Goal: Transaction & Acquisition: Purchase product/service

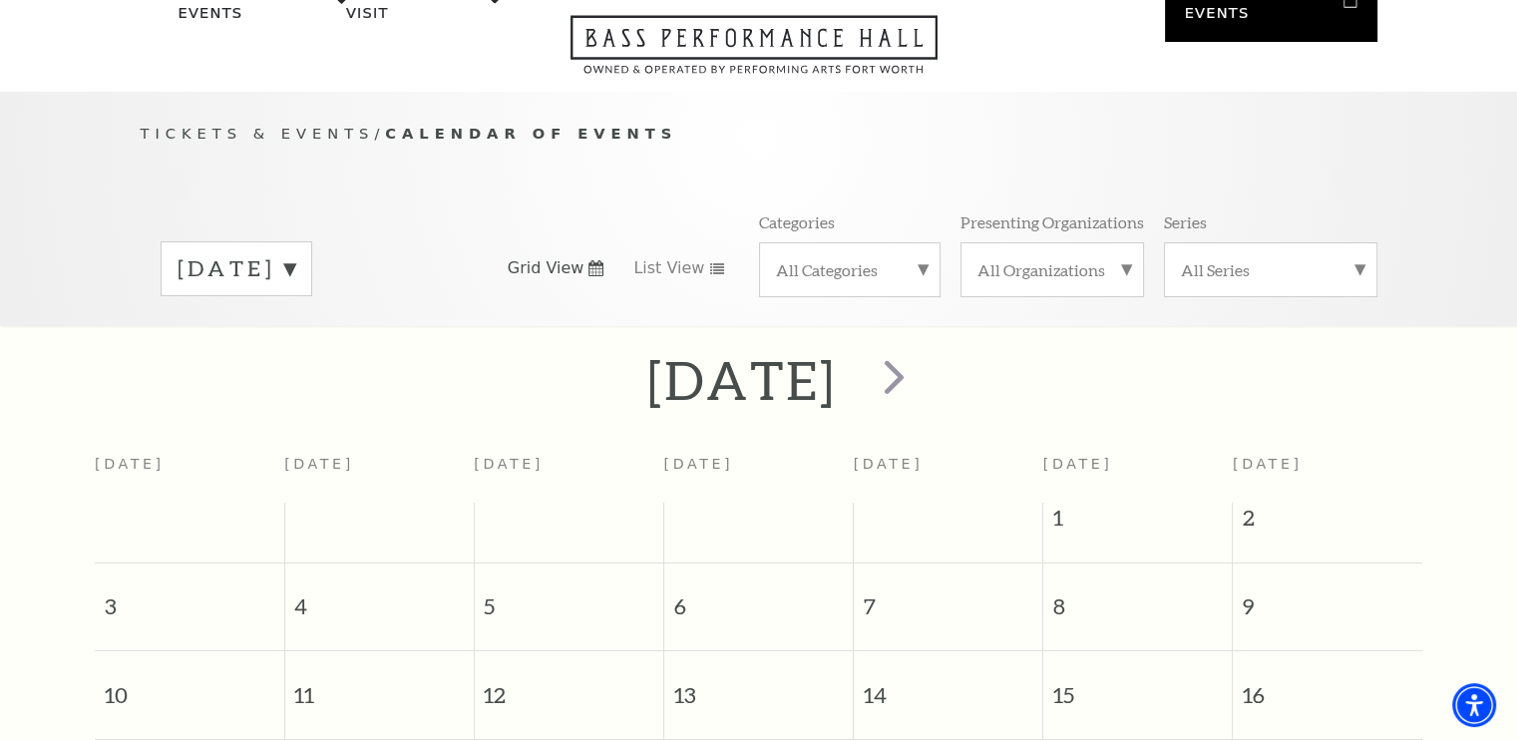
scroll to position [30, 0]
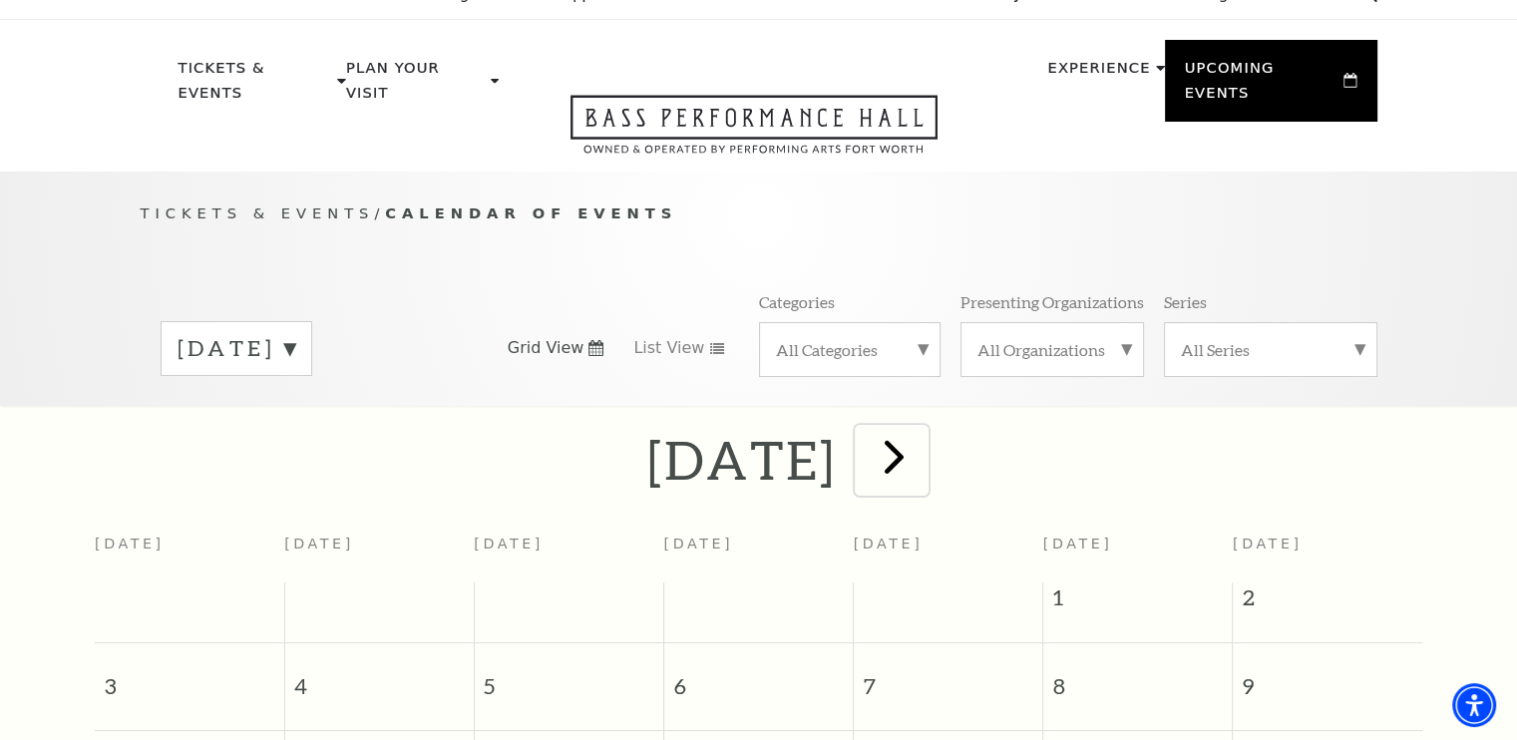
click at [923, 444] on span "next" at bounding box center [894, 456] width 57 height 57
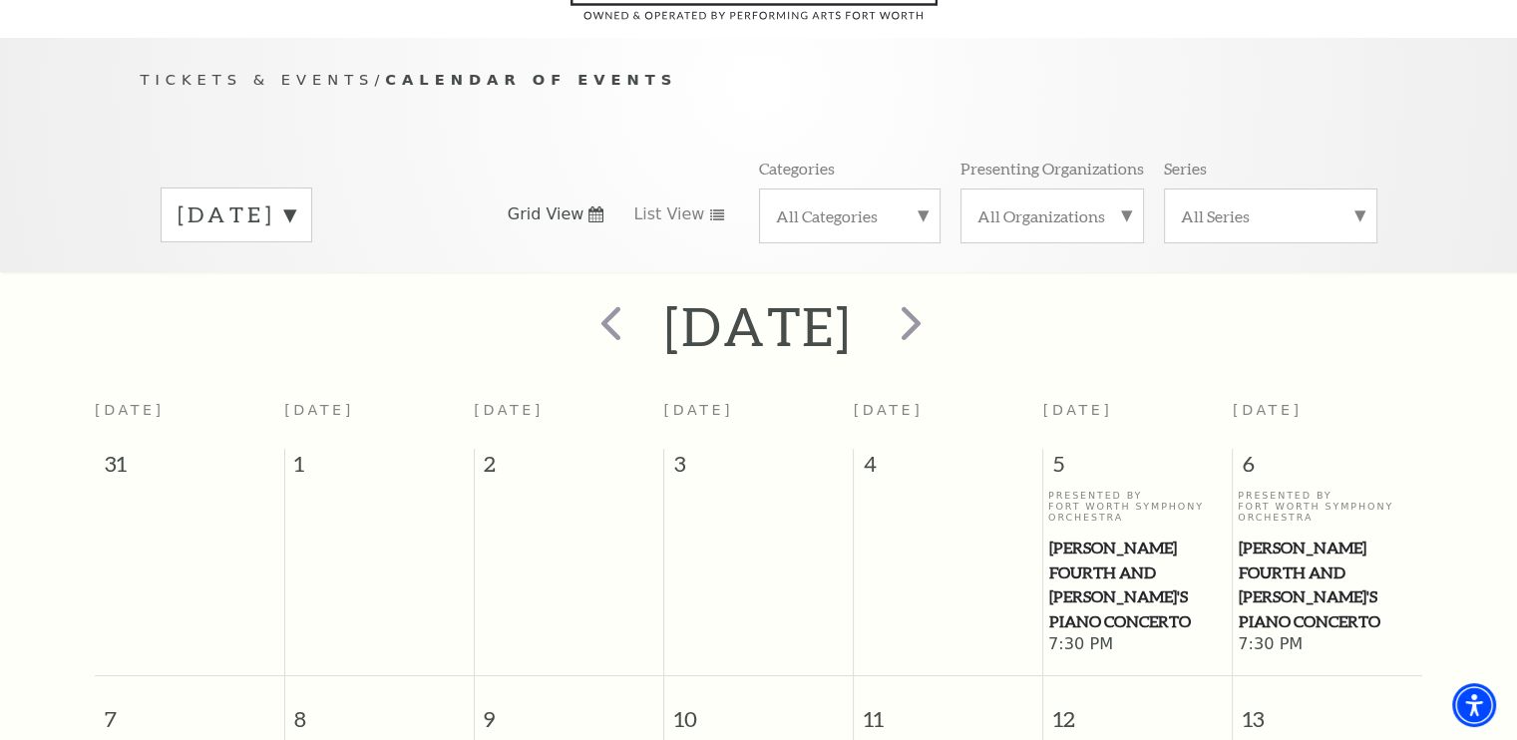
scroll to position [136, 0]
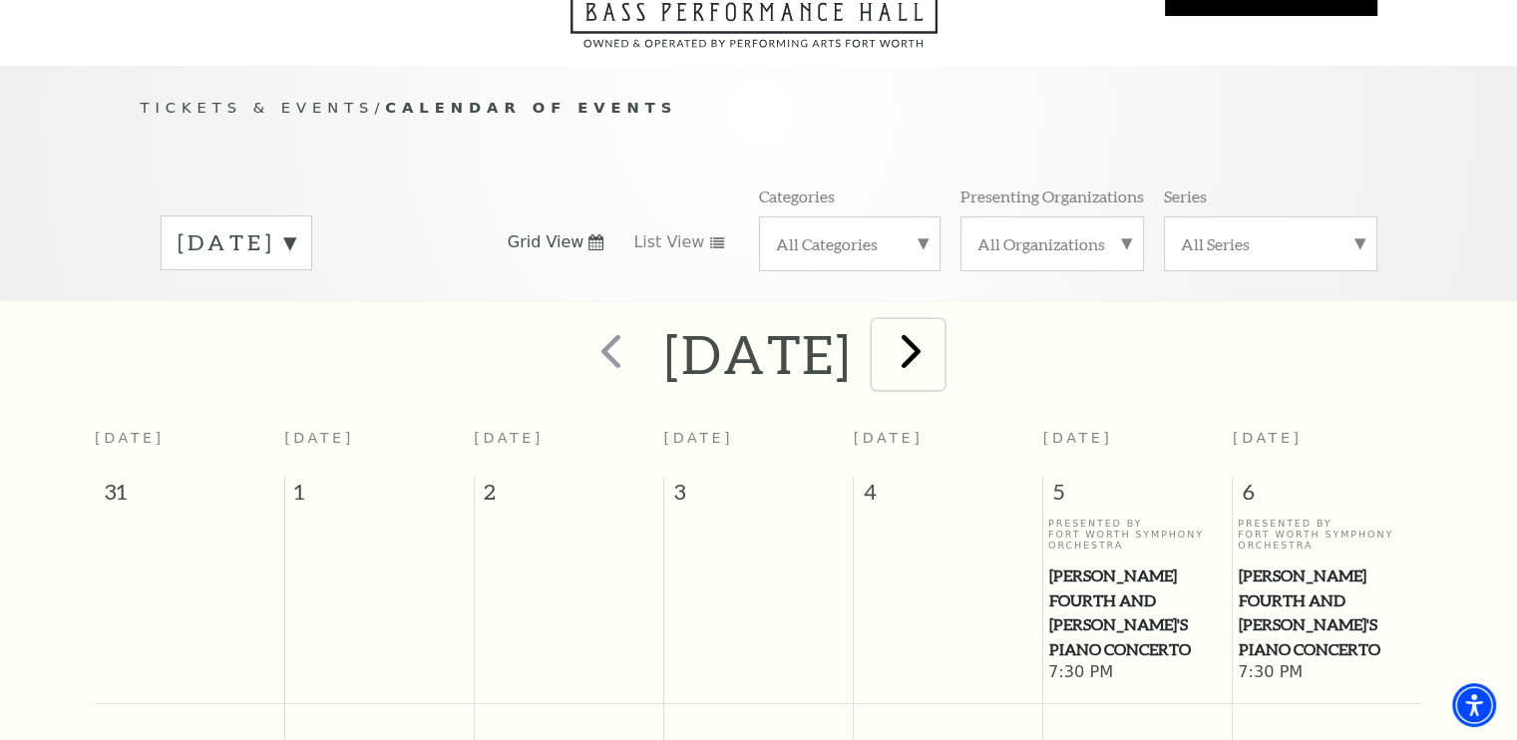
click at [940, 325] on span "next" at bounding box center [911, 350] width 57 height 57
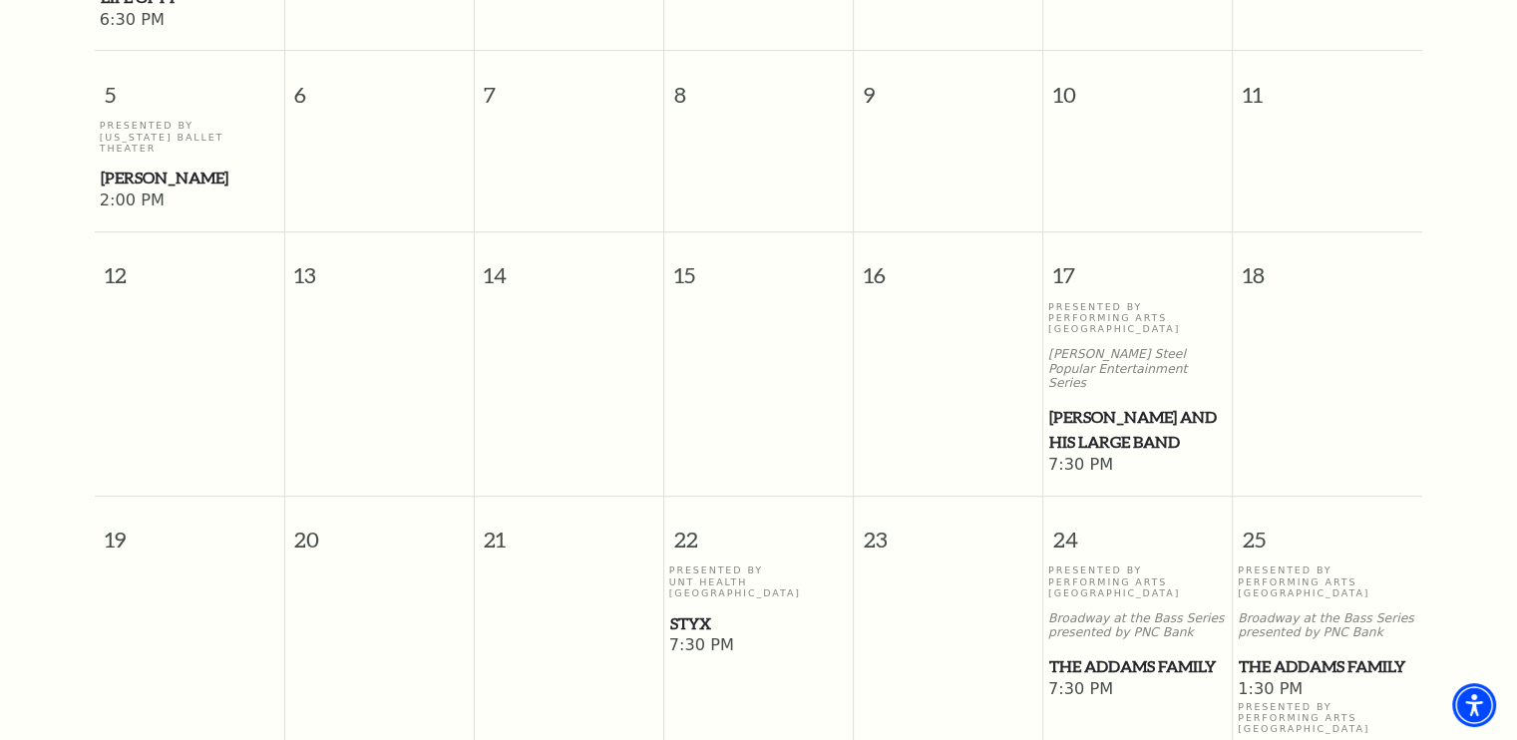
scroll to position [921, 0]
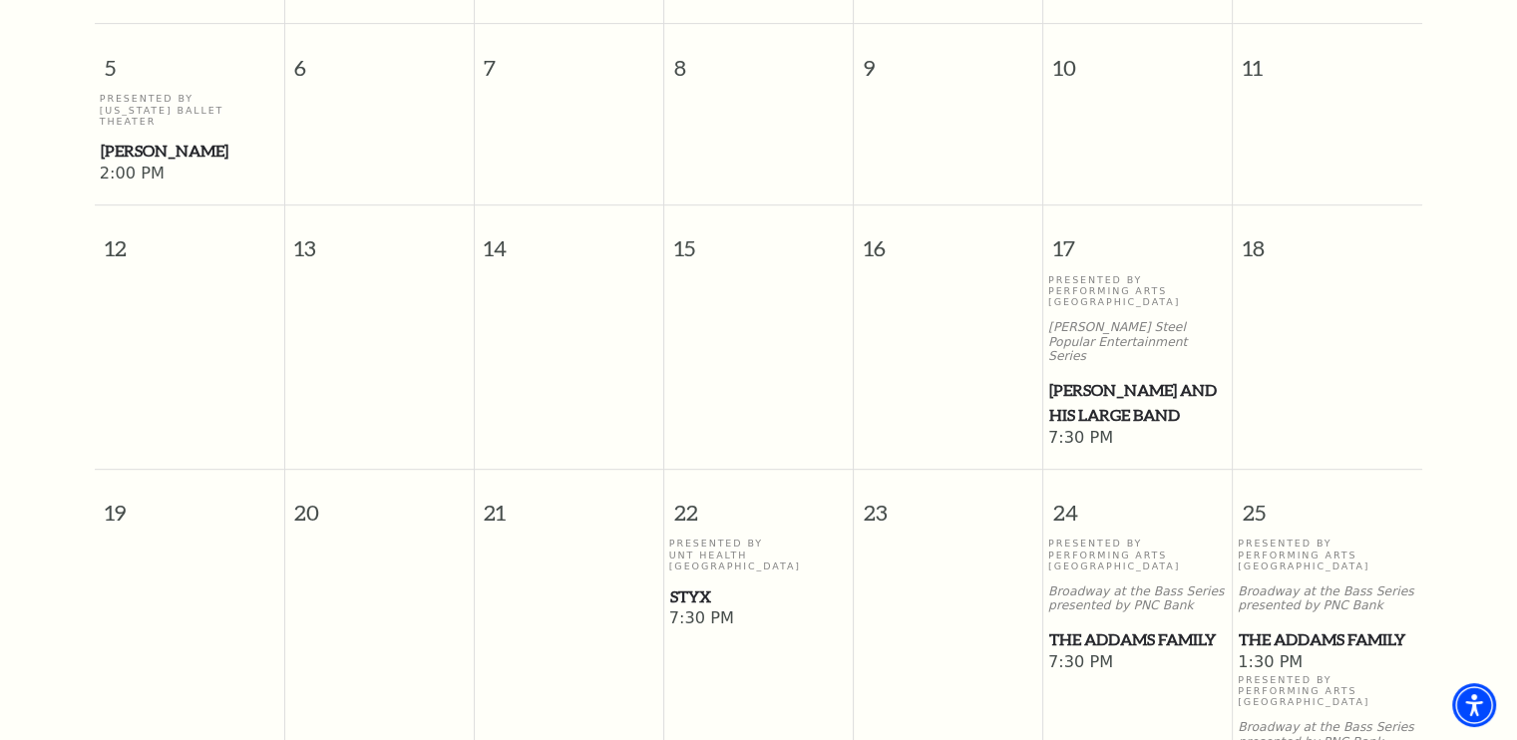
click at [684, 585] on span "Styx" at bounding box center [759, 597] width 178 height 25
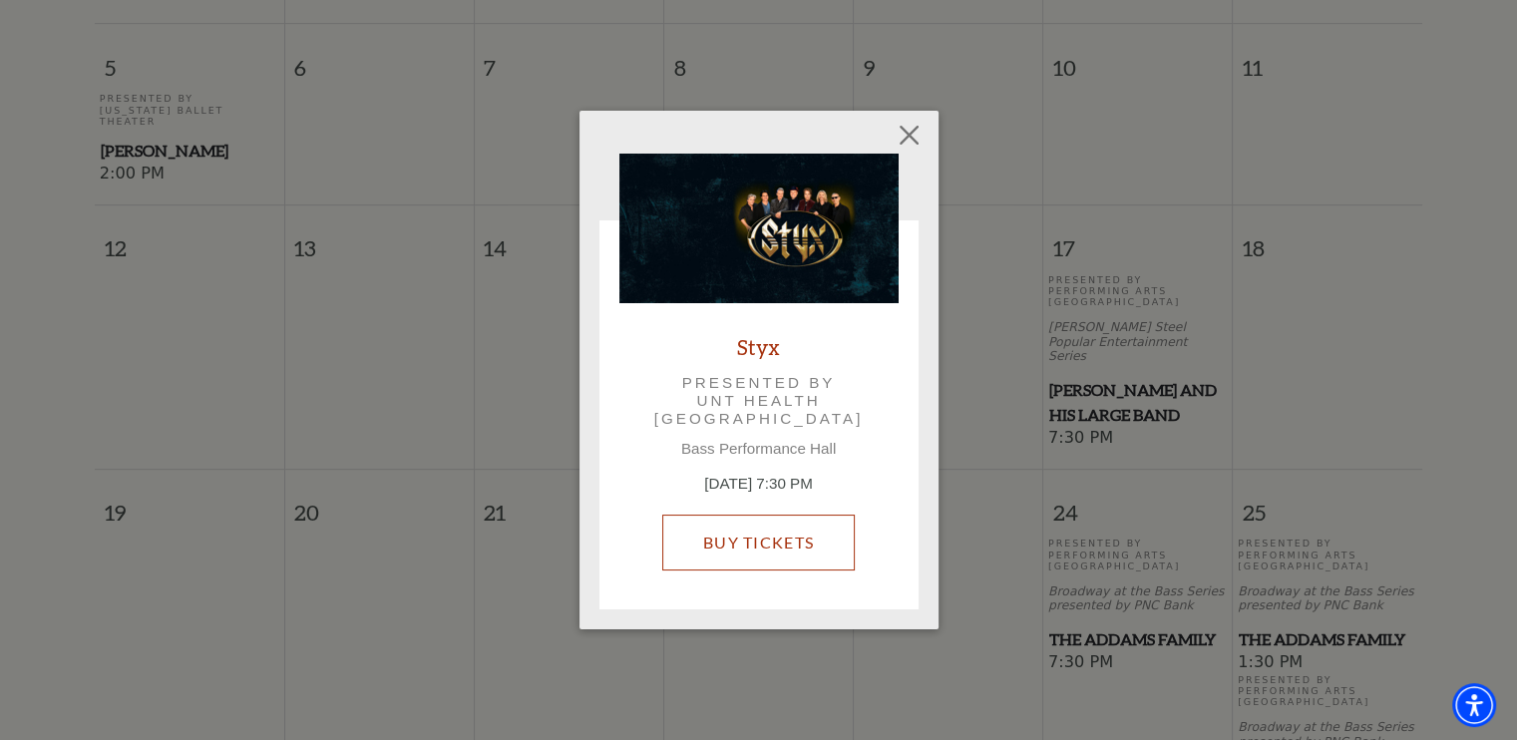
click at [752, 532] on link "Buy Tickets" at bounding box center [758, 543] width 193 height 56
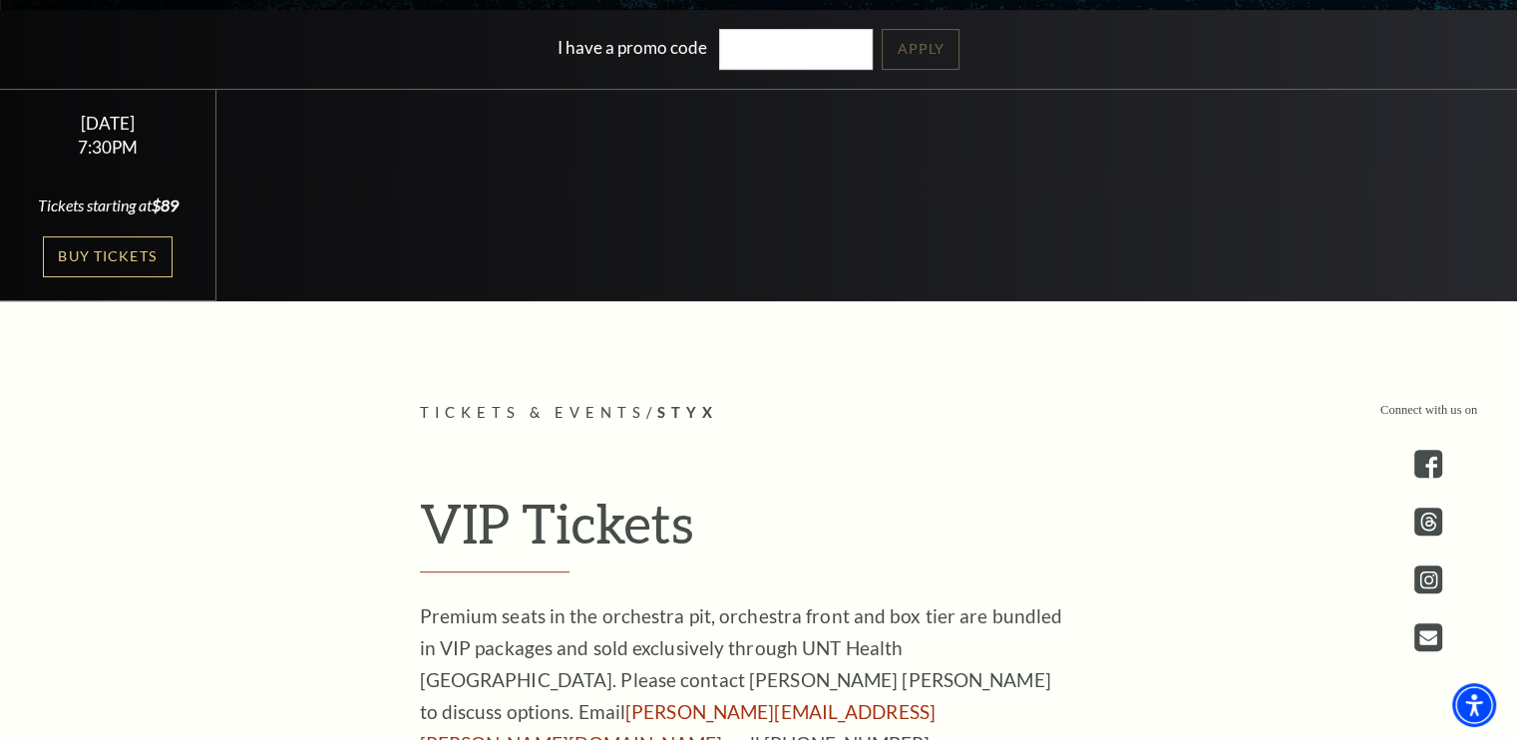
scroll to position [585, 0]
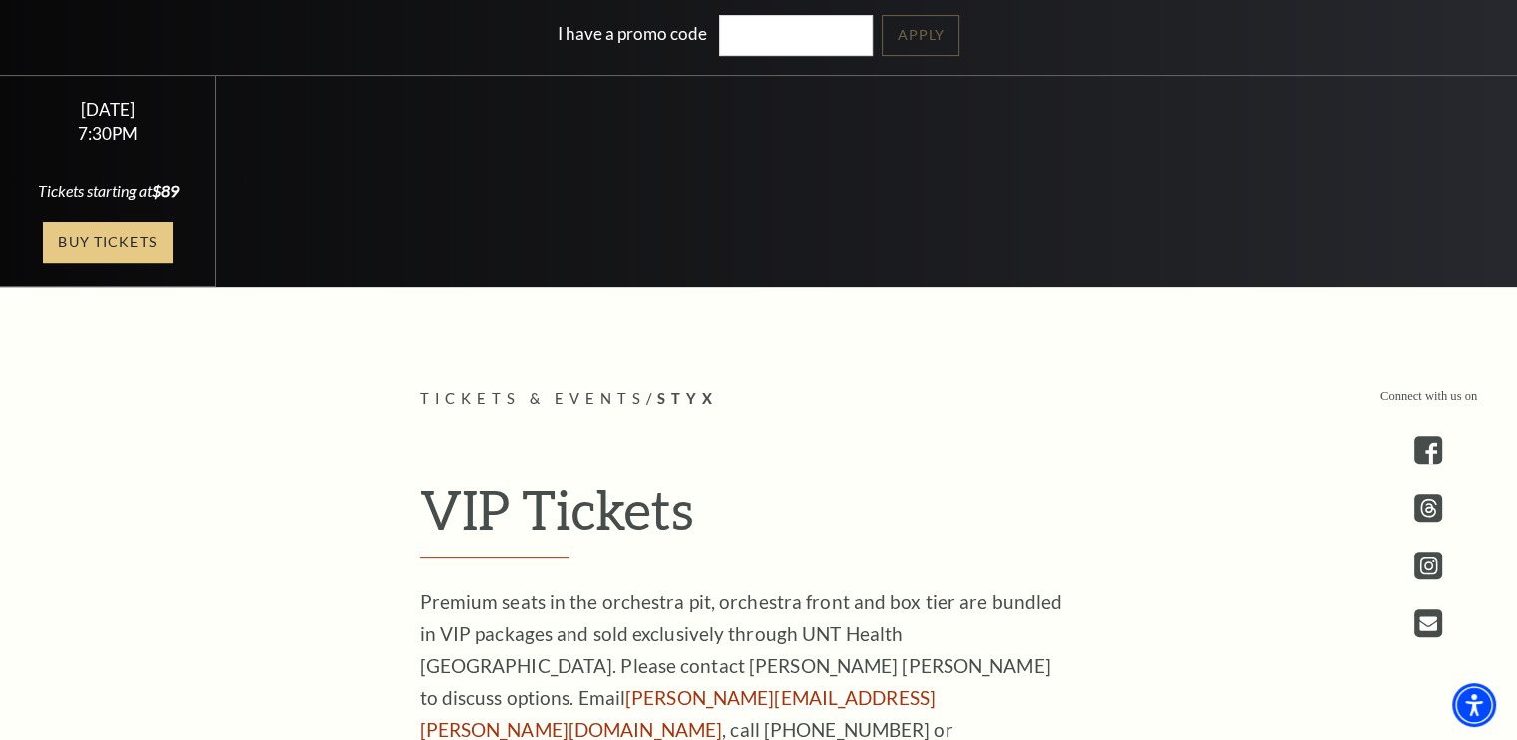
click at [108, 253] on link "Buy Tickets" at bounding box center [108, 242] width 130 height 41
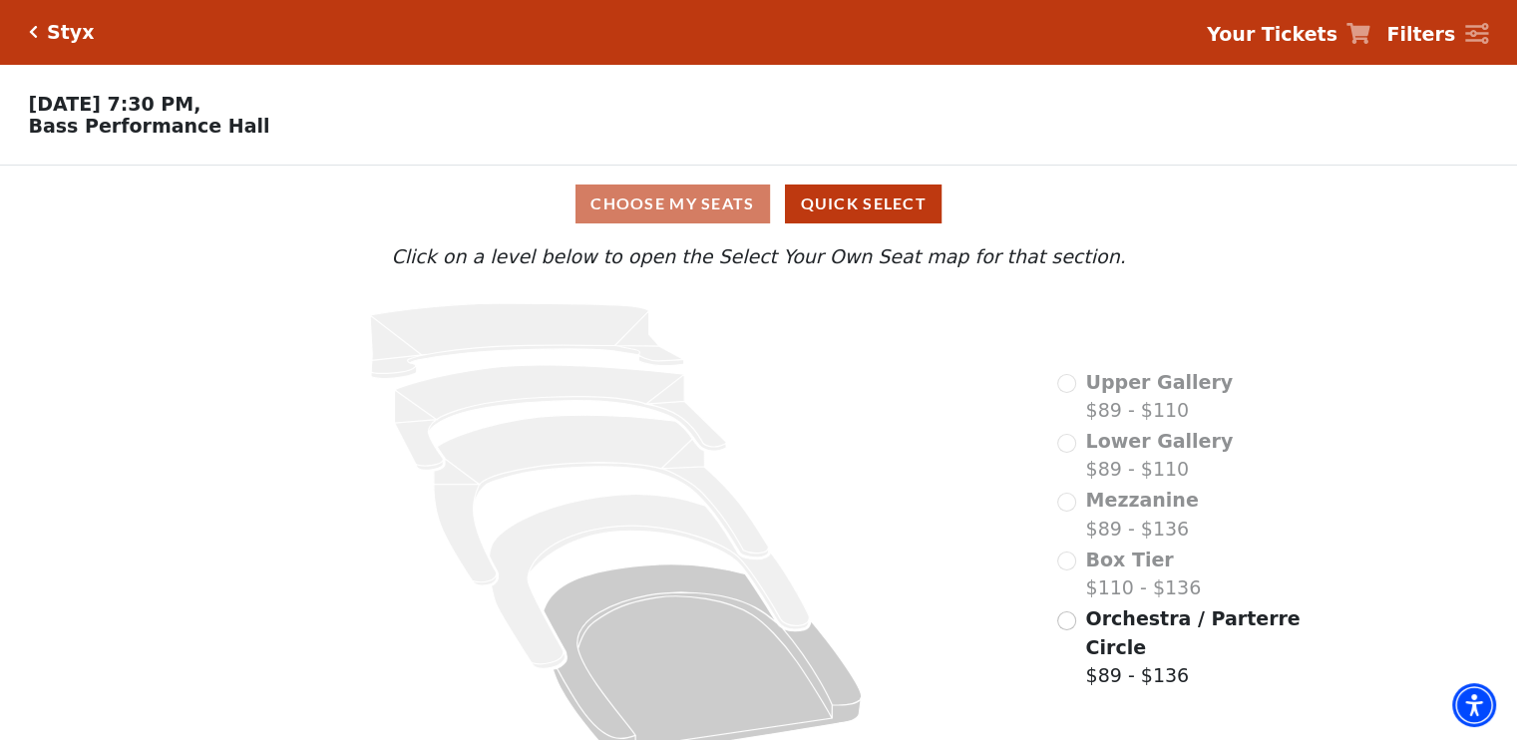
scroll to position [36, 0]
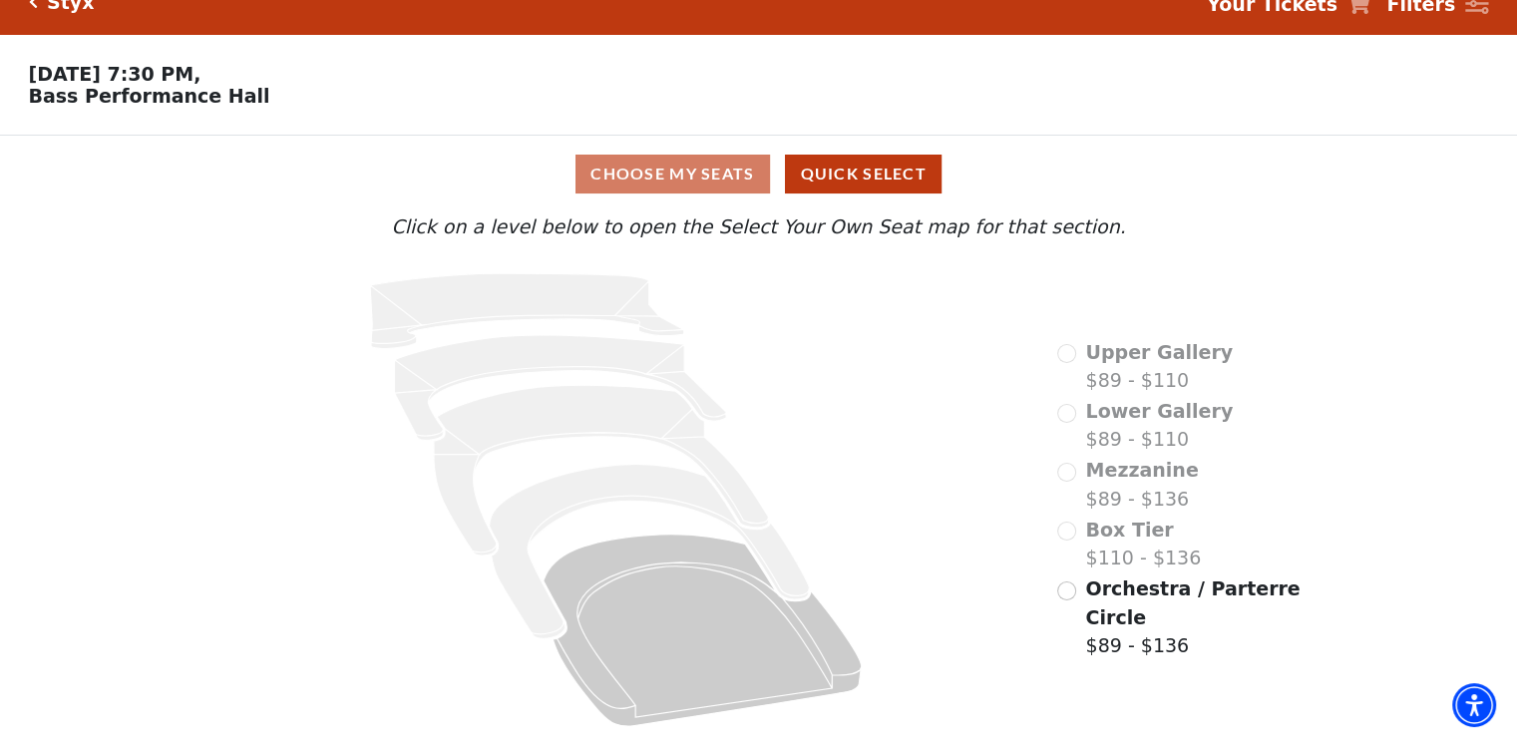
click at [1101, 601] on label "Orchestra / Parterre Circle $89 - $136" at bounding box center [1193, 618] width 217 height 86
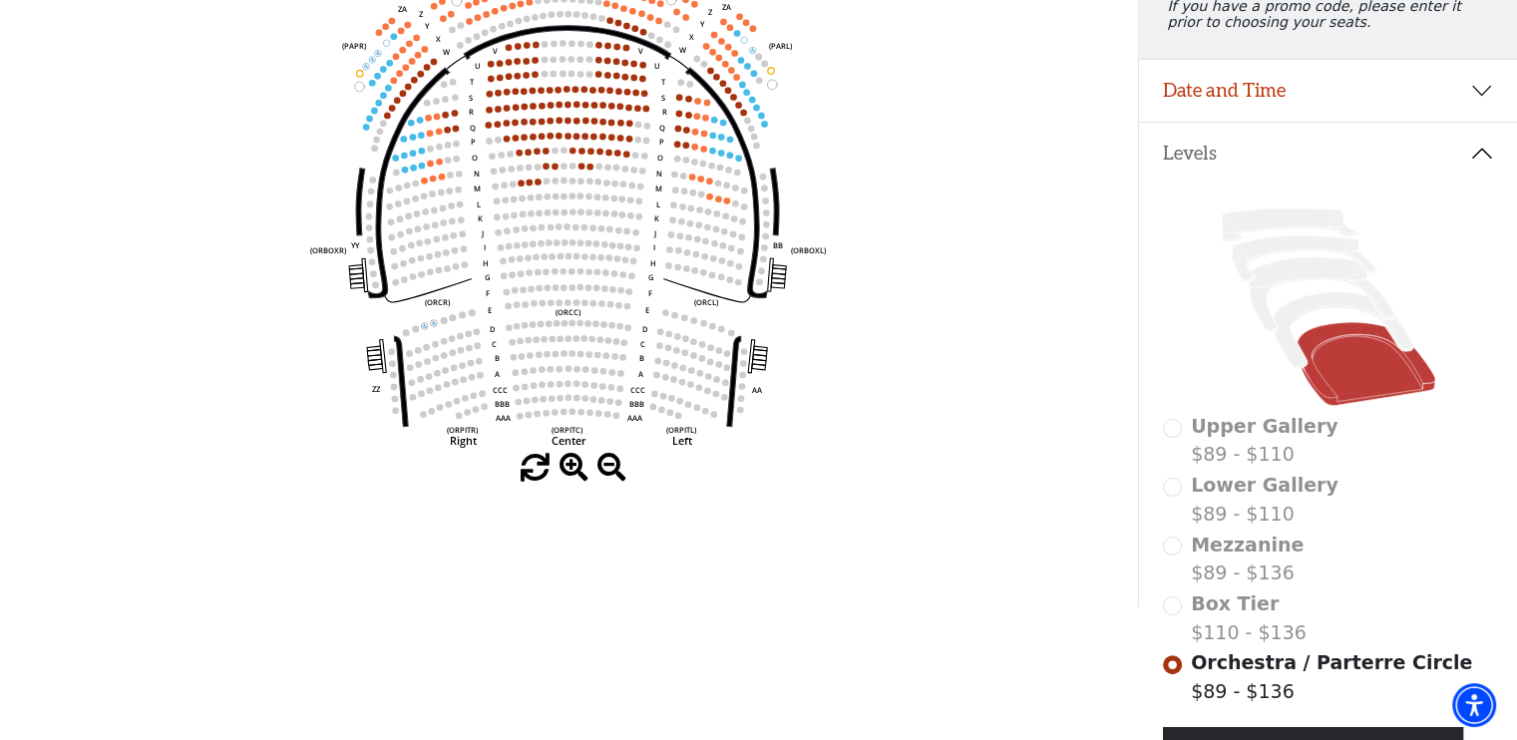
scroll to position [318, 0]
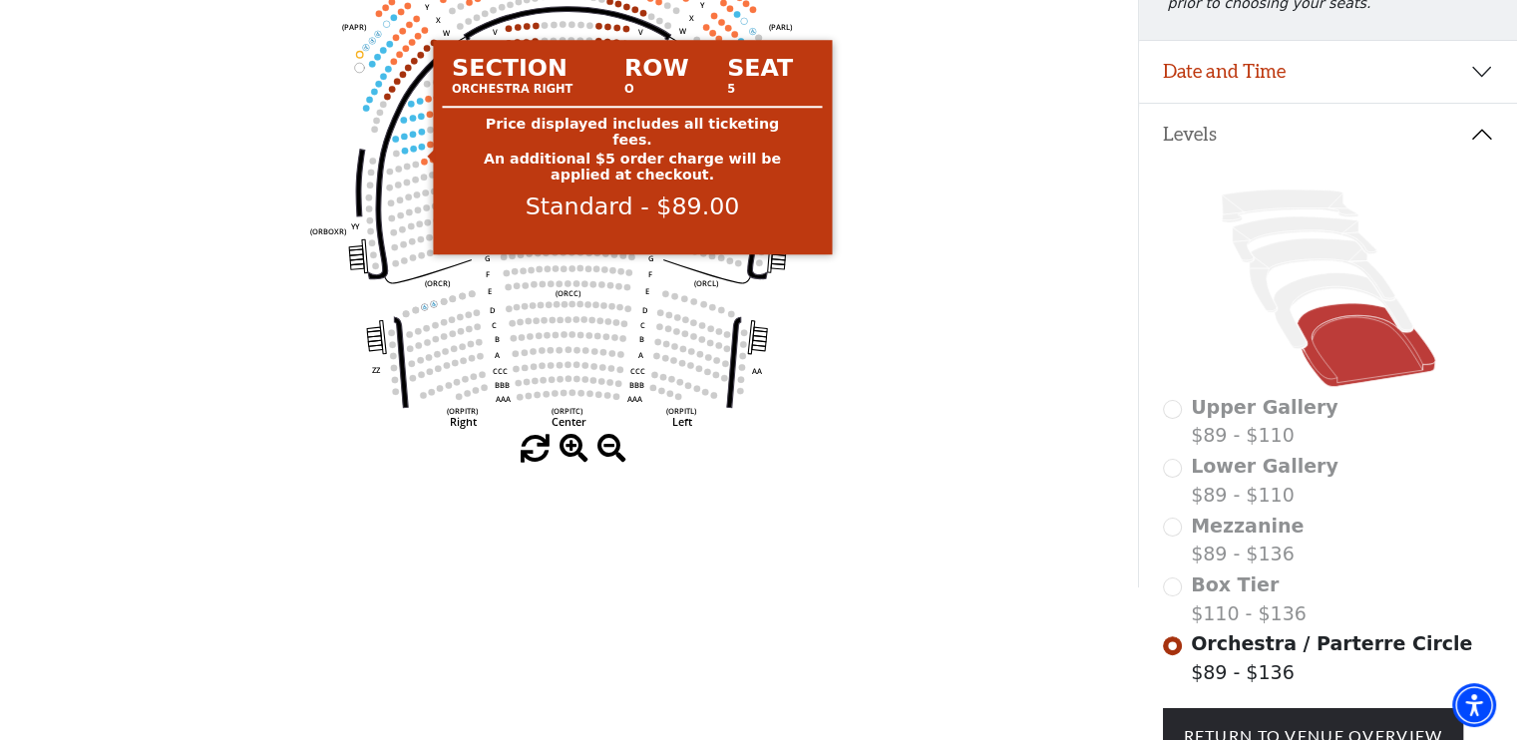
click at [419, 149] on circle at bounding box center [422, 146] width 6 height 6
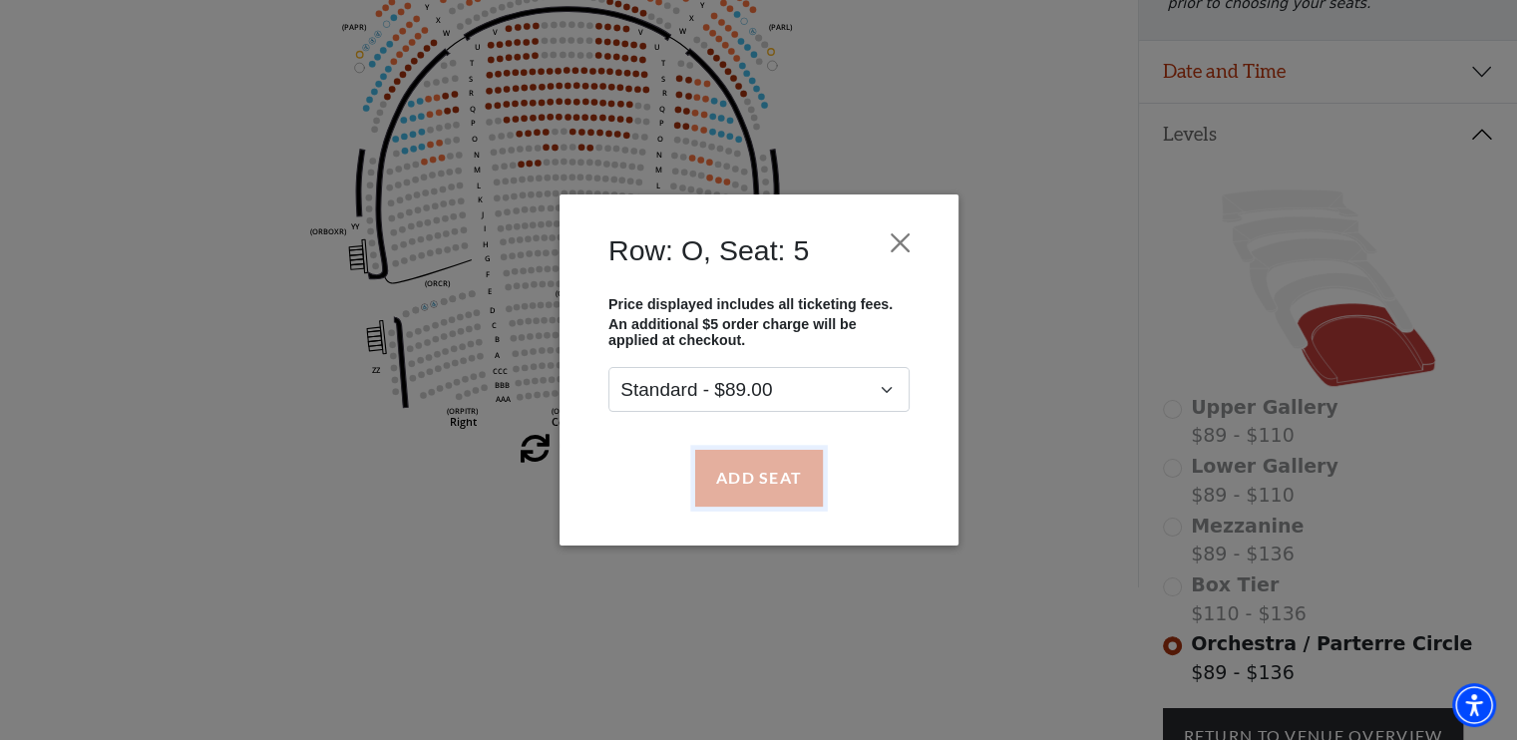
click at [742, 478] on button "Add Seat" at bounding box center [758, 478] width 128 height 56
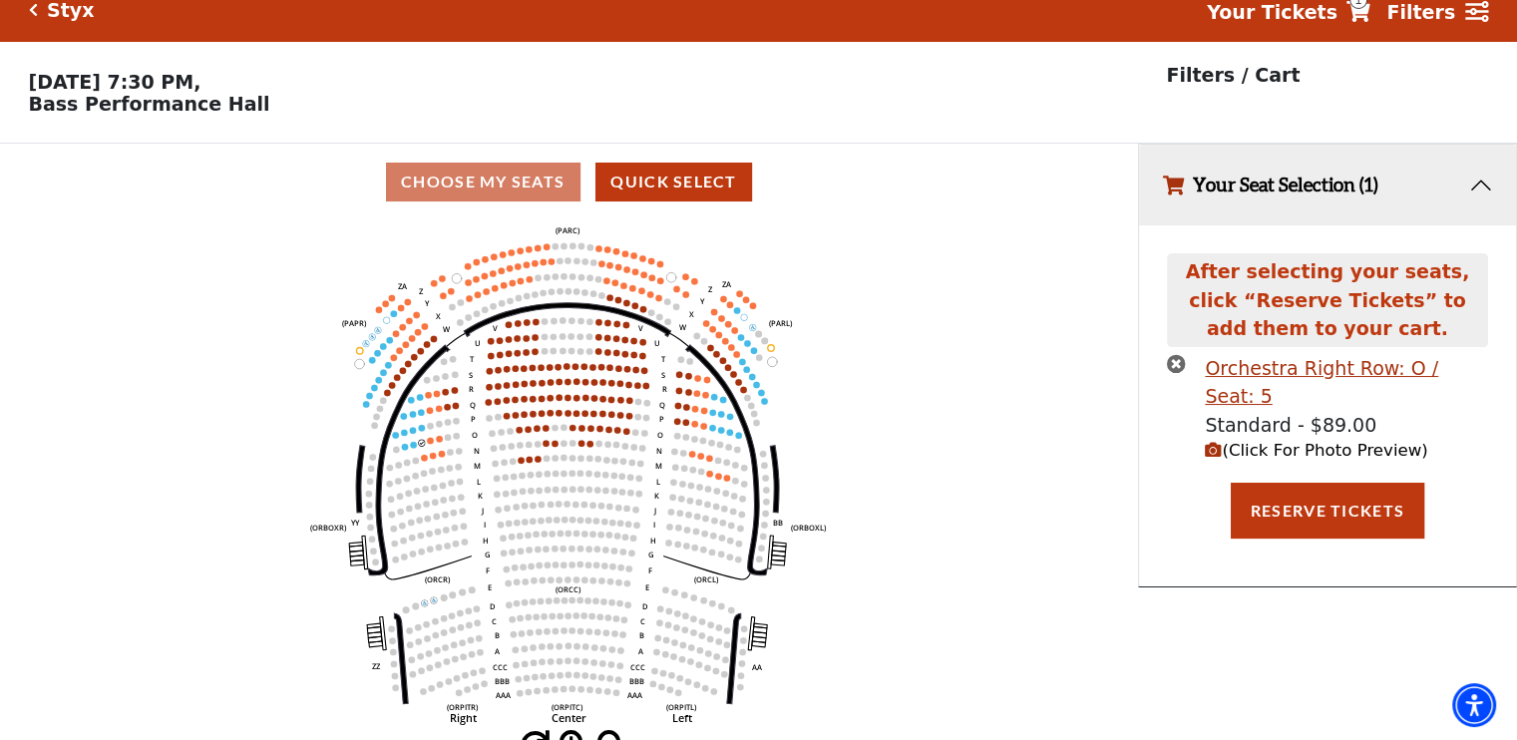
scroll to position [0, 0]
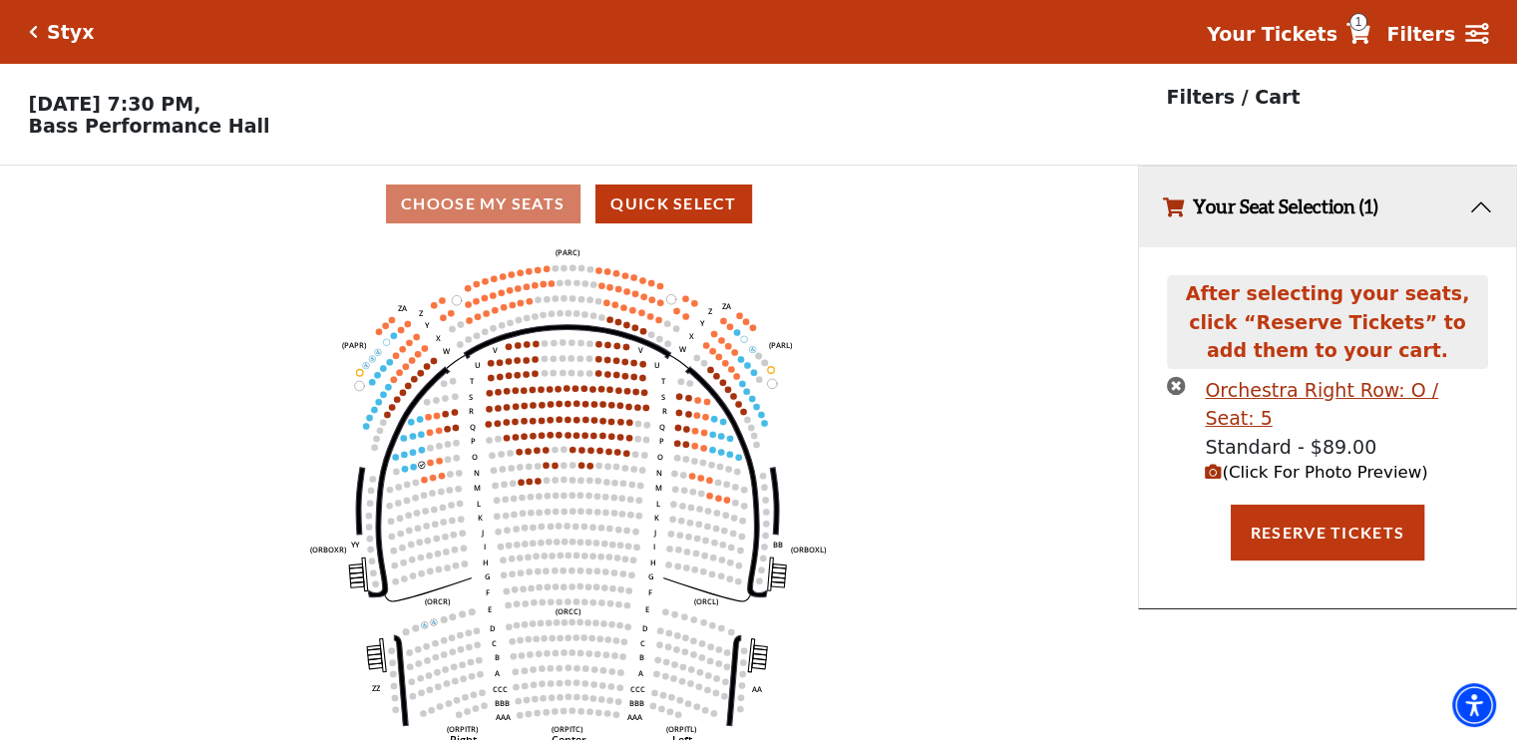
click at [1212, 464] on icon "(Click For Photo Preview)" at bounding box center [1213, 472] width 17 height 17
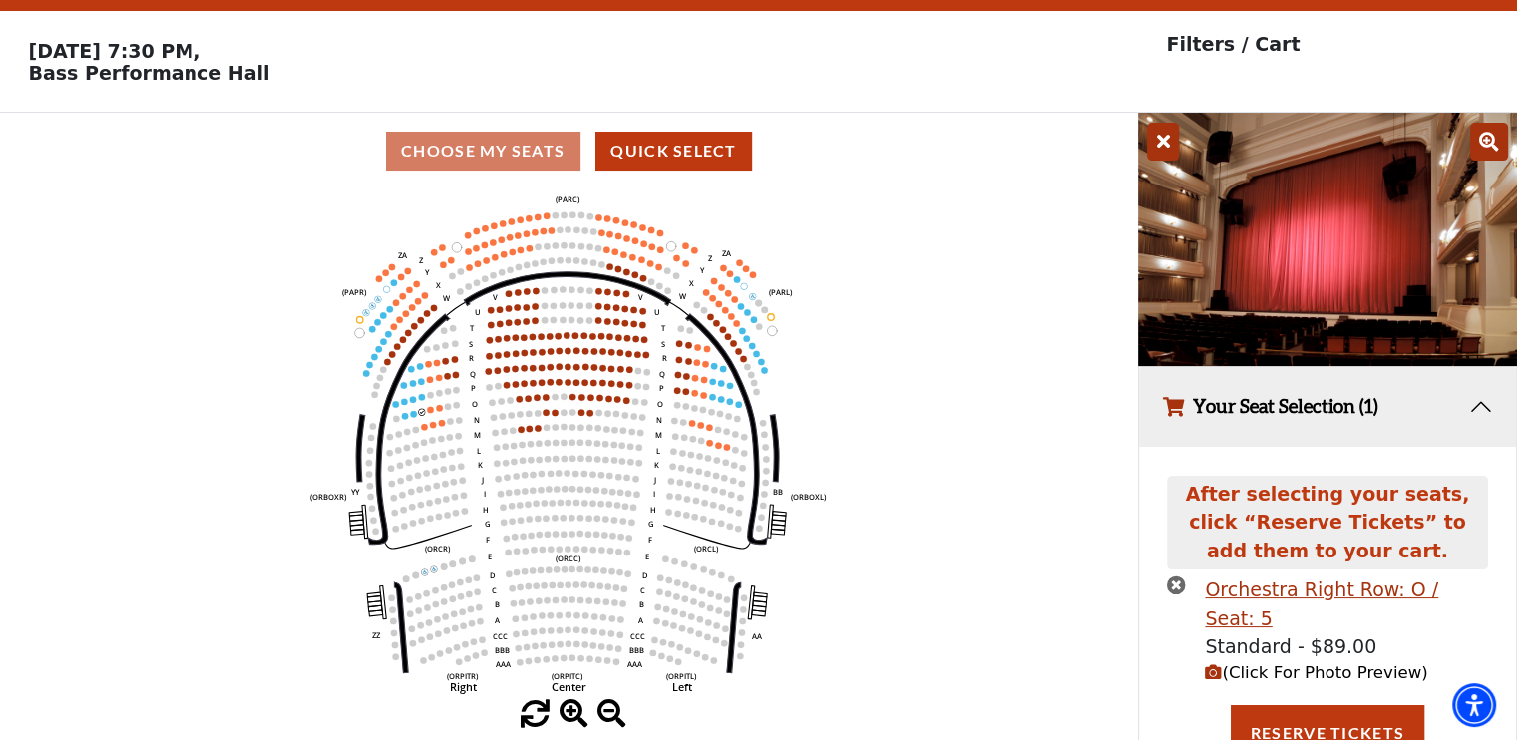
scroll to position [100, 0]
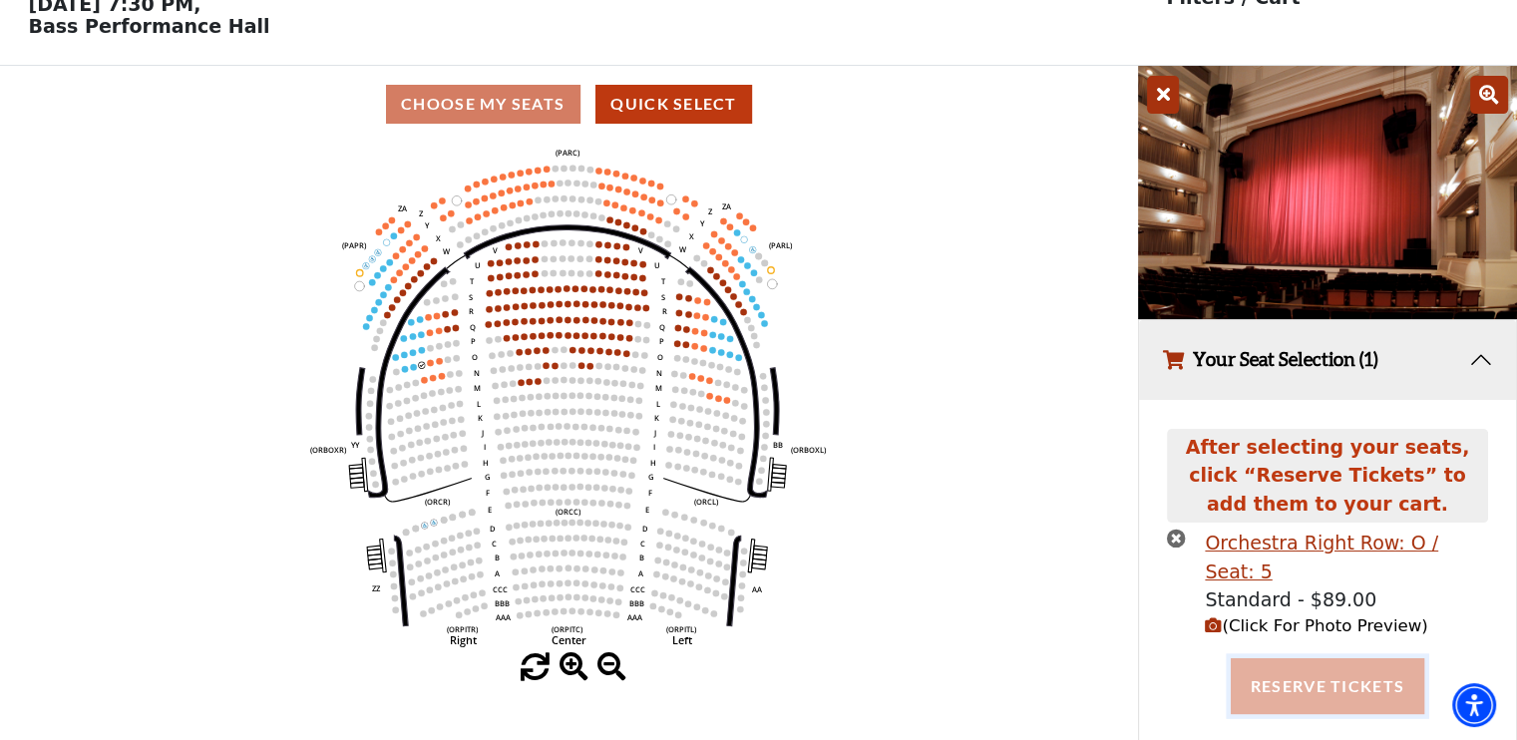
click at [1325, 673] on button "Reserve Tickets" at bounding box center [1328, 686] width 194 height 56
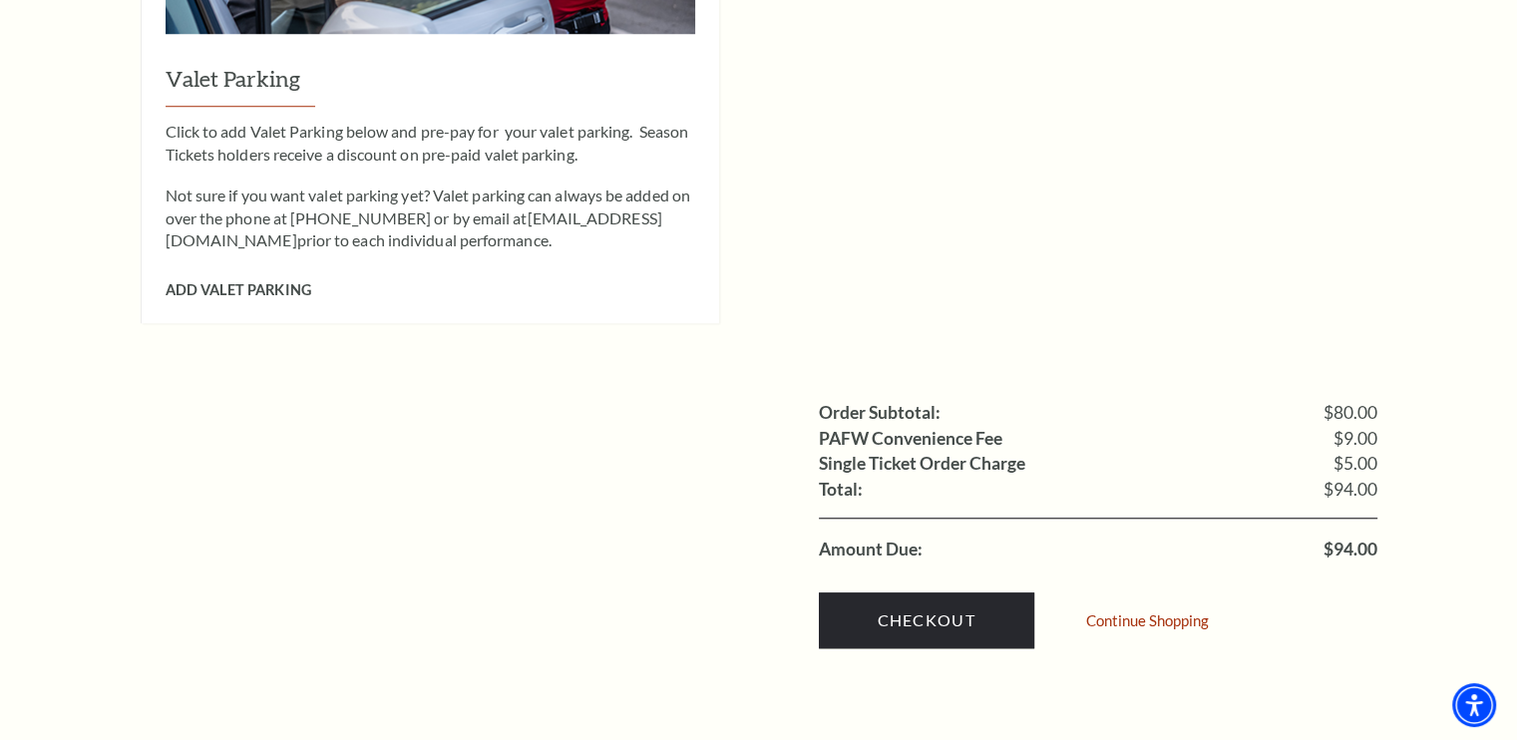
scroll to position [1662, 0]
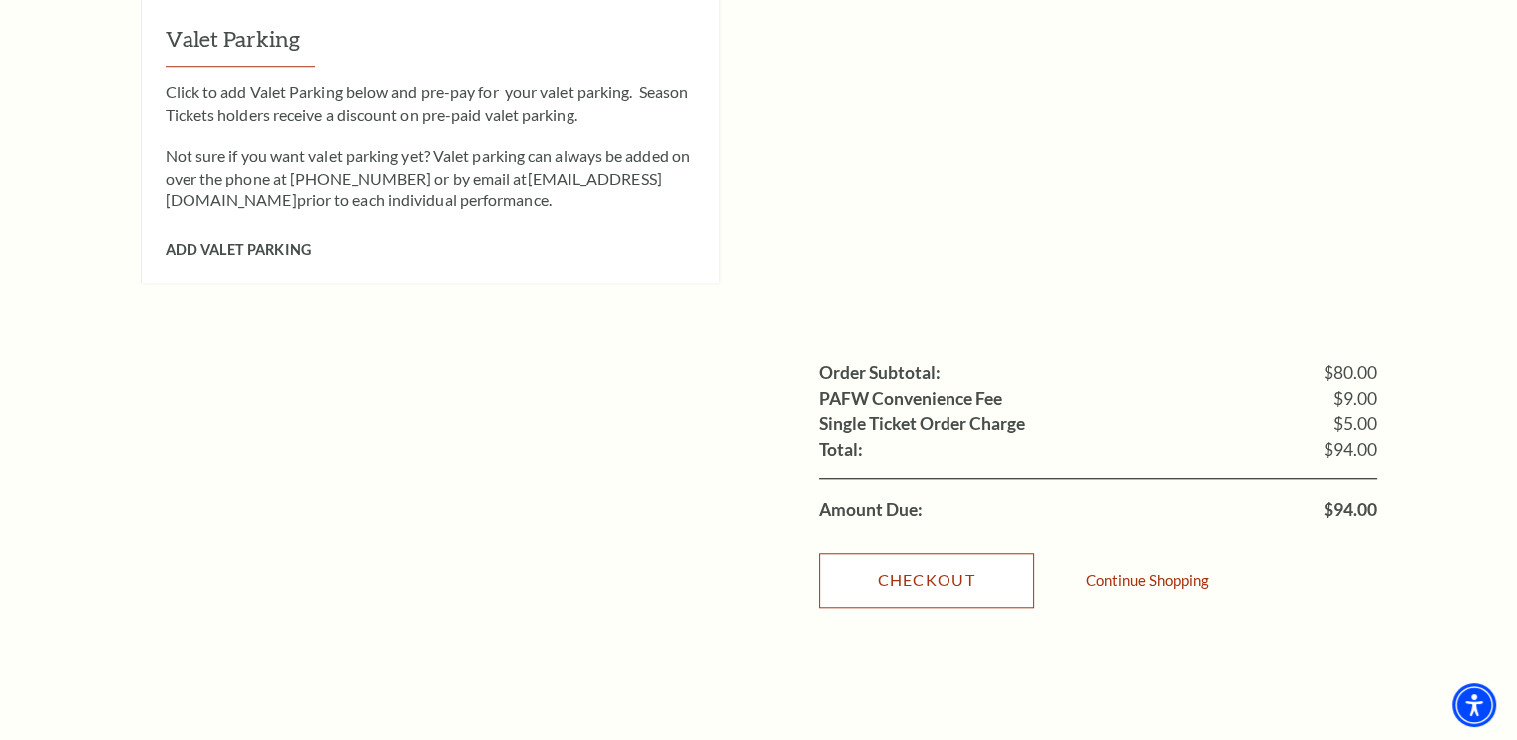
click at [915, 553] on link "Checkout" at bounding box center [926, 581] width 215 height 56
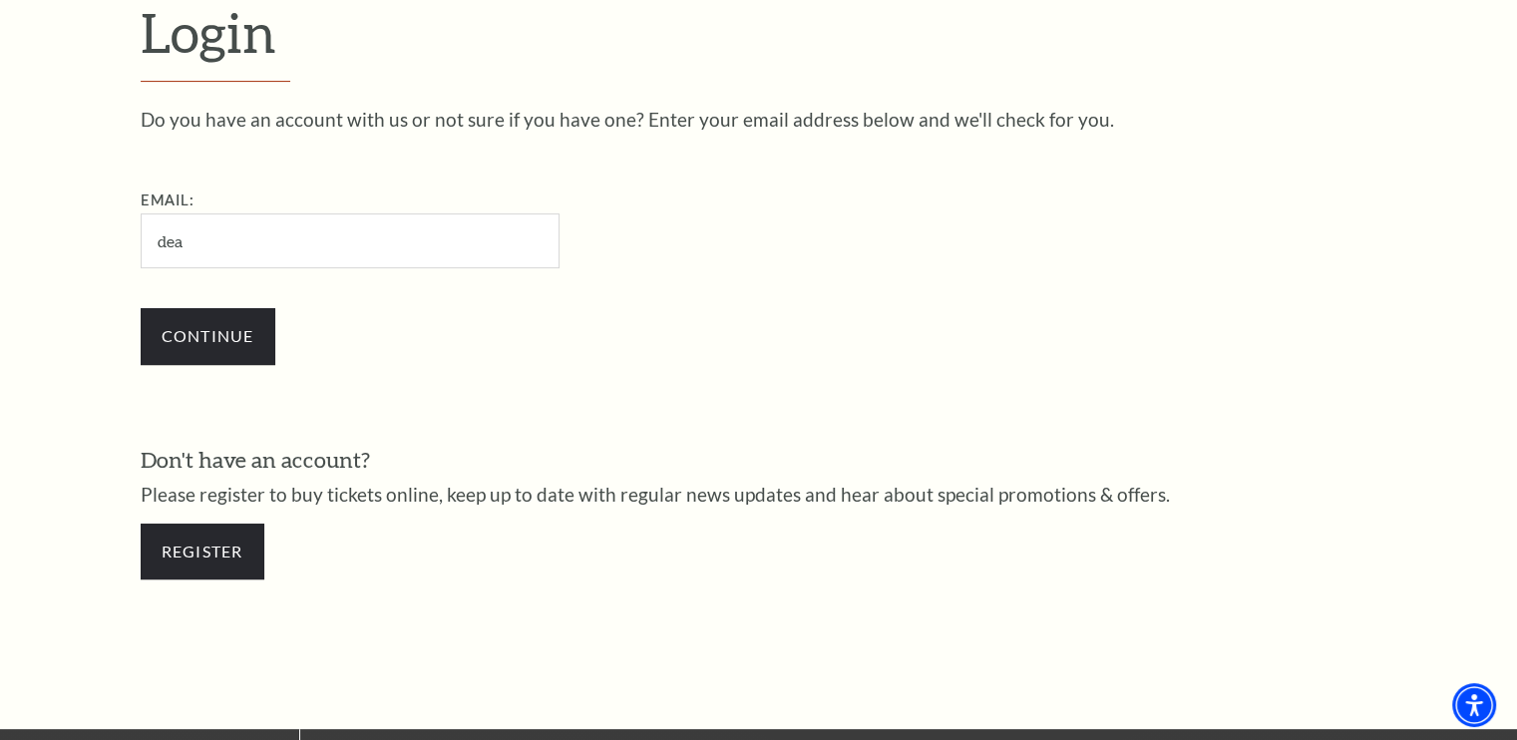
type input "[EMAIL_ADDRESS][DOMAIN_NAME]"
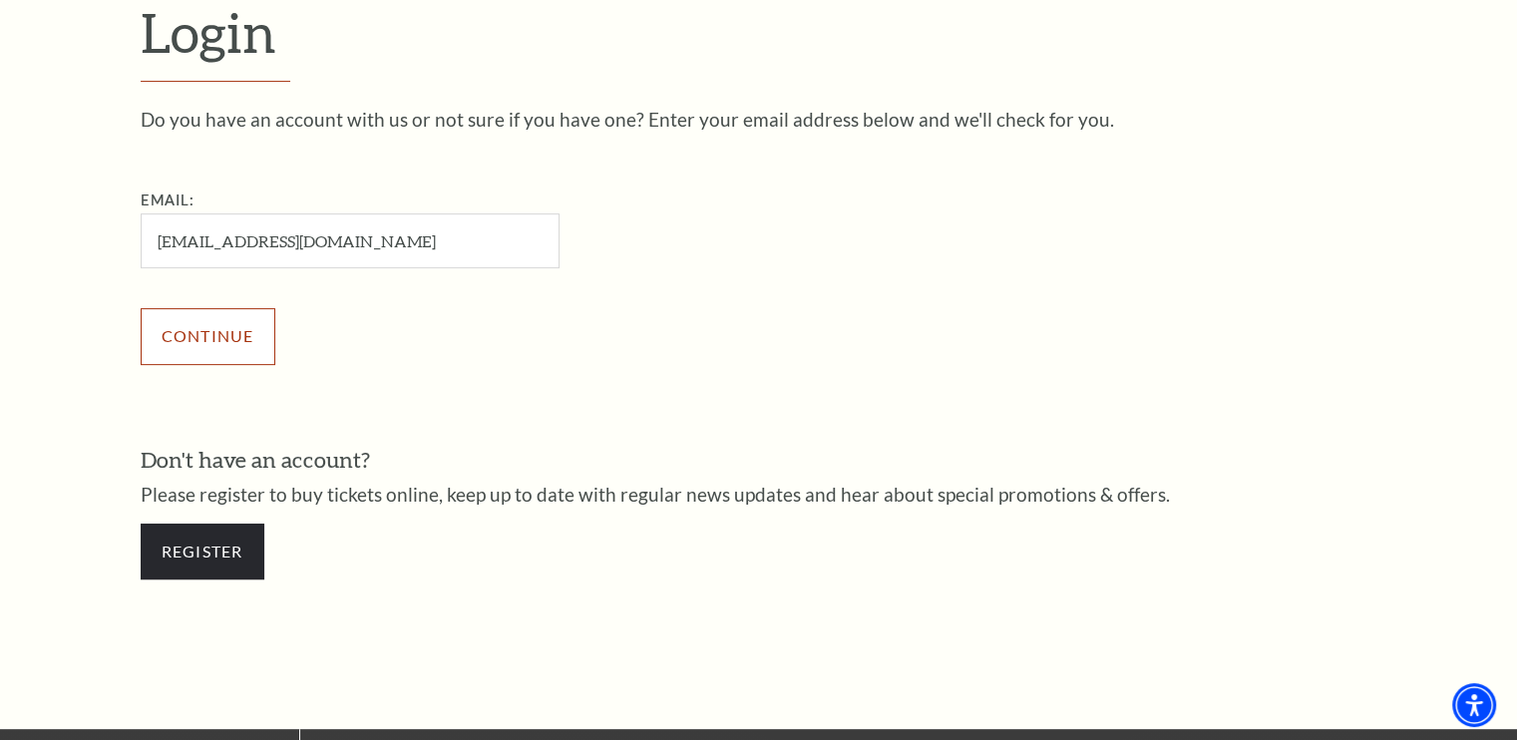
click at [184, 336] on input "Continue" at bounding box center [208, 336] width 135 height 56
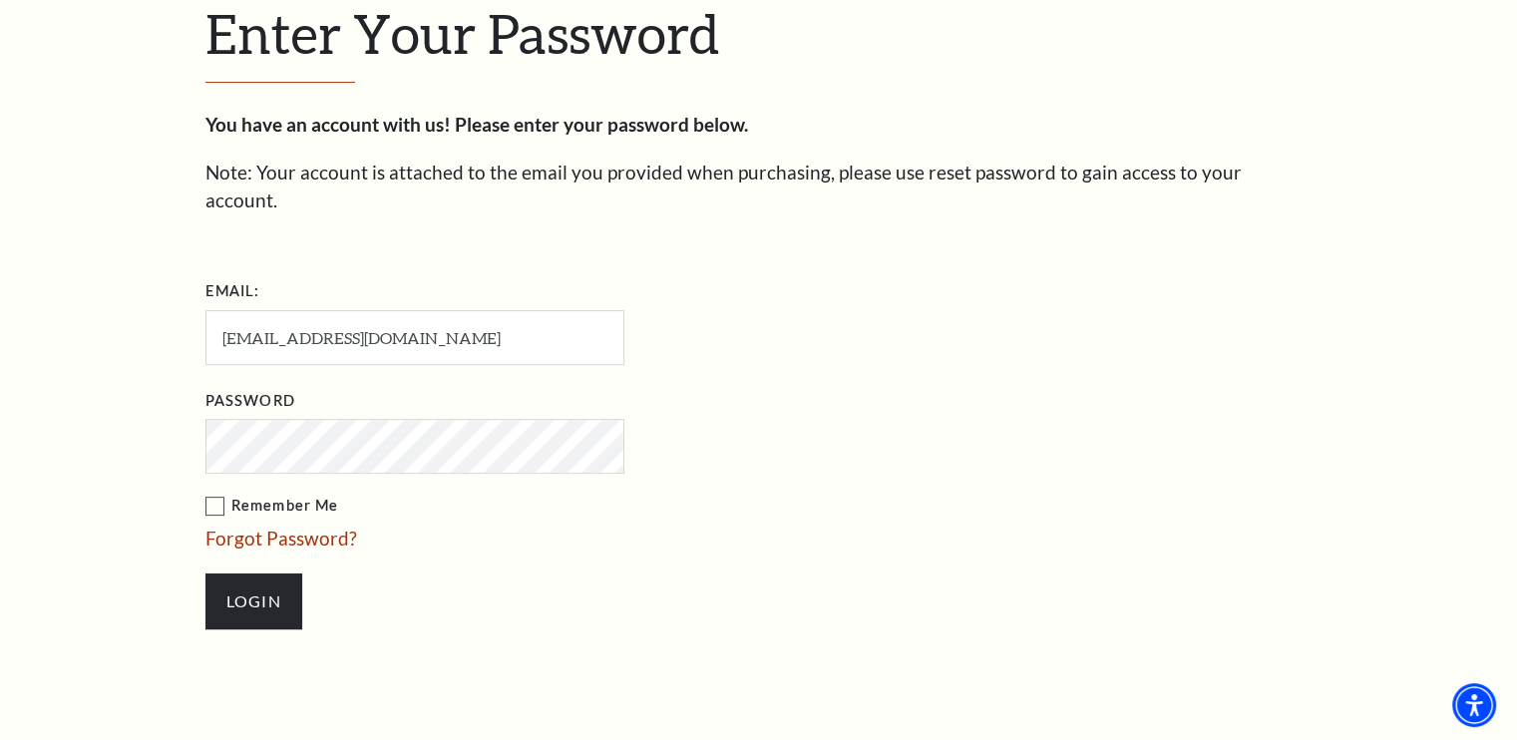
click at [212, 494] on label "Remember Me" at bounding box center [514, 506] width 618 height 25
click at [0, 0] on input "Remember Me" at bounding box center [0, 0] width 0 height 0
click at [247, 574] on input "Login" at bounding box center [253, 602] width 97 height 56
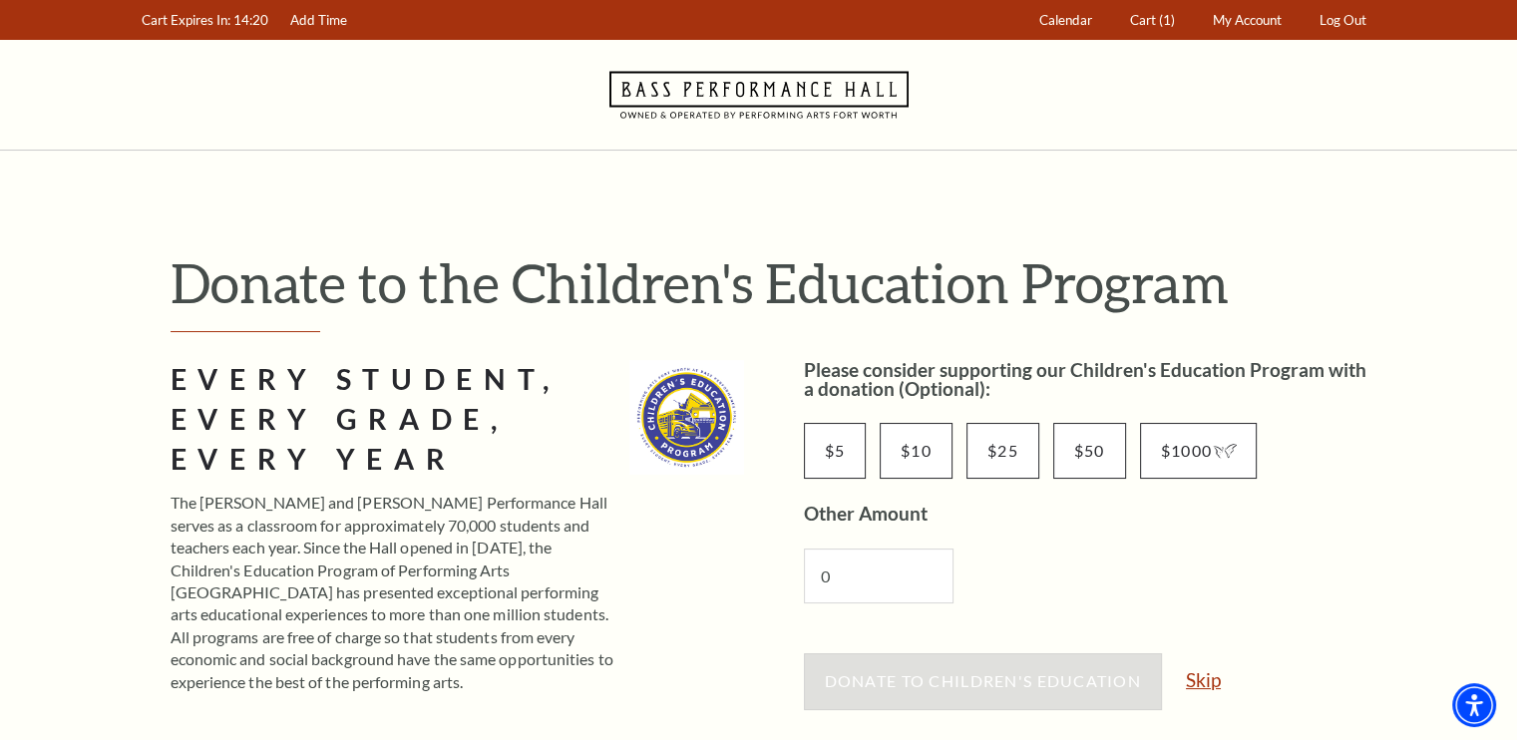
click at [1201, 681] on link "Skip" at bounding box center [1203, 679] width 35 height 19
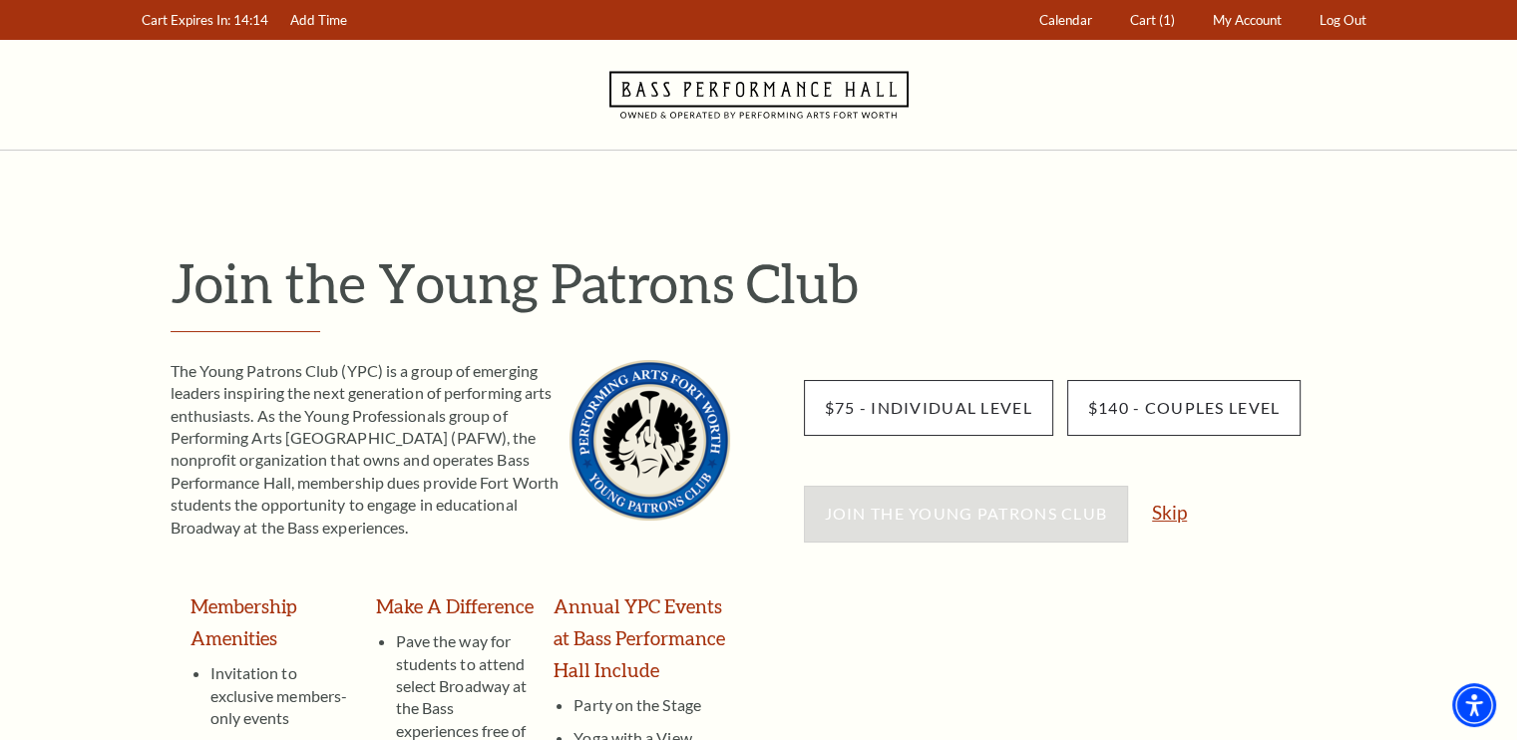
click at [1164, 516] on link "Skip" at bounding box center [1169, 512] width 35 height 19
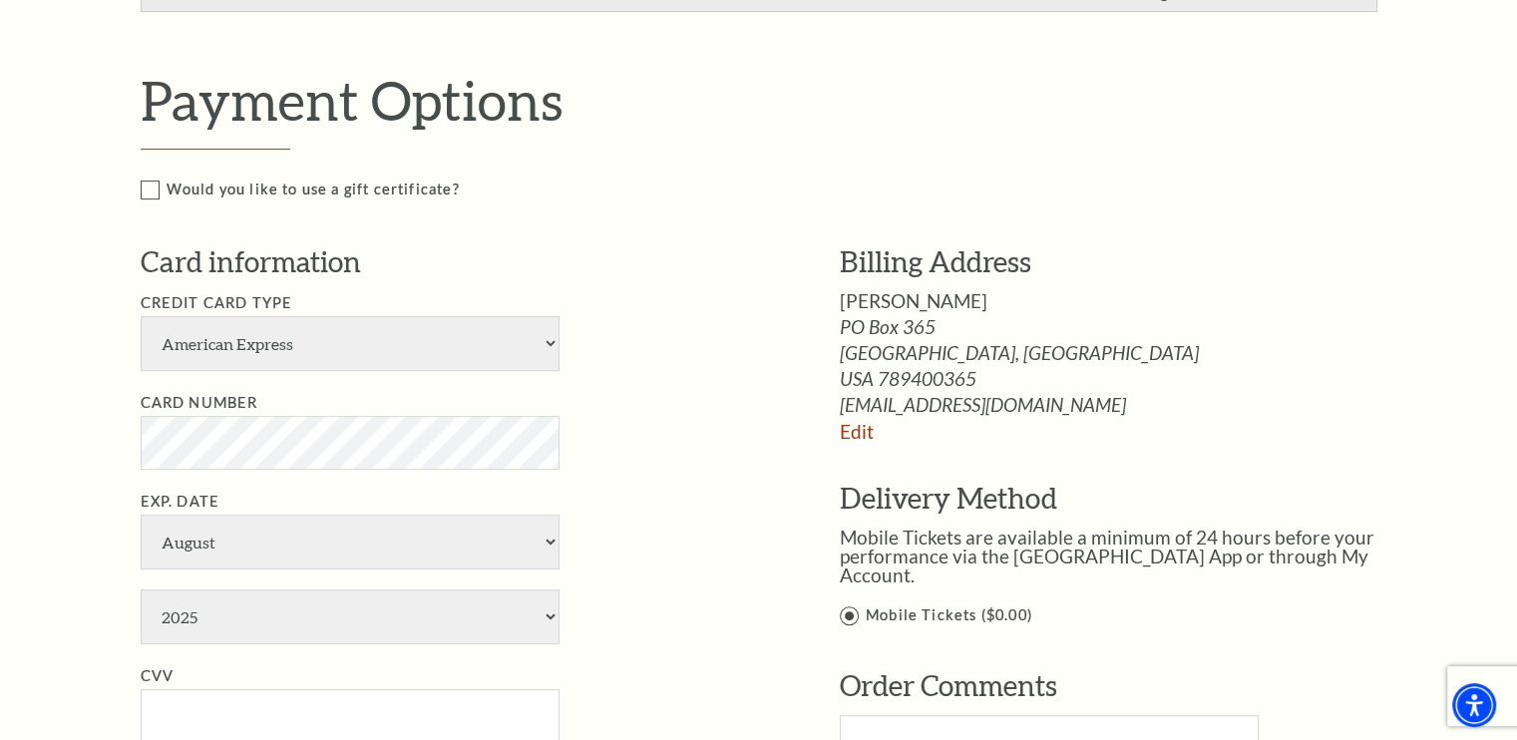
scroll to position [824, 0]
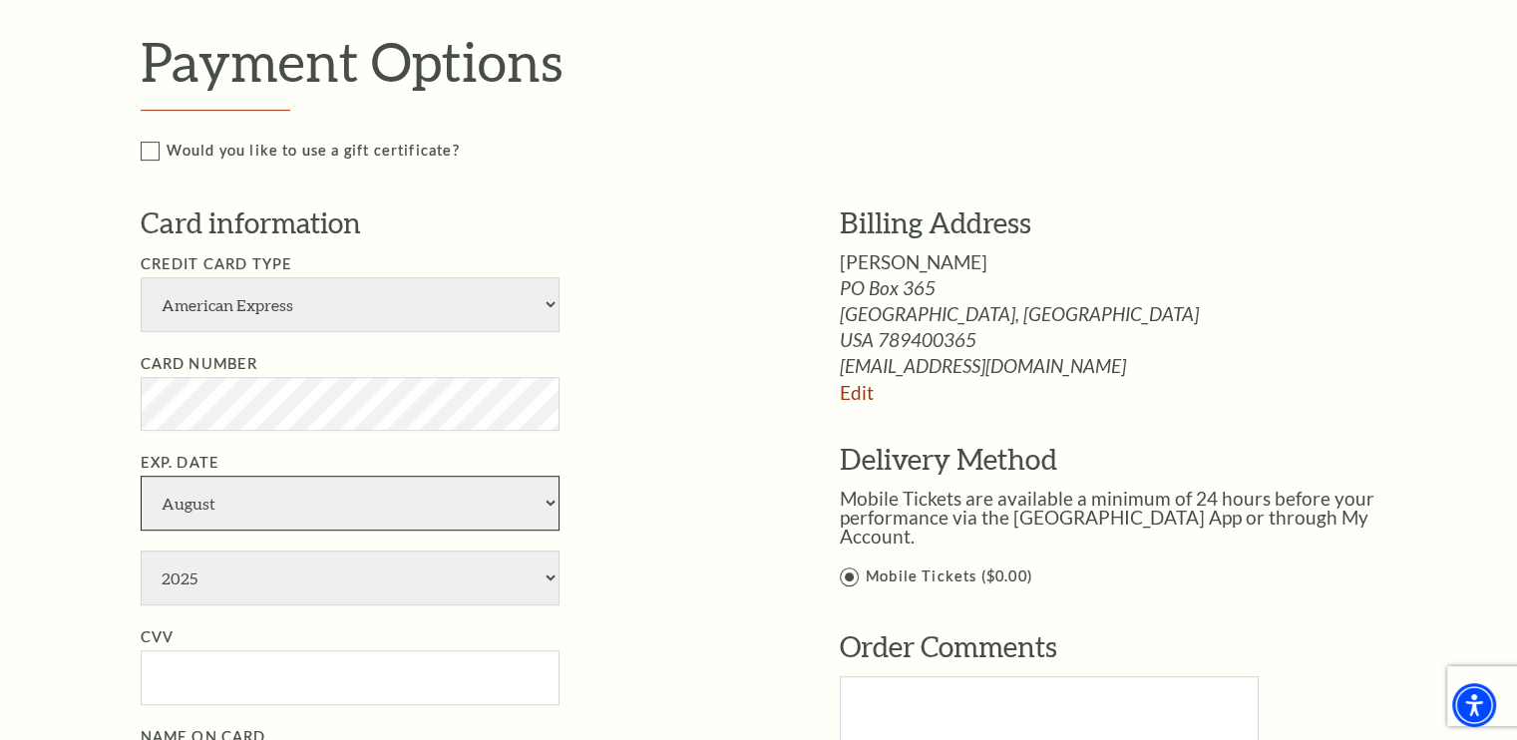
click at [194, 500] on select "January February March April May June July August September October November De…" at bounding box center [350, 503] width 419 height 55
select select "1"
click at [141, 476] on select "January February March April May June July August September October November De…" at bounding box center [350, 503] width 419 height 55
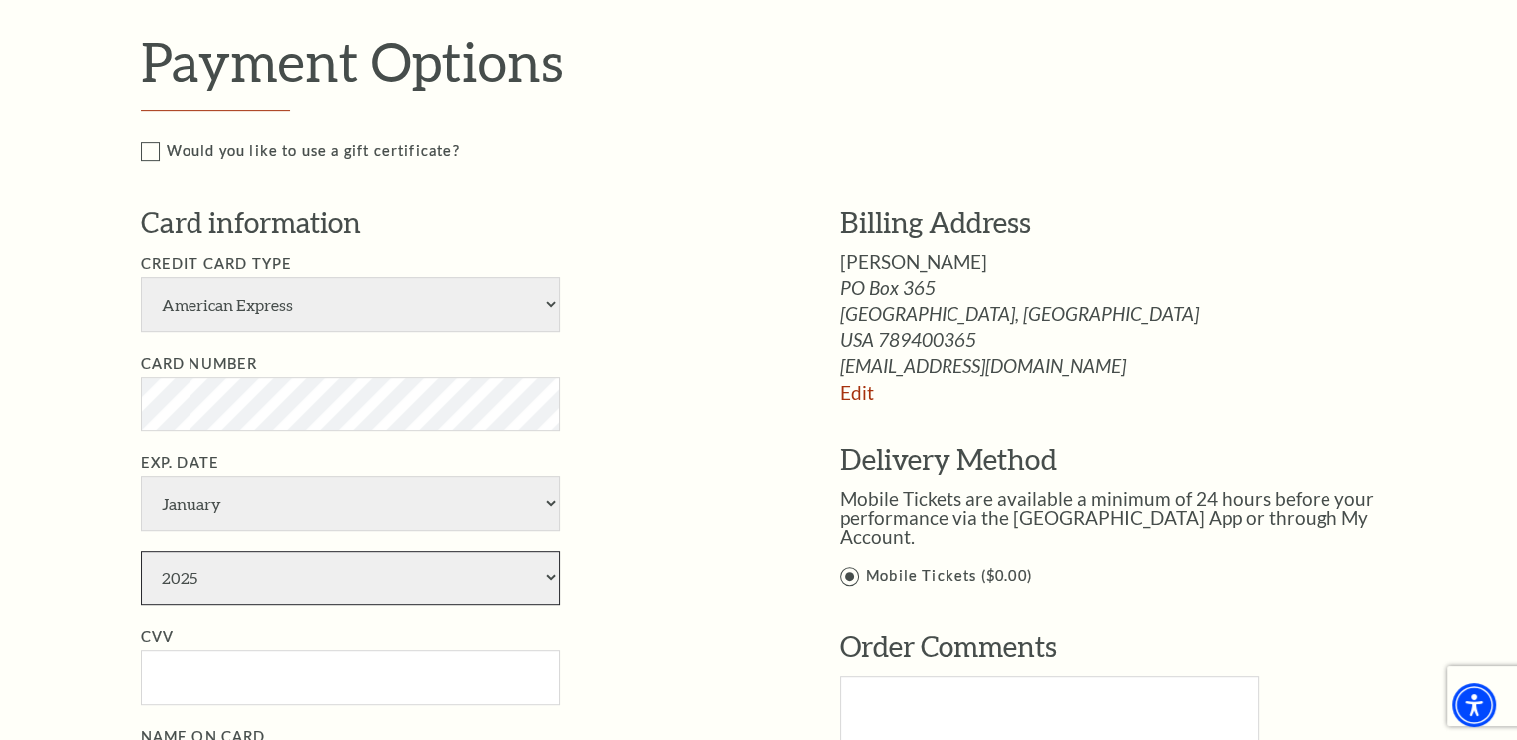
click at [204, 577] on select "2025 2026 2027 2028 2029 2030 2031 2032 2033 2034" at bounding box center [350, 578] width 419 height 55
select select "2026"
click at [141, 551] on select "2025 2026 2027 2028 2029 2030 2031 2032 2033 2034" at bounding box center [350, 578] width 419 height 55
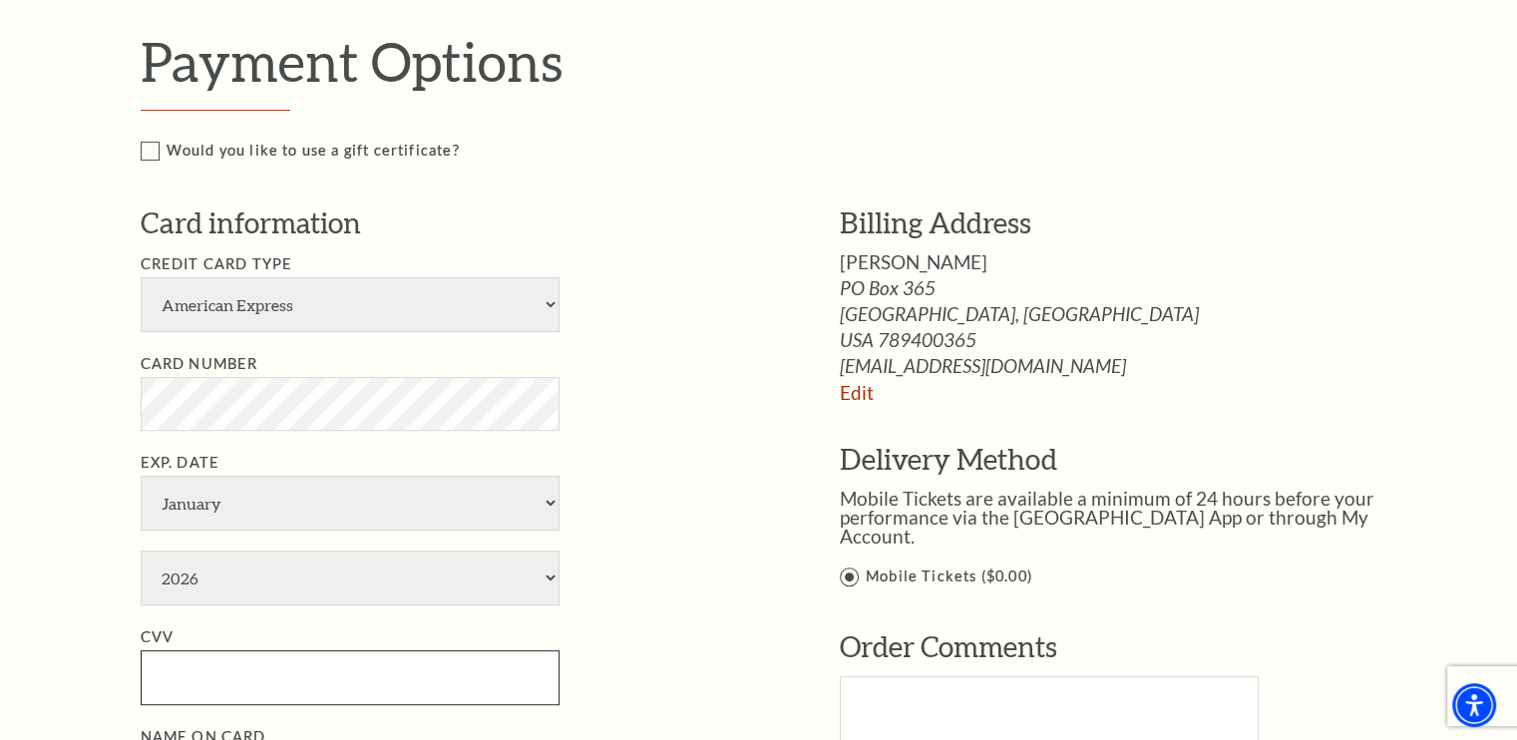
click at [166, 671] on input "CVV" at bounding box center [350, 677] width 419 height 55
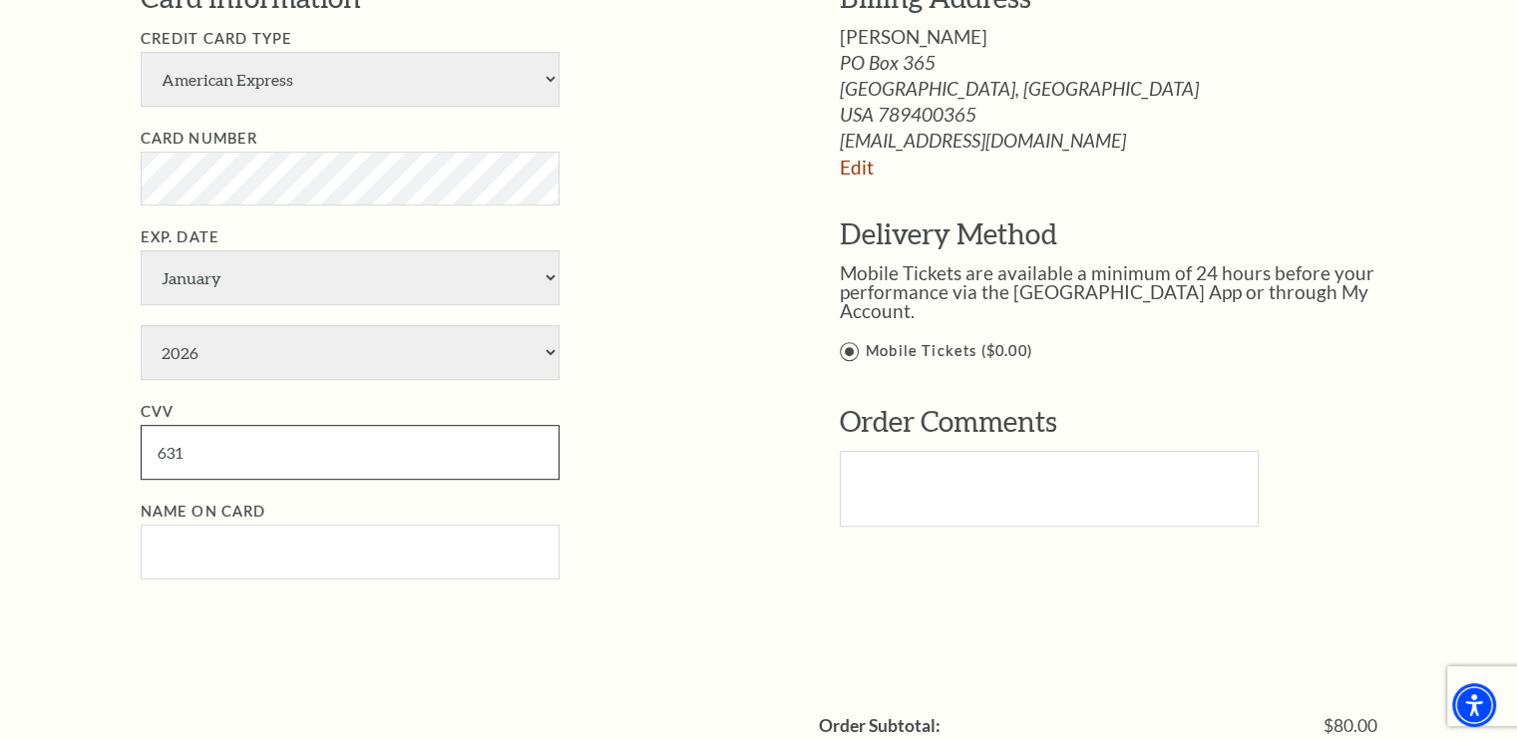
scroll to position [1197, 0]
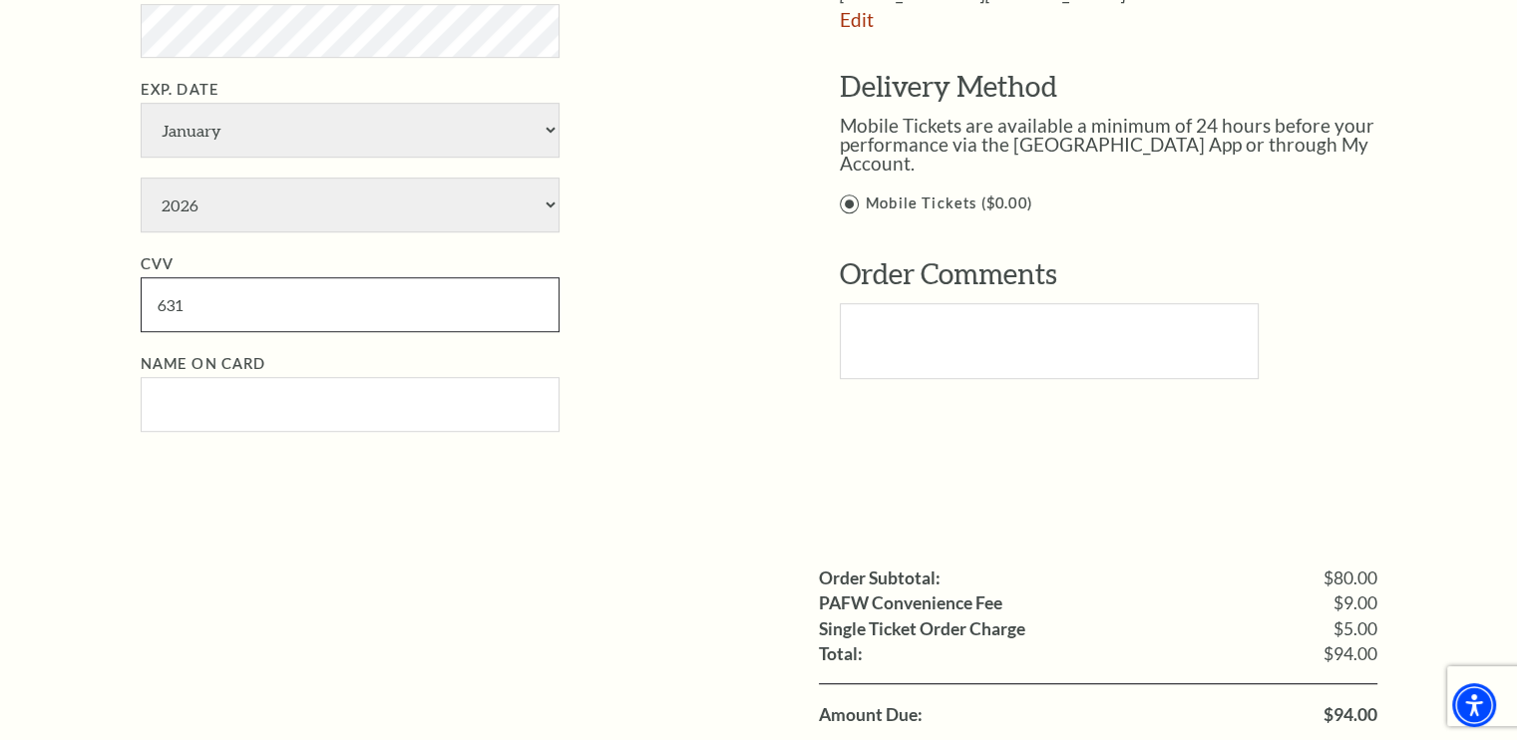
type input "631"
click at [246, 404] on input "Name on Card" at bounding box center [350, 404] width 419 height 55
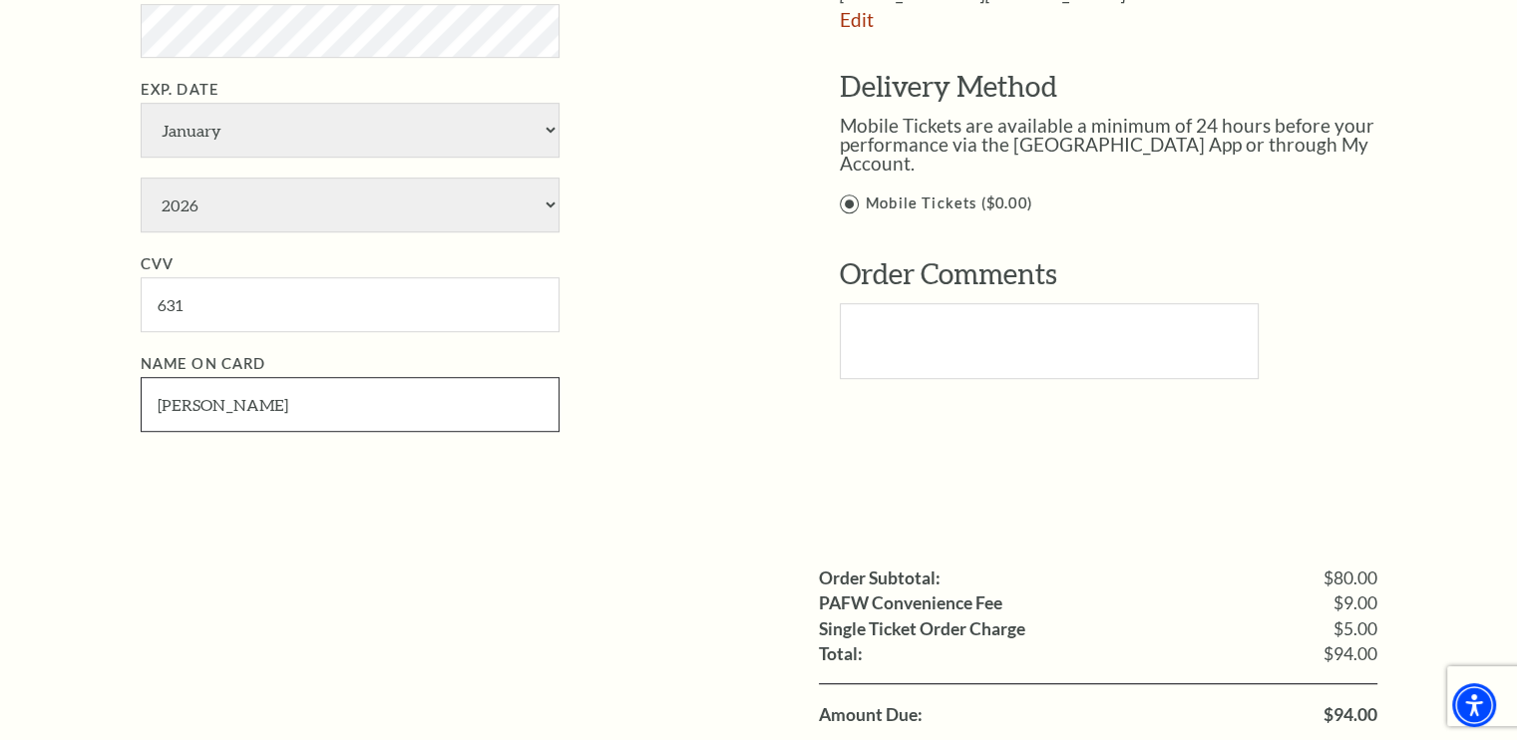
type input "Deanna Smith"
drag, startPoint x: 1521, startPoint y: 731, endPoint x: 1486, endPoint y: 128, distance: 604.5
click at [1486, 128] on div "Notice × Tickets cannot be removed during a Ticket Exchange. Choose Start Over …" at bounding box center [758, 43] width 1517 height 2179
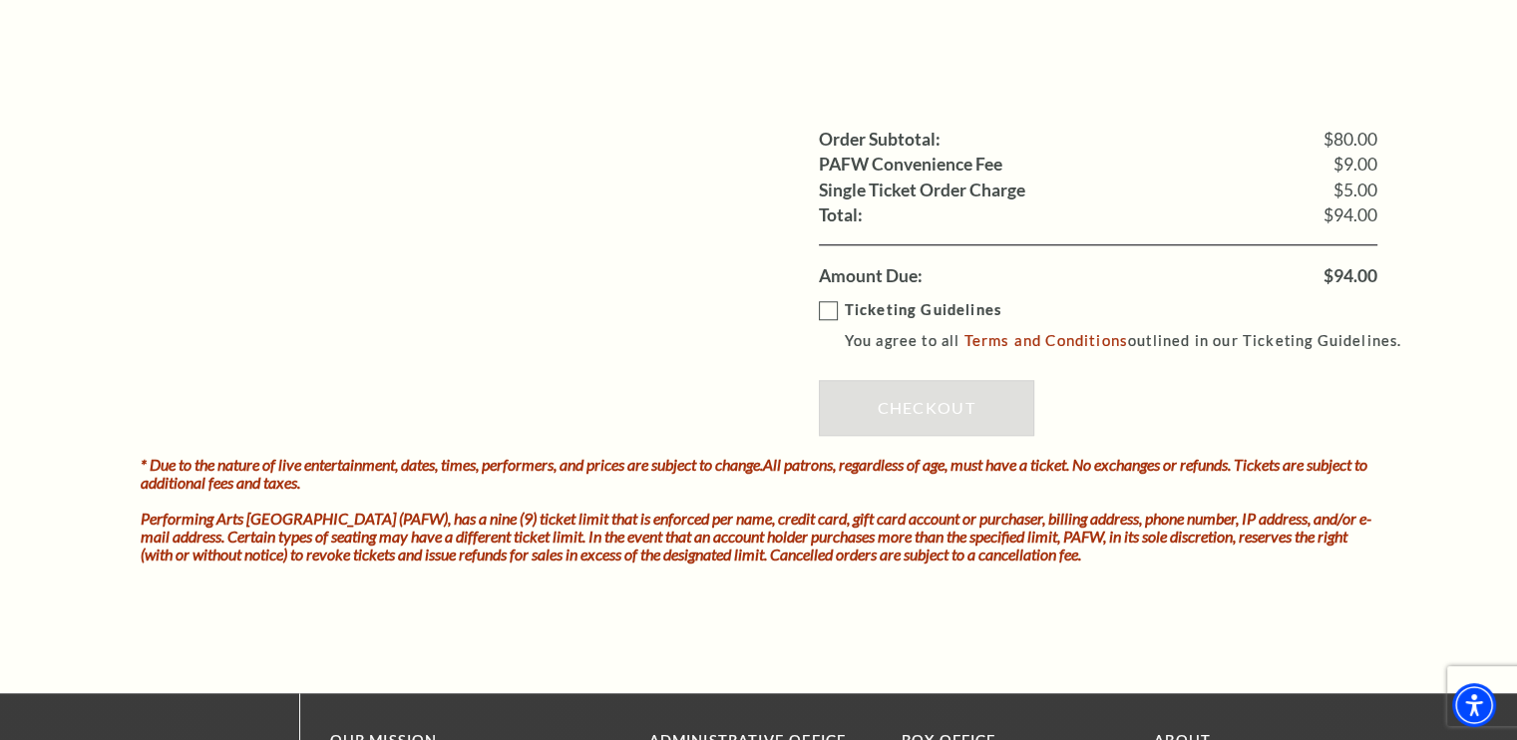
scroll to position [1662, 0]
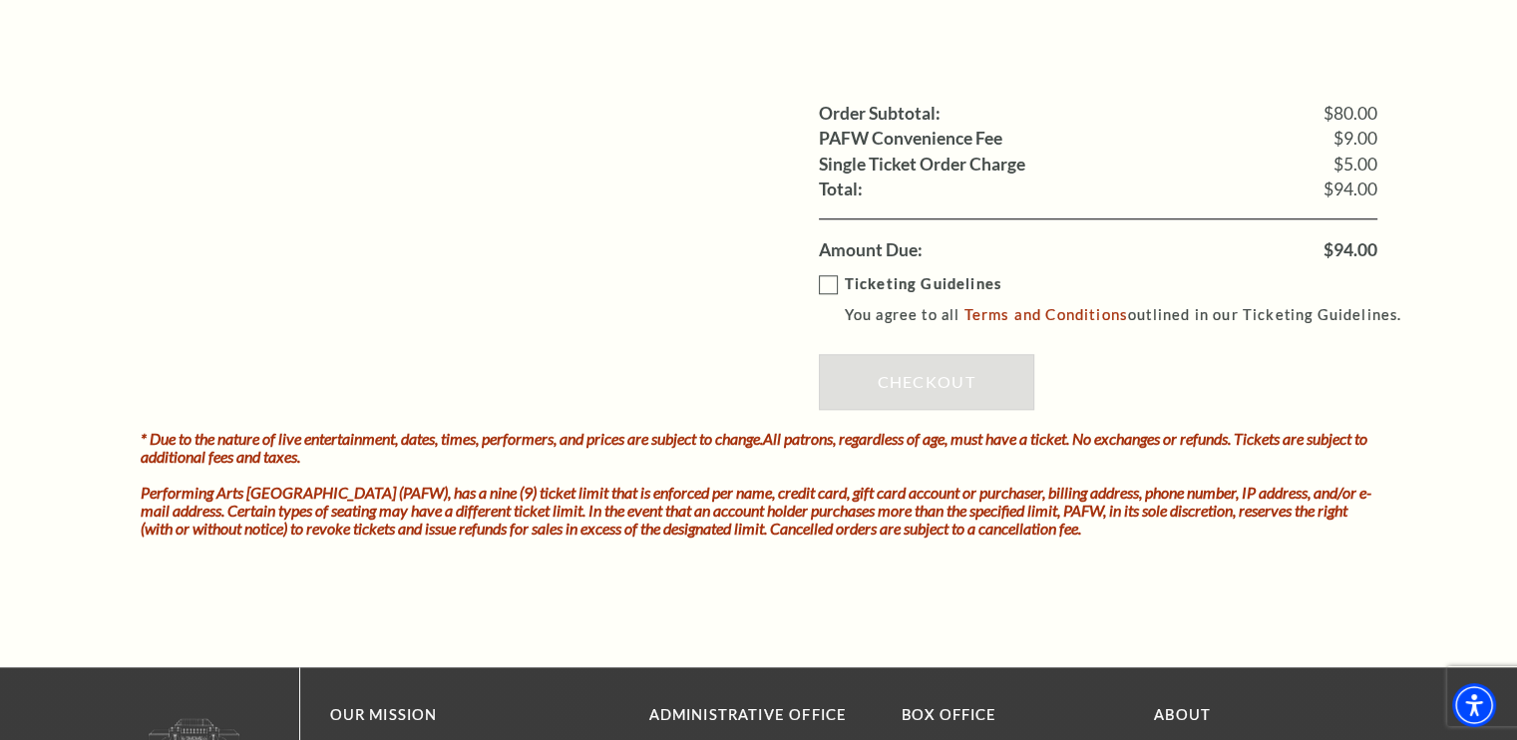
click at [829, 280] on label "Ticketing Guidelines You agree to all Terms and Conditions outlined in our Tick…" at bounding box center [1120, 299] width 602 height 55
click at [0, 0] on input "Ticketing Guidelines You agree to all Terms and Conditions outlined in our Tick…" at bounding box center [0, 0] width 0 height 0
click at [895, 374] on link "Checkout" at bounding box center [926, 382] width 215 height 56
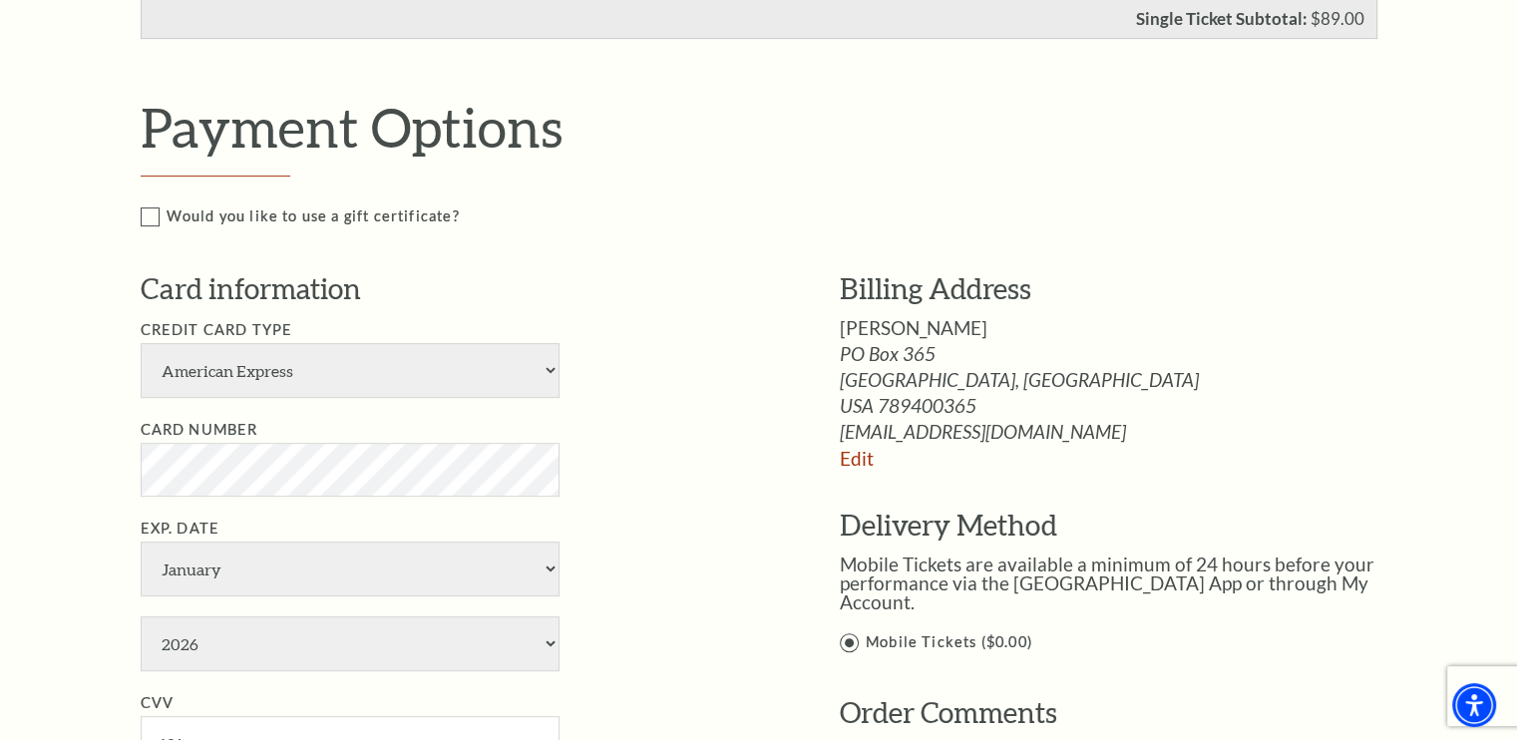
scroll to position [690, 0]
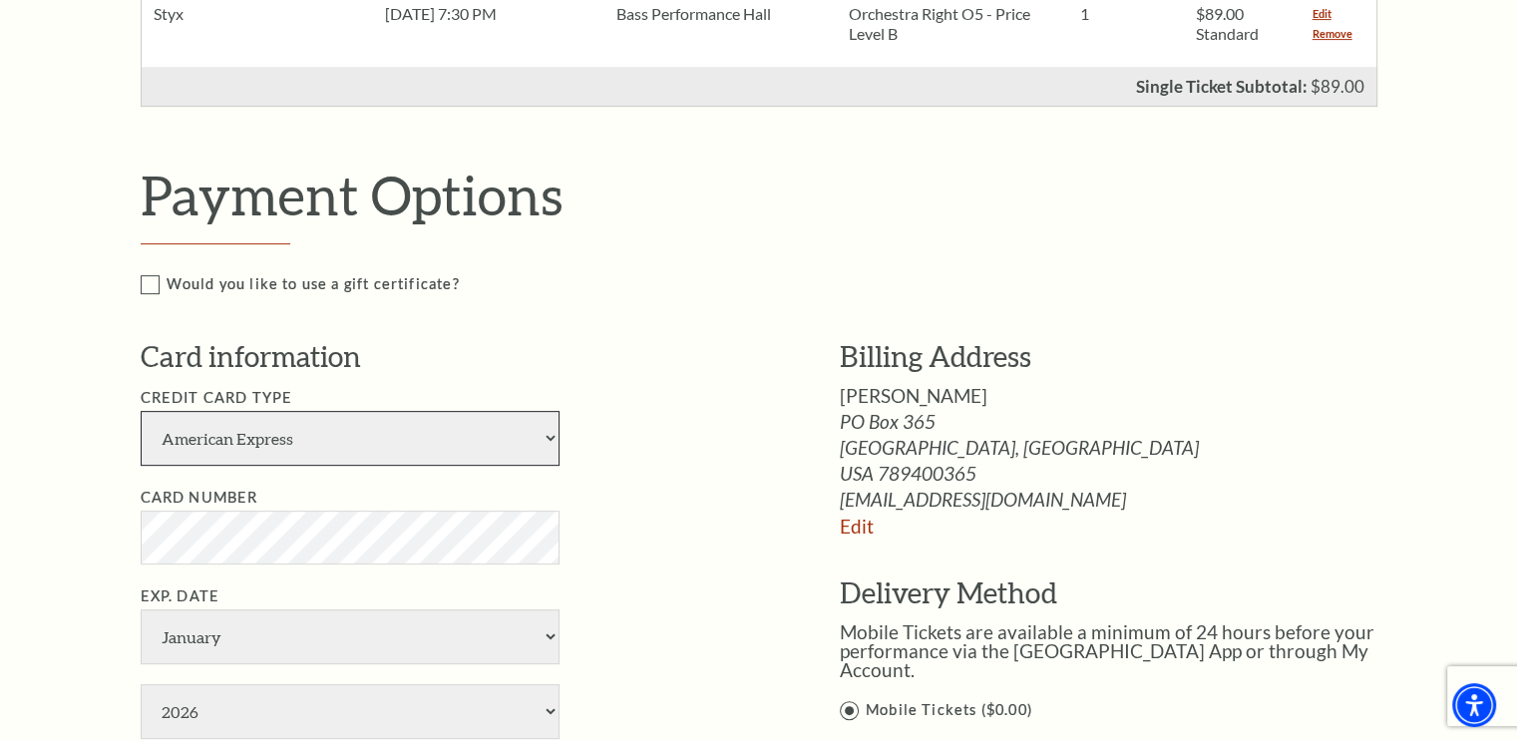
click at [292, 436] on select "American Express Visa Master Card Discover" at bounding box center [350, 438] width 419 height 55
select select "24"
click at [141, 411] on select "American Express Visa Master Card Discover" at bounding box center [350, 438] width 419 height 55
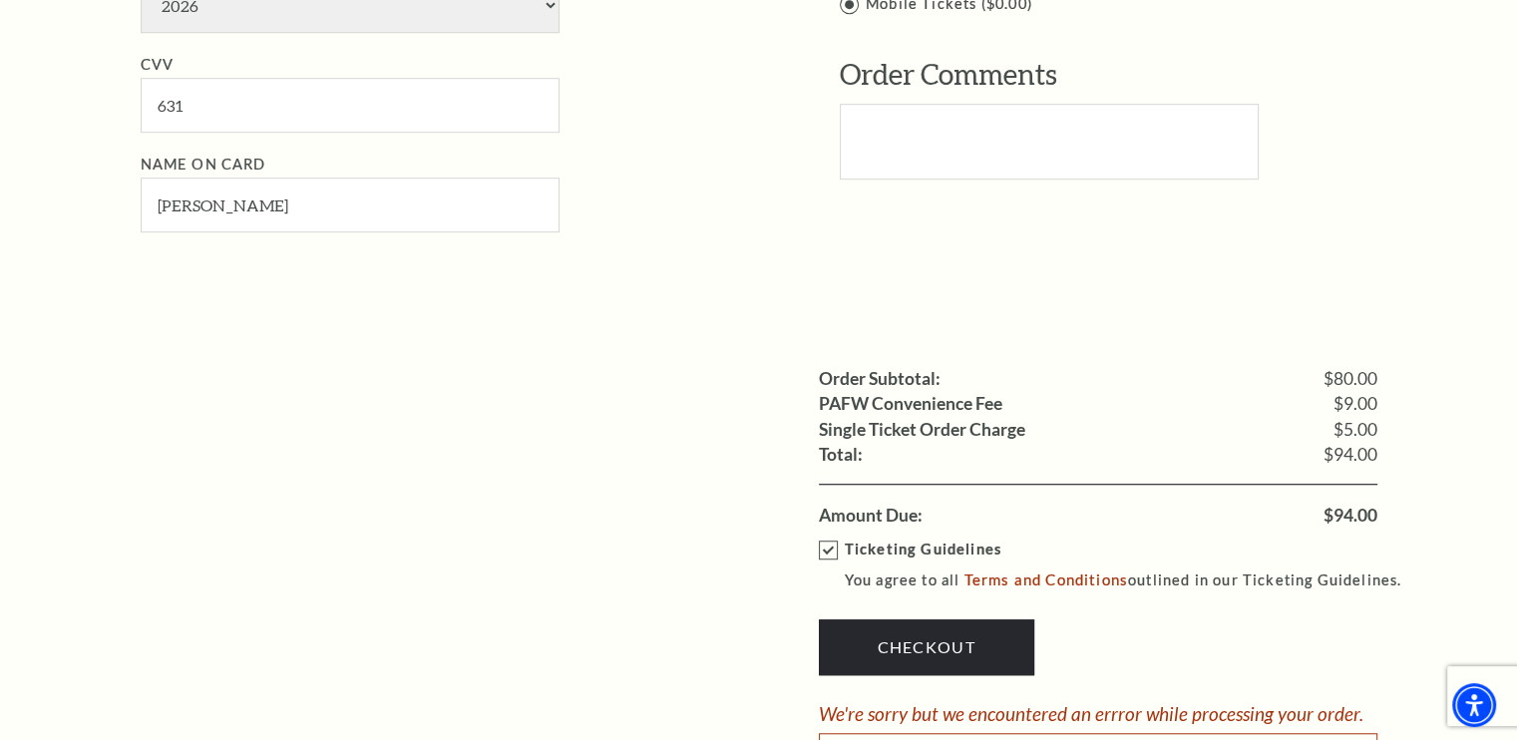
scroll to position [1409, 0]
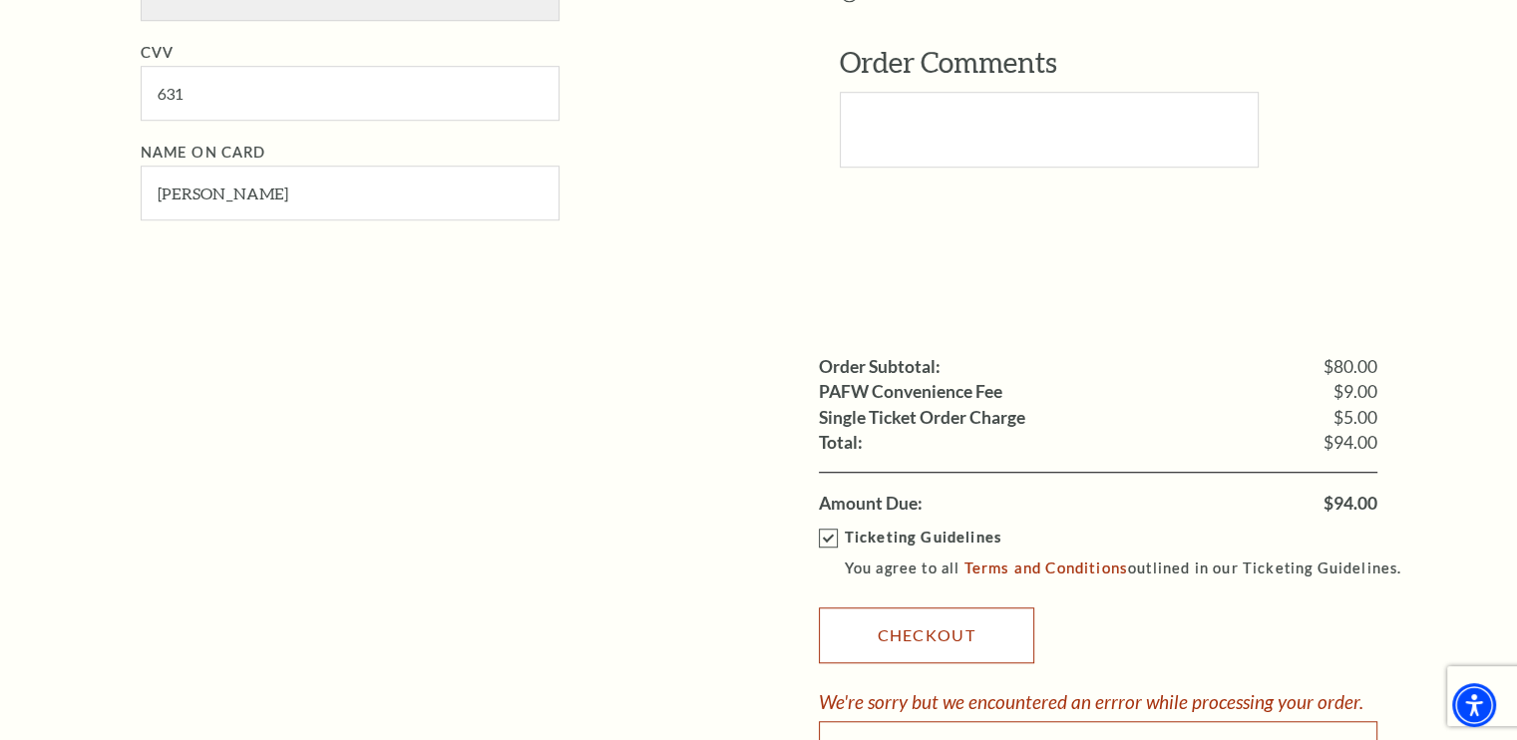
click at [854, 628] on link "Checkout" at bounding box center [926, 636] width 215 height 56
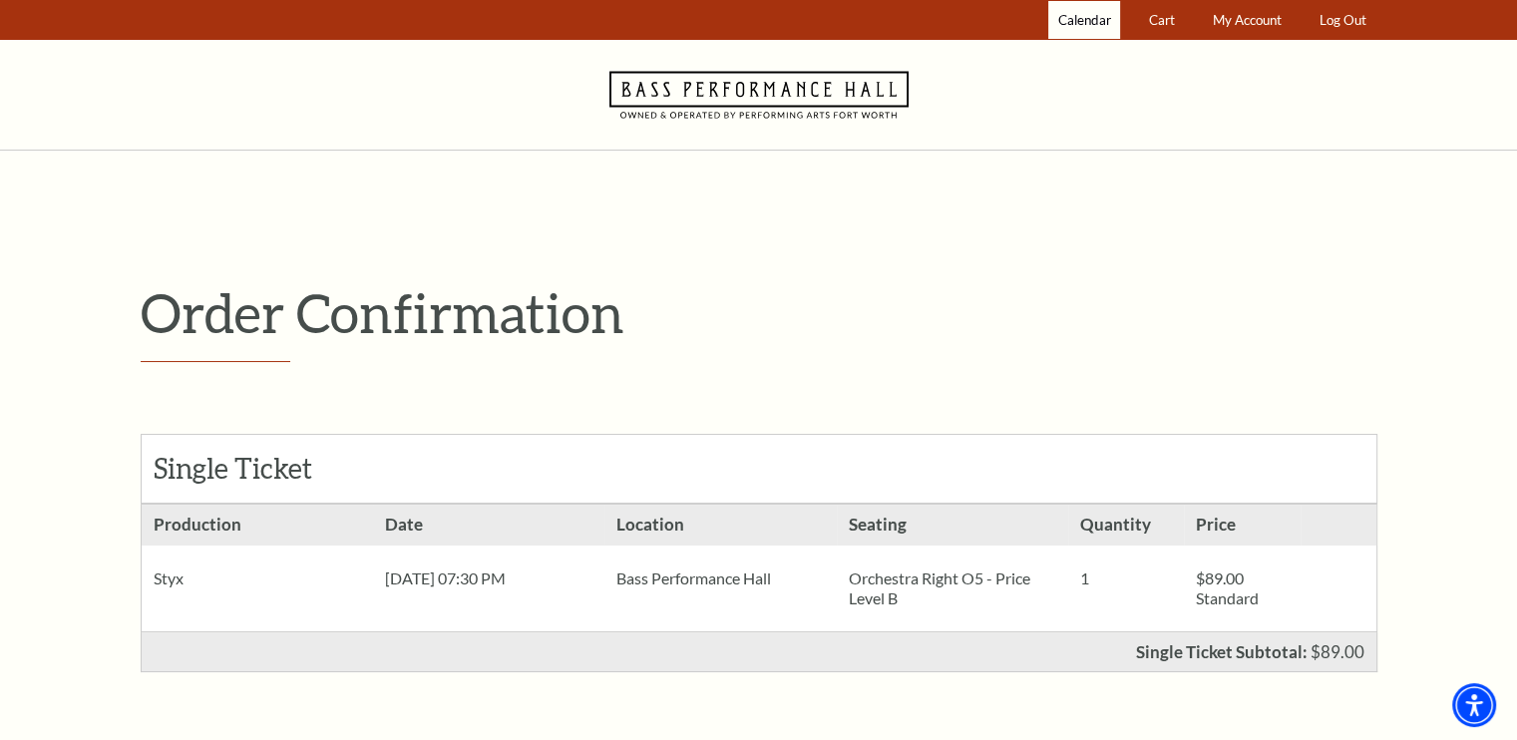
click at [1077, 21] on span "Calendar" at bounding box center [1084, 20] width 53 height 16
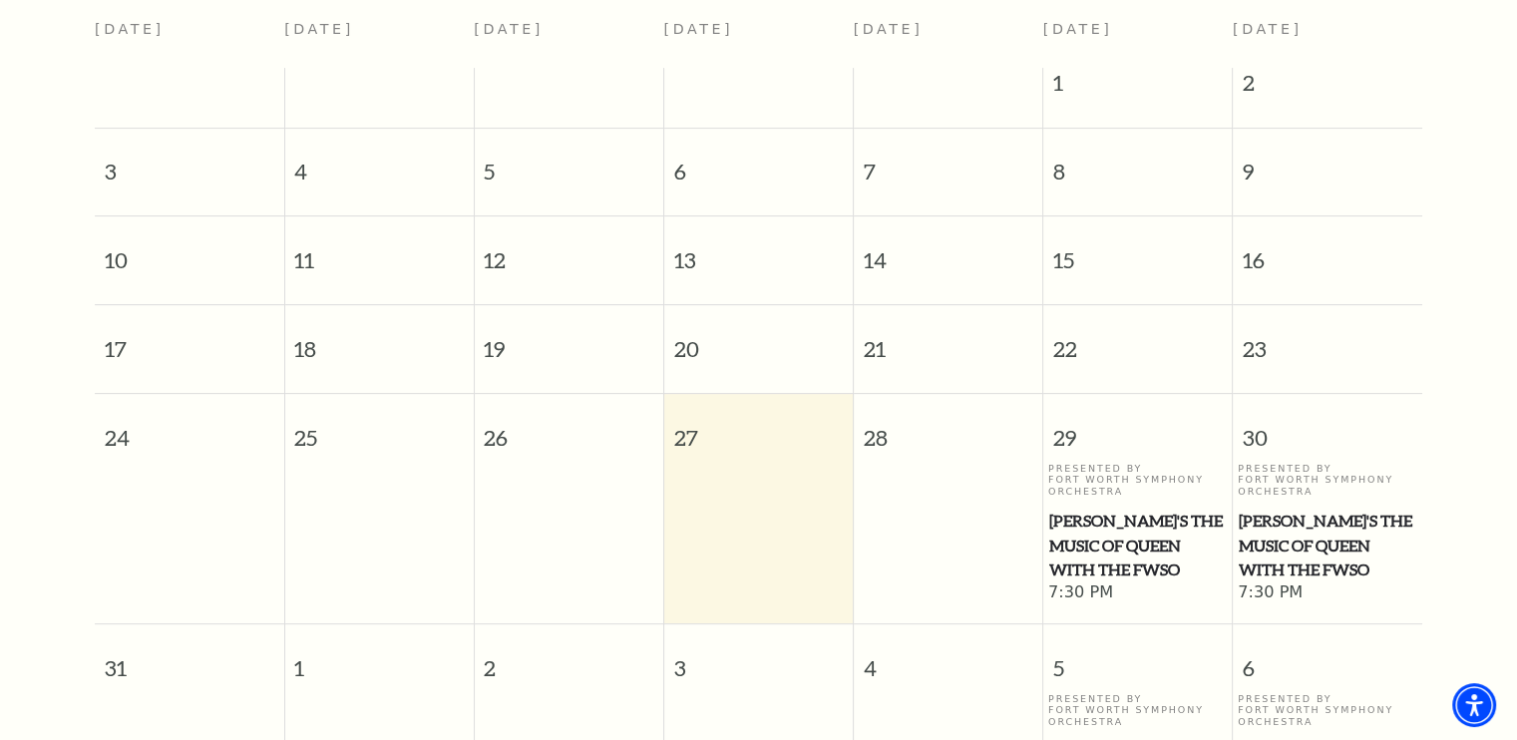
scroll to position [543, 0]
click at [1133, 527] on span "[PERSON_NAME]'s The Music of Queen with the FWSO" at bounding box center [1138, 548] width 178 height 74
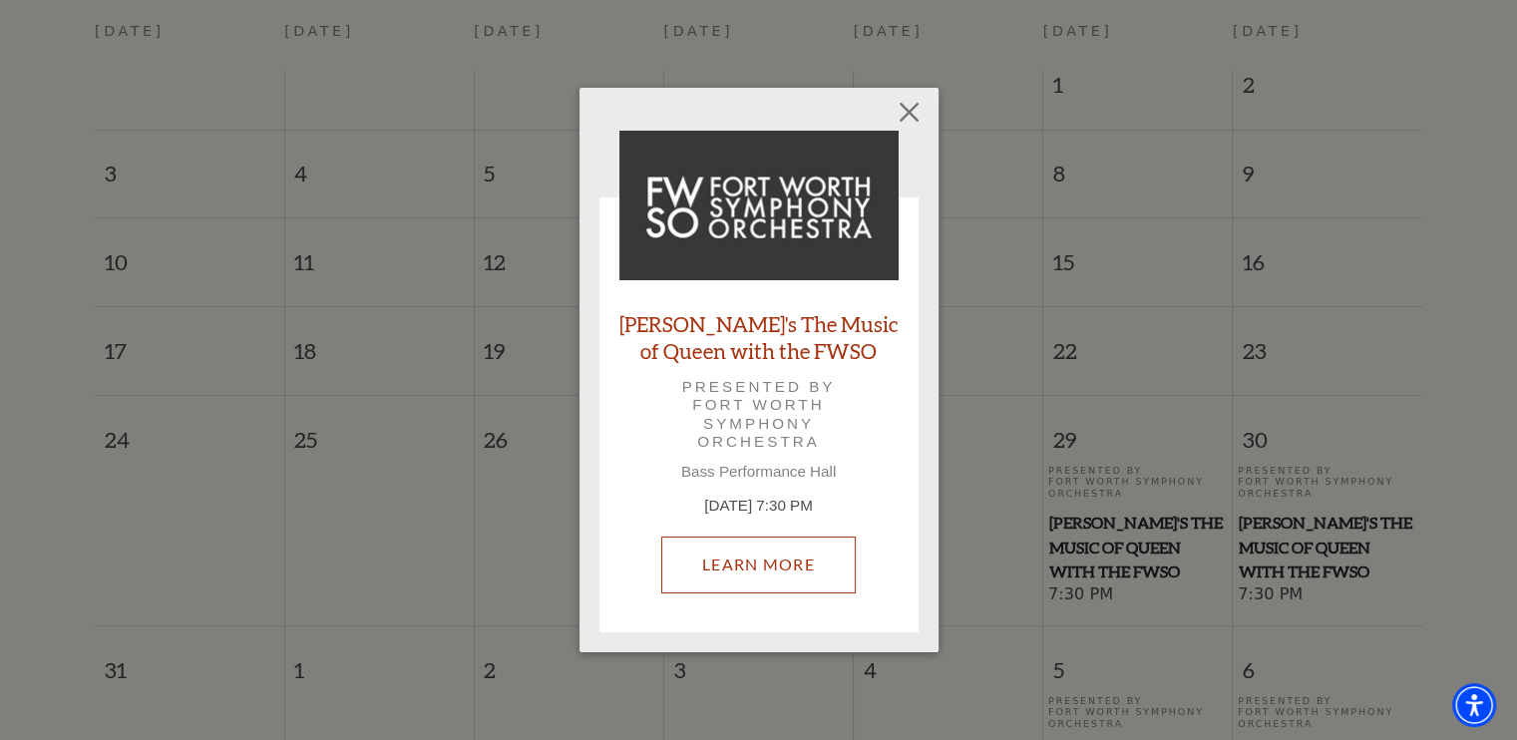
click at [774, 580] on link "Learn More" at bounding box center [758, 565] width 195 height 56
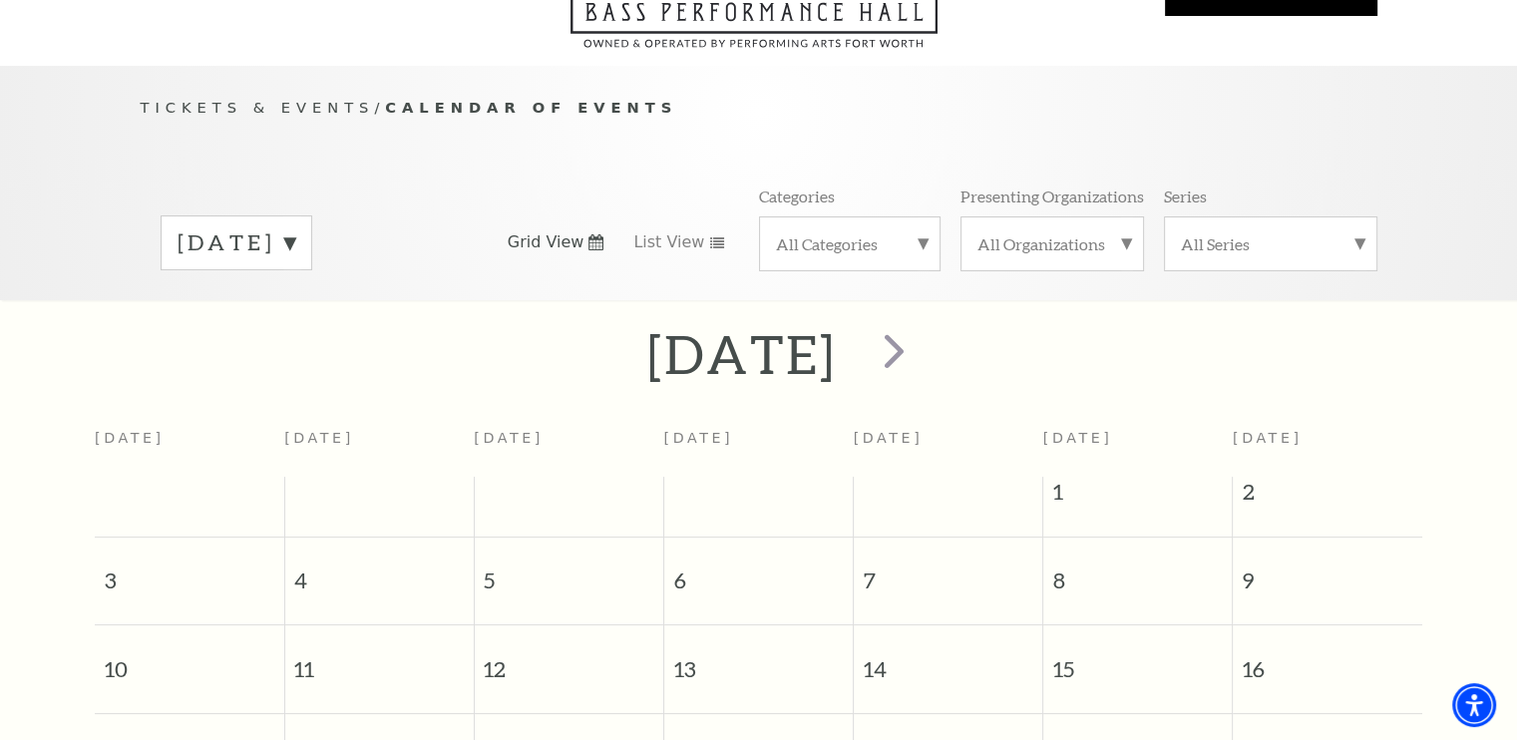
scroll to position [96, 0]
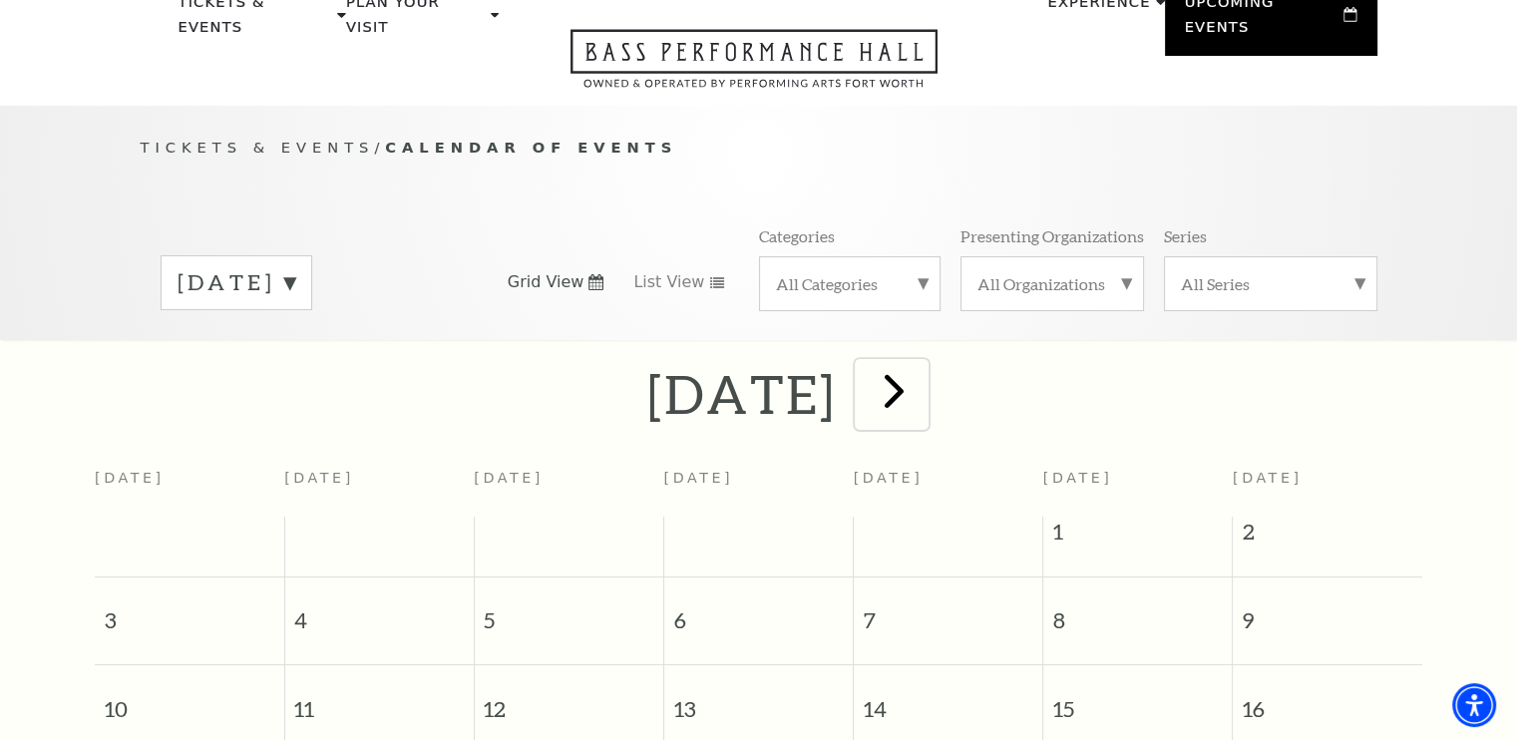
click at [923, 370] on span "next" at bounding box center [894, 390] width 57 height 57
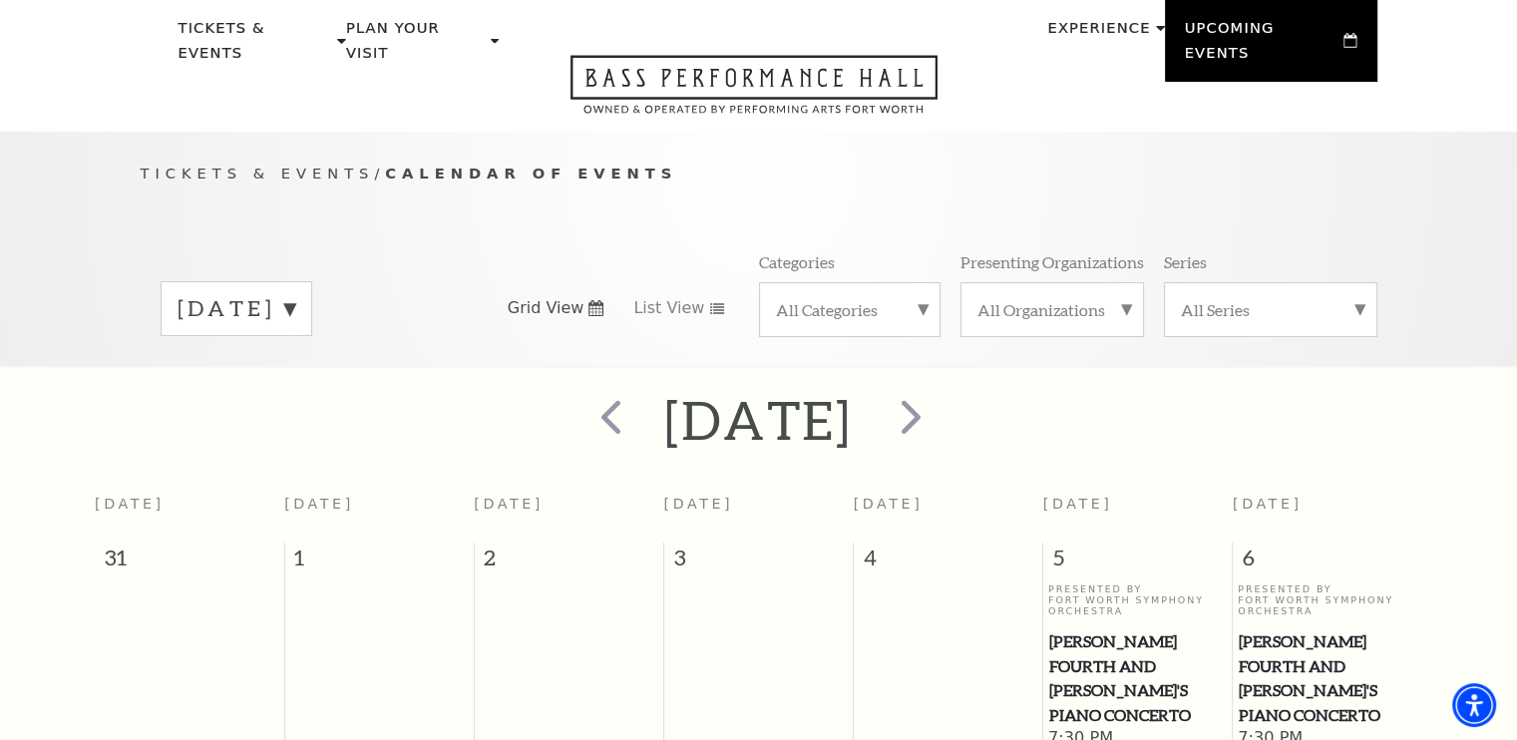
scroll to position [0, 0]
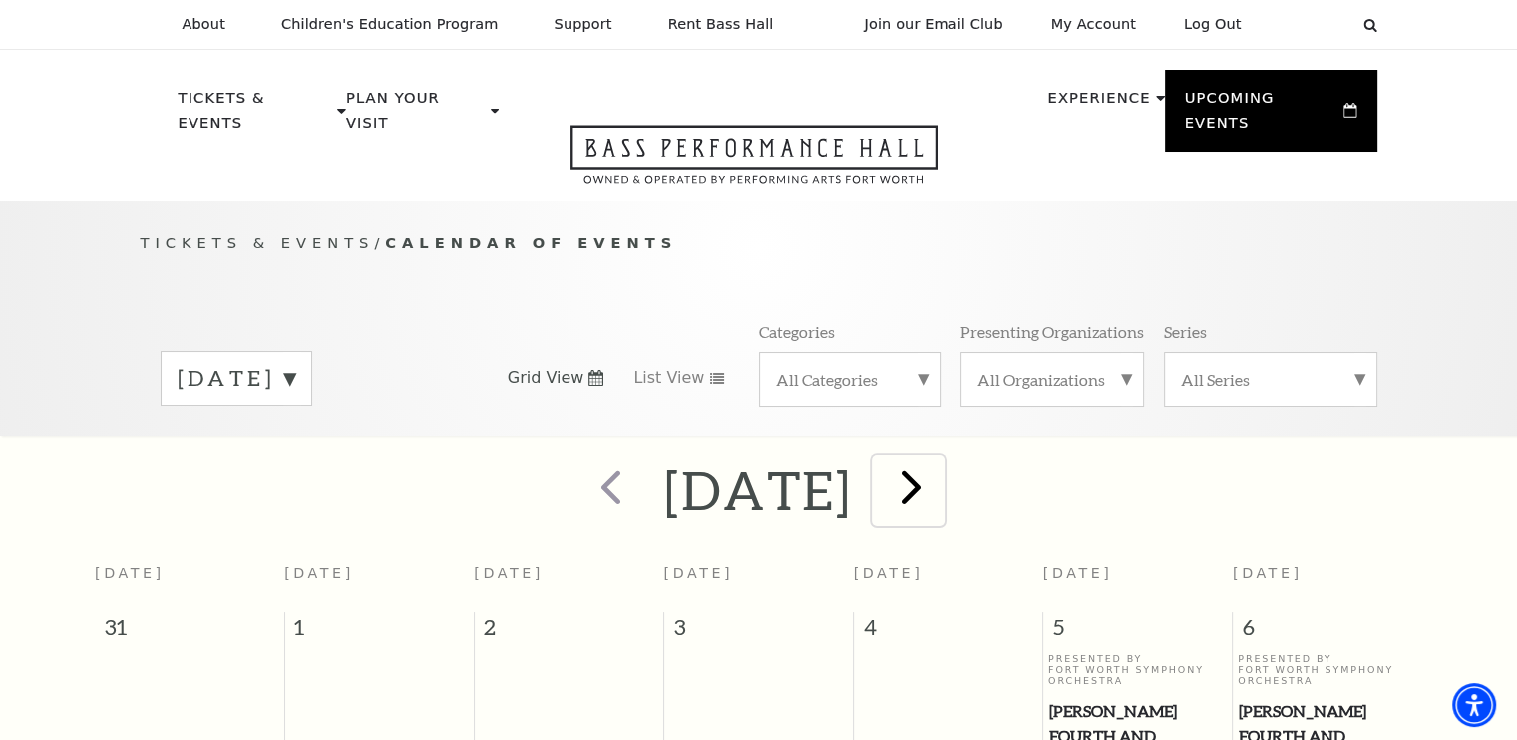
click at [940, 464] on span "next" at bounding box center [911, 486] width 57 height 57
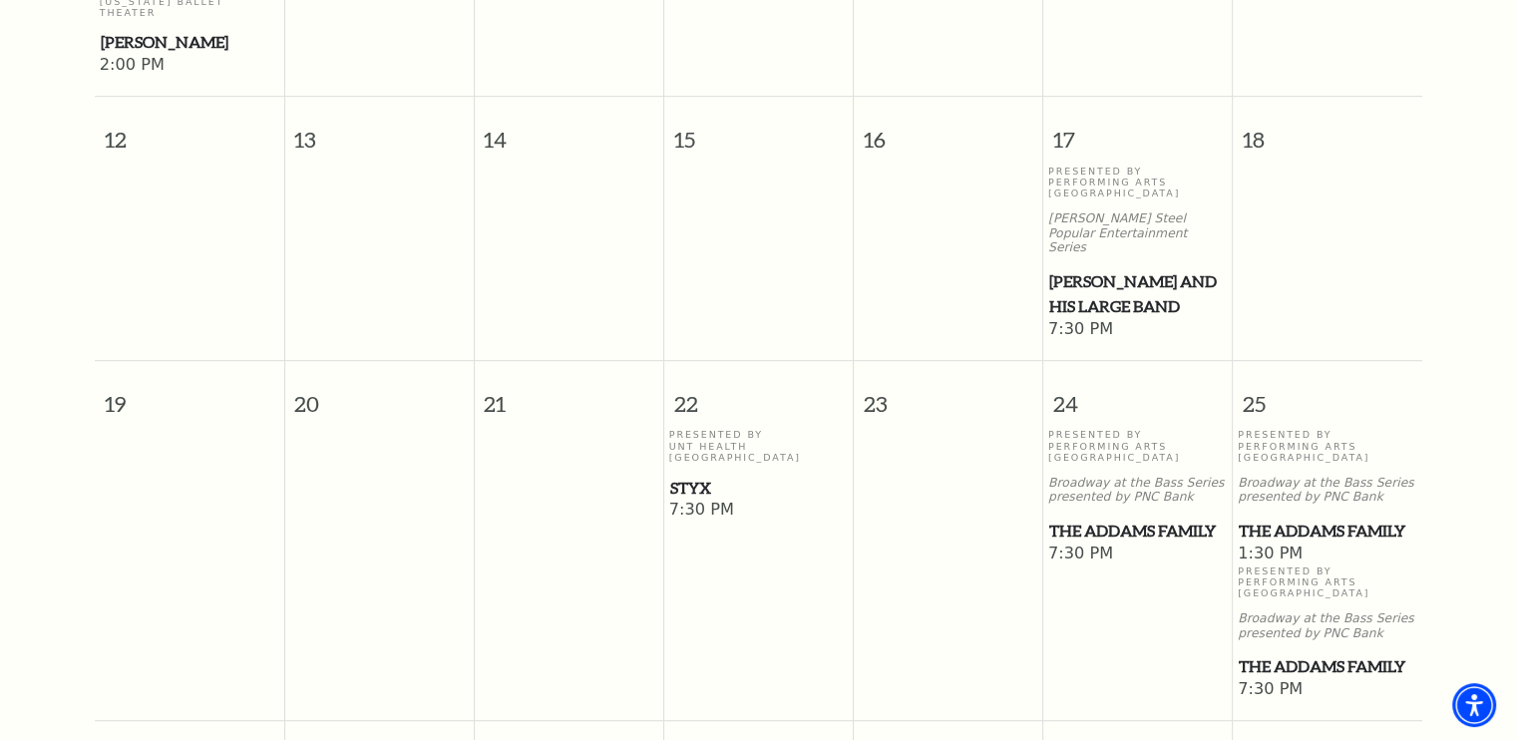
scroll to position [856, 0]
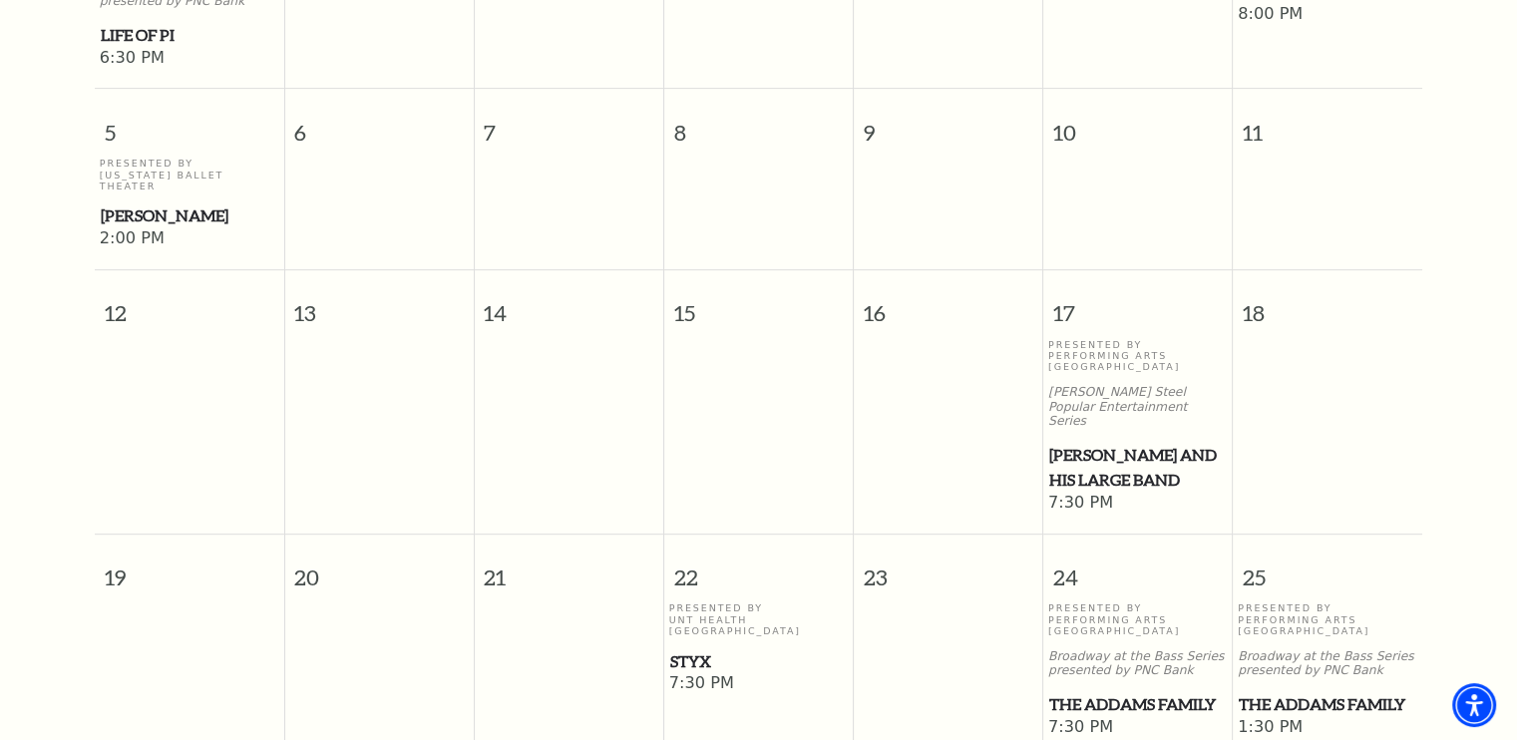
click at [1099, 443] on span "[PERSON_NAME] and his Large Band" at bounding box center [1138, 467] width 178 height 49
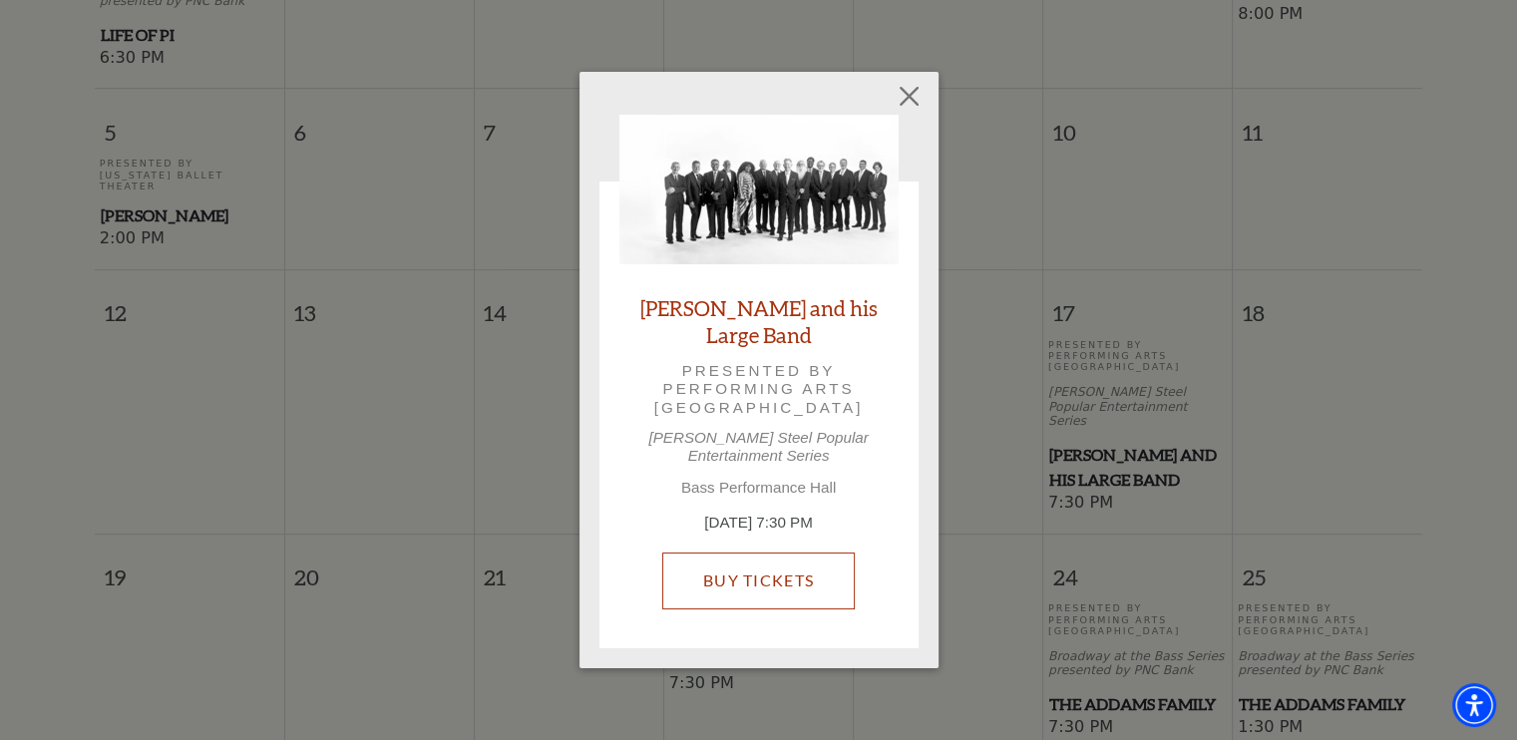
click at [746, 580] on link "Buy Tickets" at bounding box center [758, 581] width 193 height 56
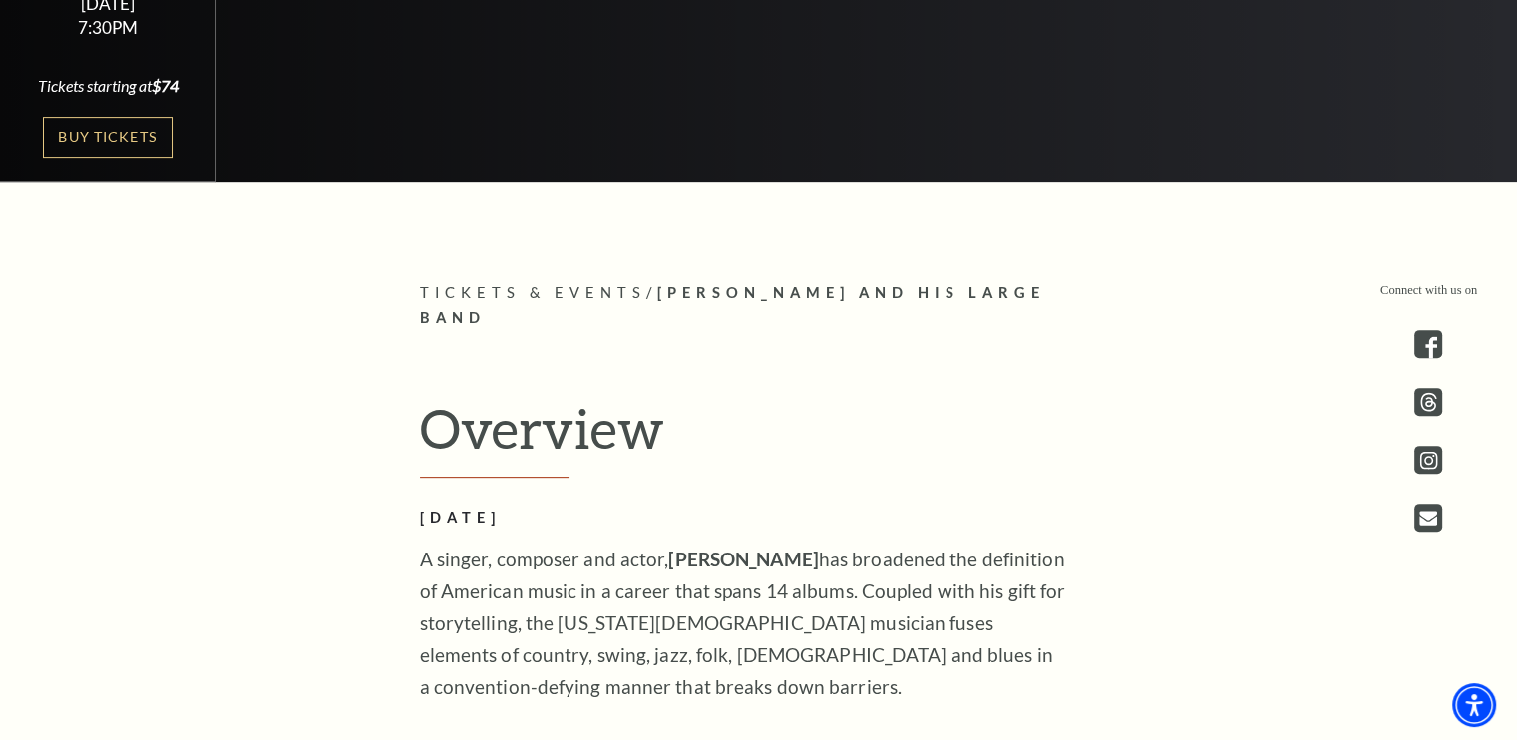
scroll to position [650, 0]
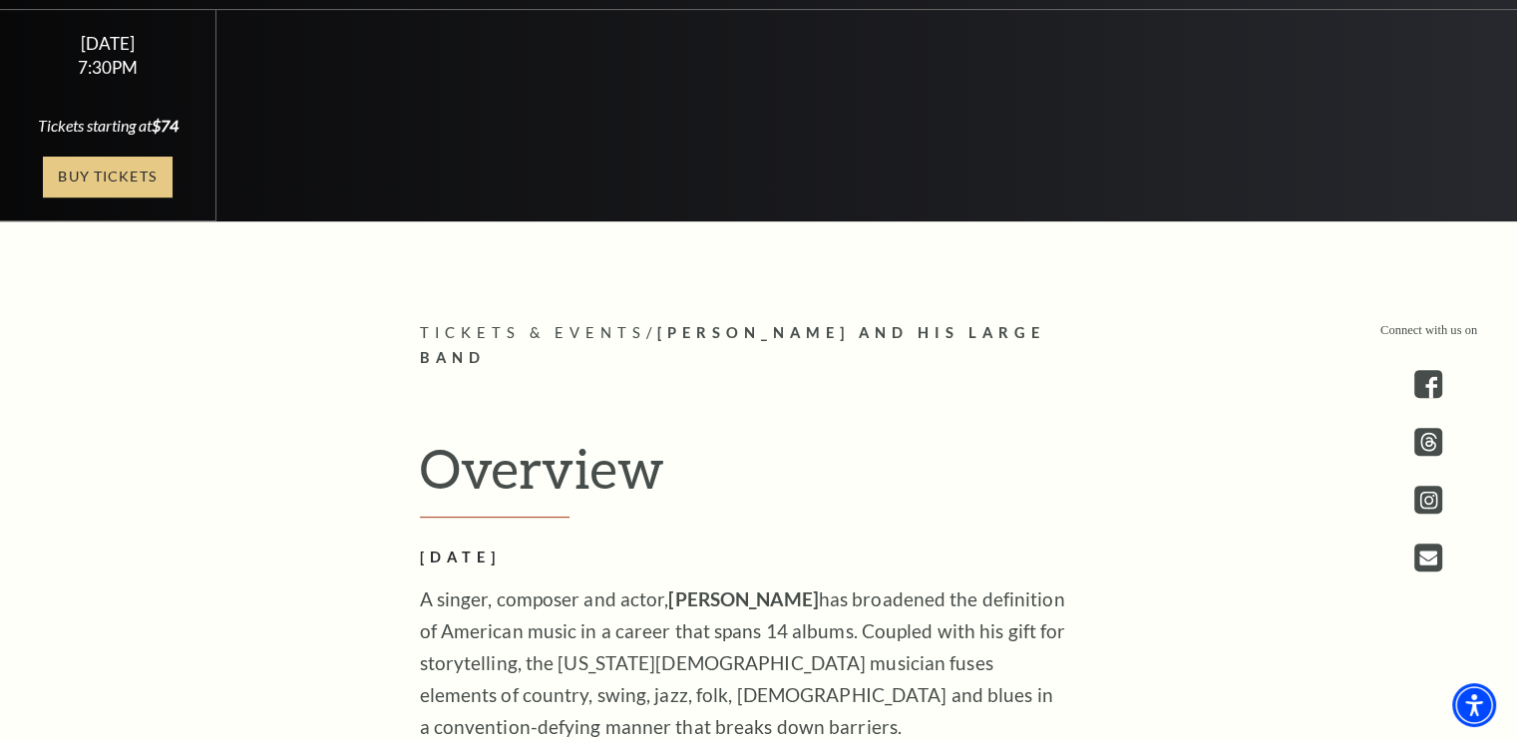
click at [102, 170] on link "Buy Tickets" at bounding box center [108, 177] width 130 height 41
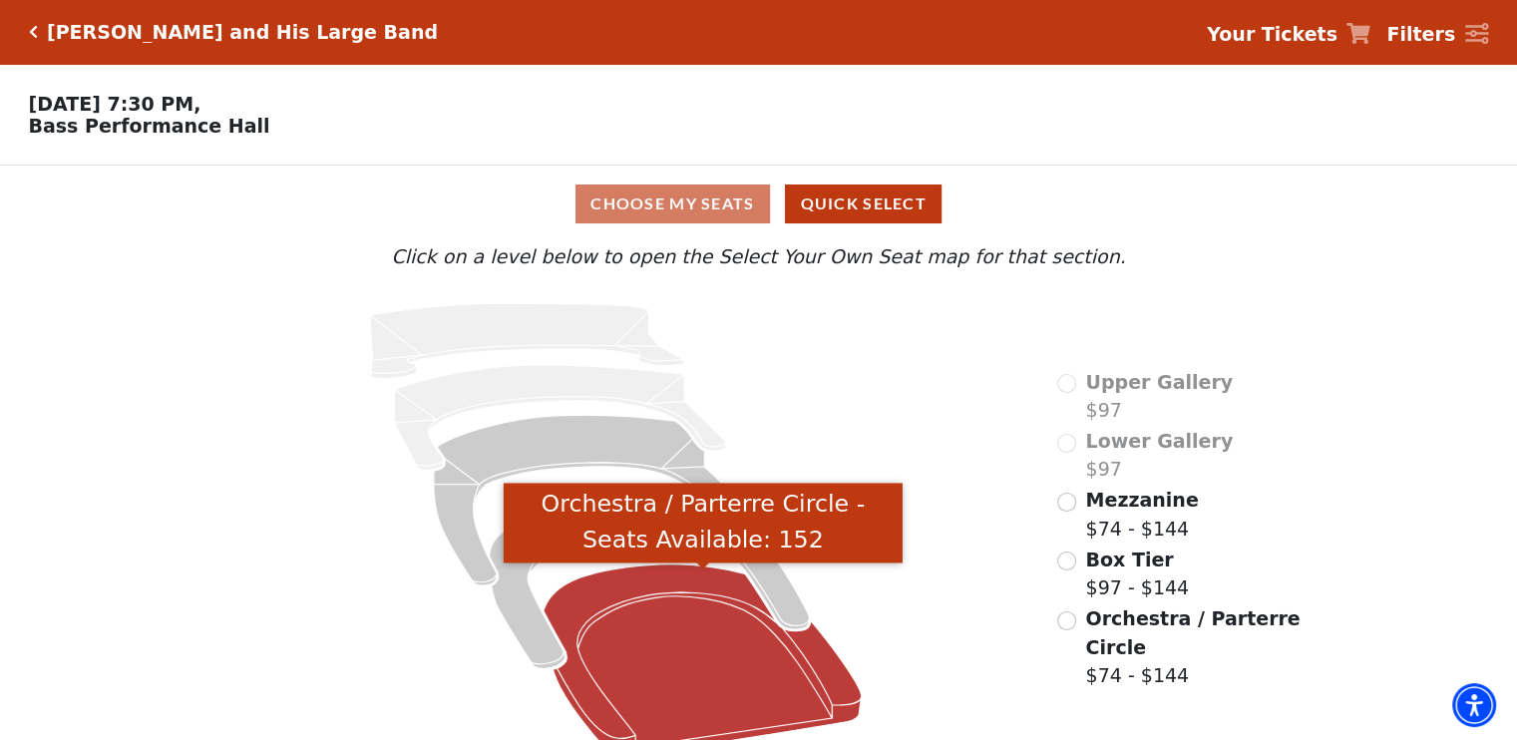
click at [654, 674] on icon "Orchestra / Parterre Circle - Seats Available: 152" at bounding box center [703, 661] width 318 height 192
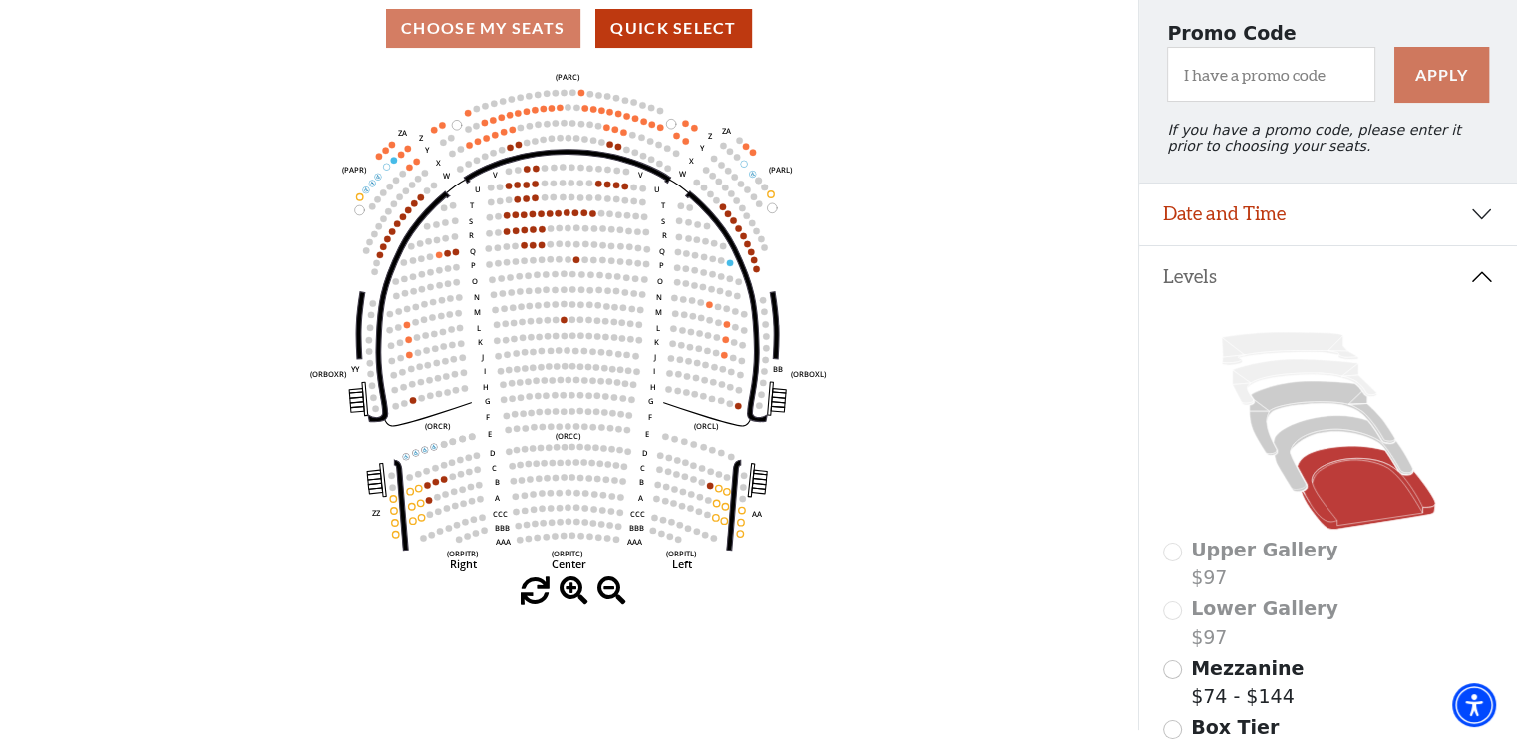
scroll to position [172, 0]
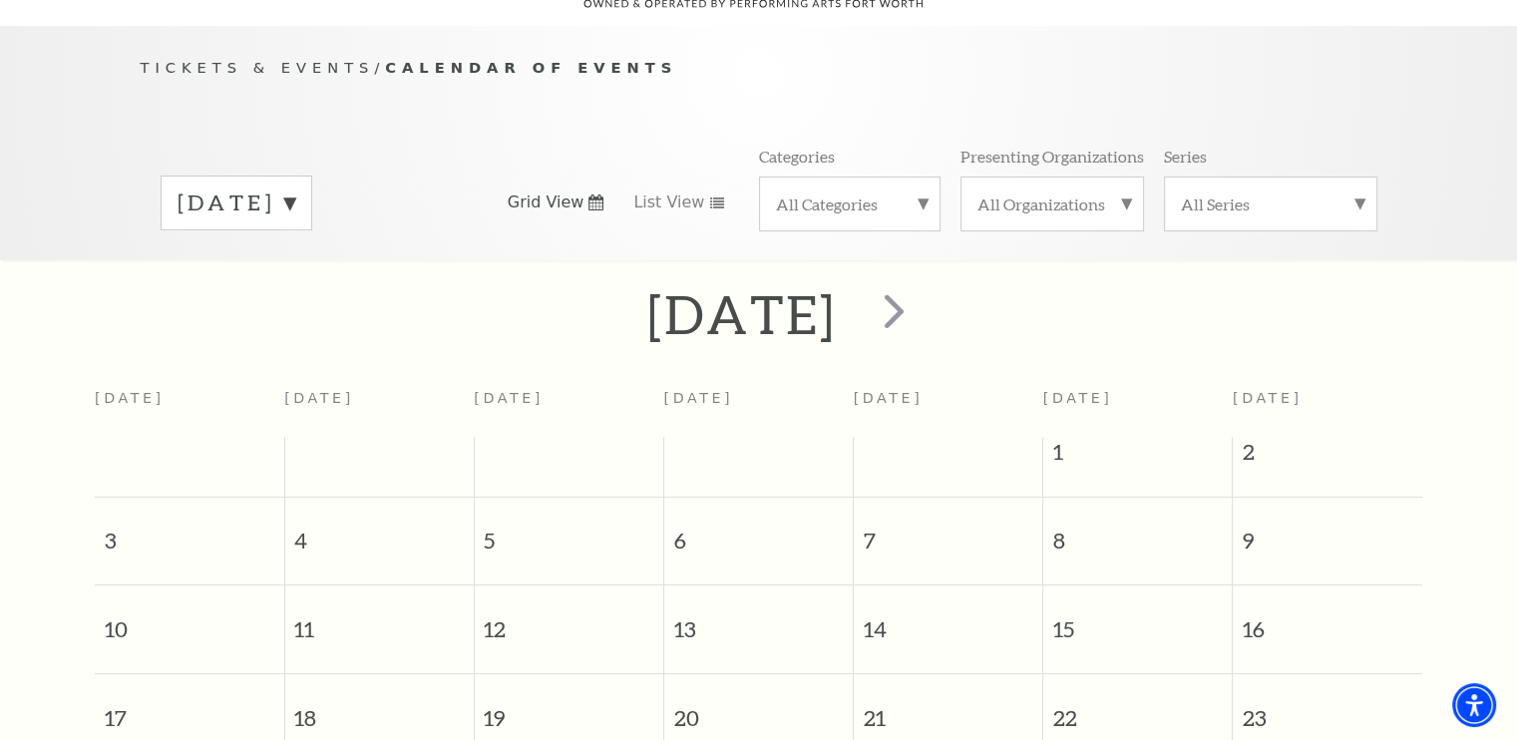
scroll to position [163, 0]
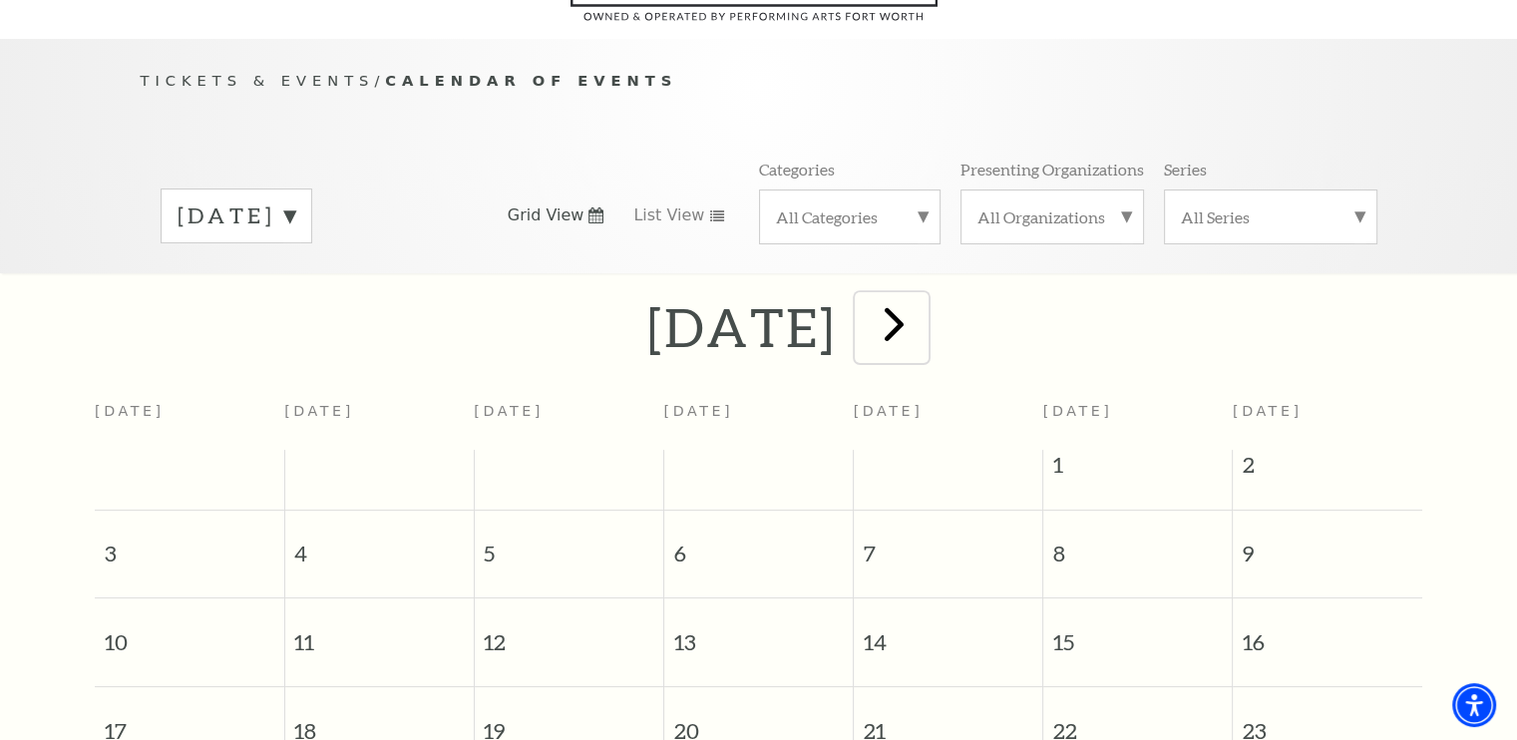
click at [923, 308] on span "next" at bounding box center [894, 323] width 57 height 57
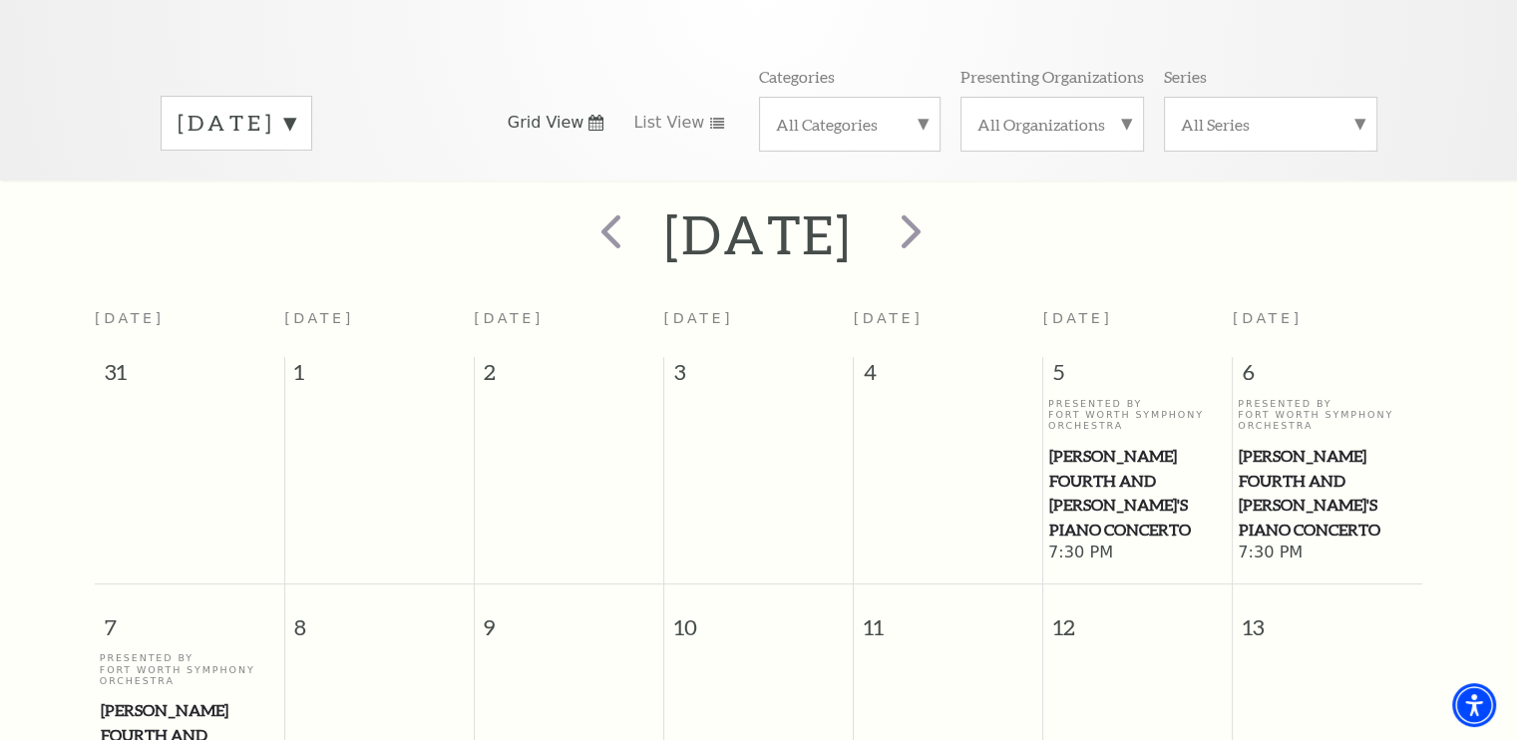
scroll to position [176, 0]
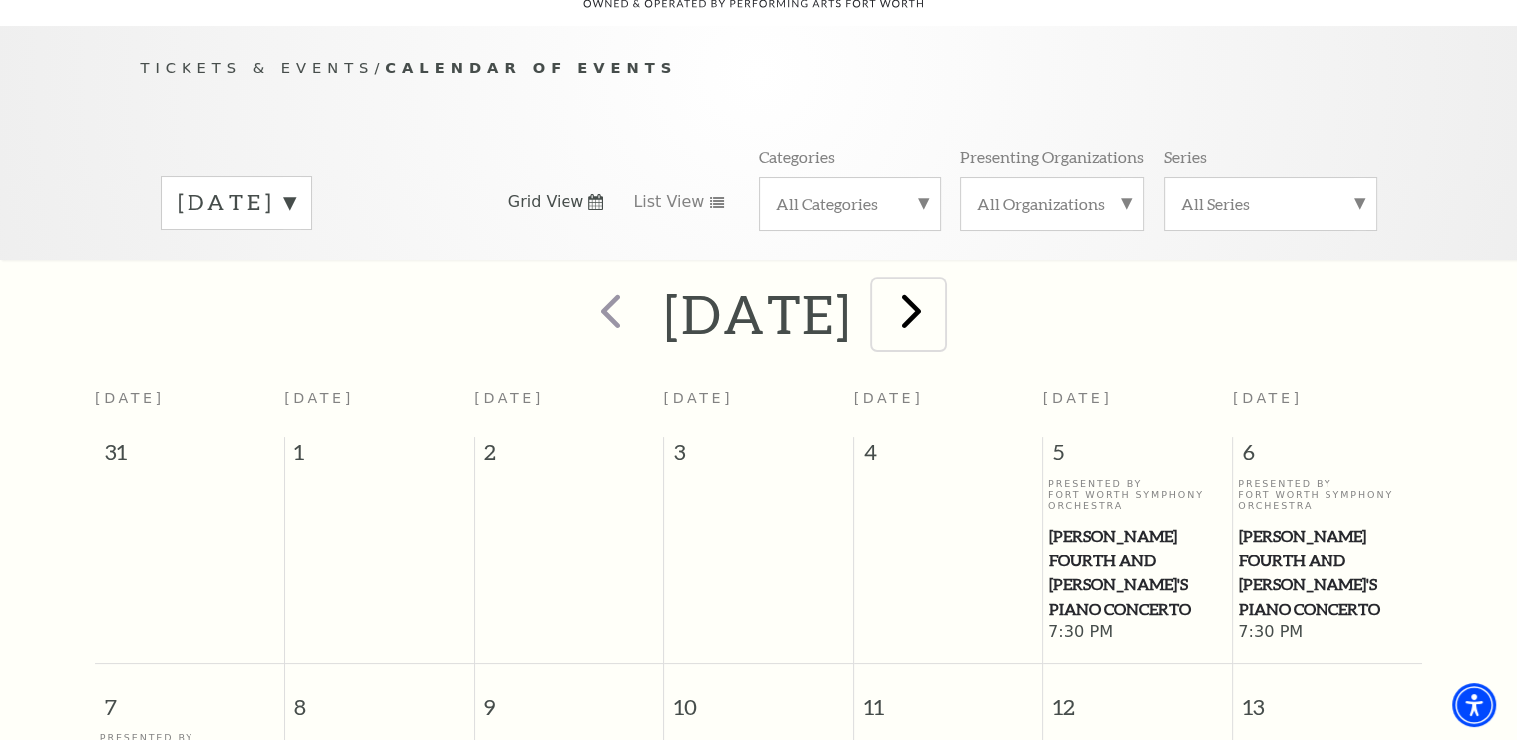
click at [940, 290] on span "next" at bounding box center [911, 310] width 57 height 57
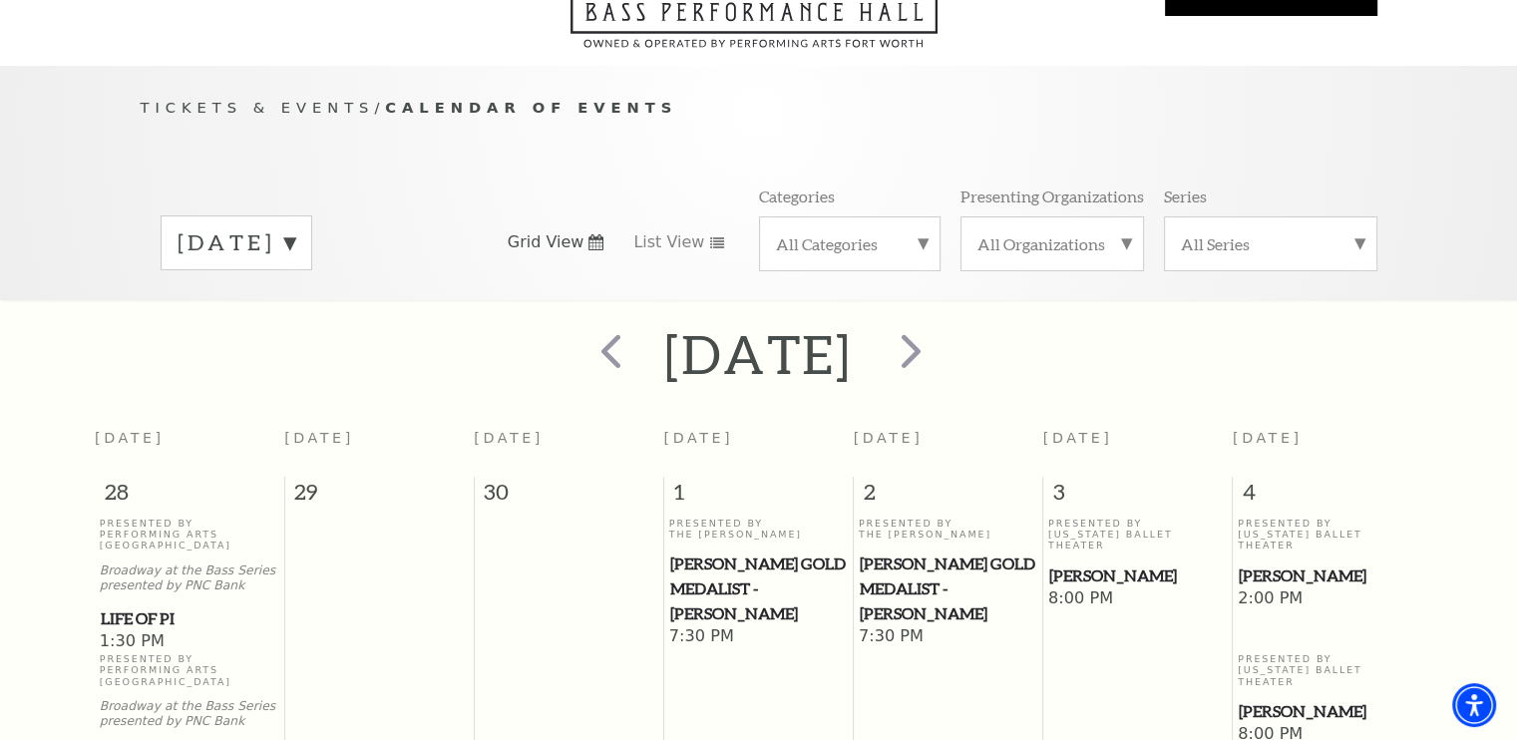
scroll to position [56, 0]
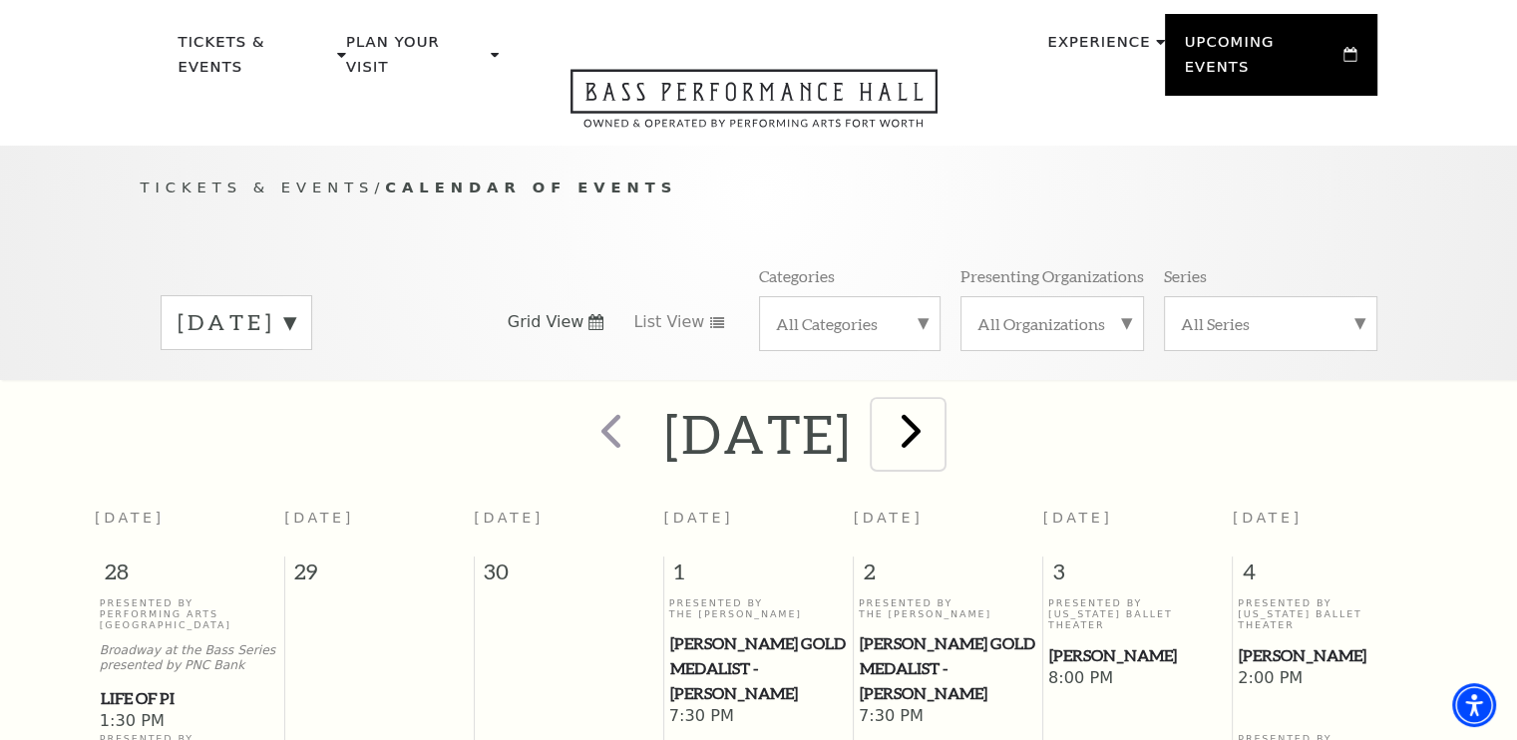
click at [940, 412] on span "next" at bounding box center [911, 430] width 57 height 57
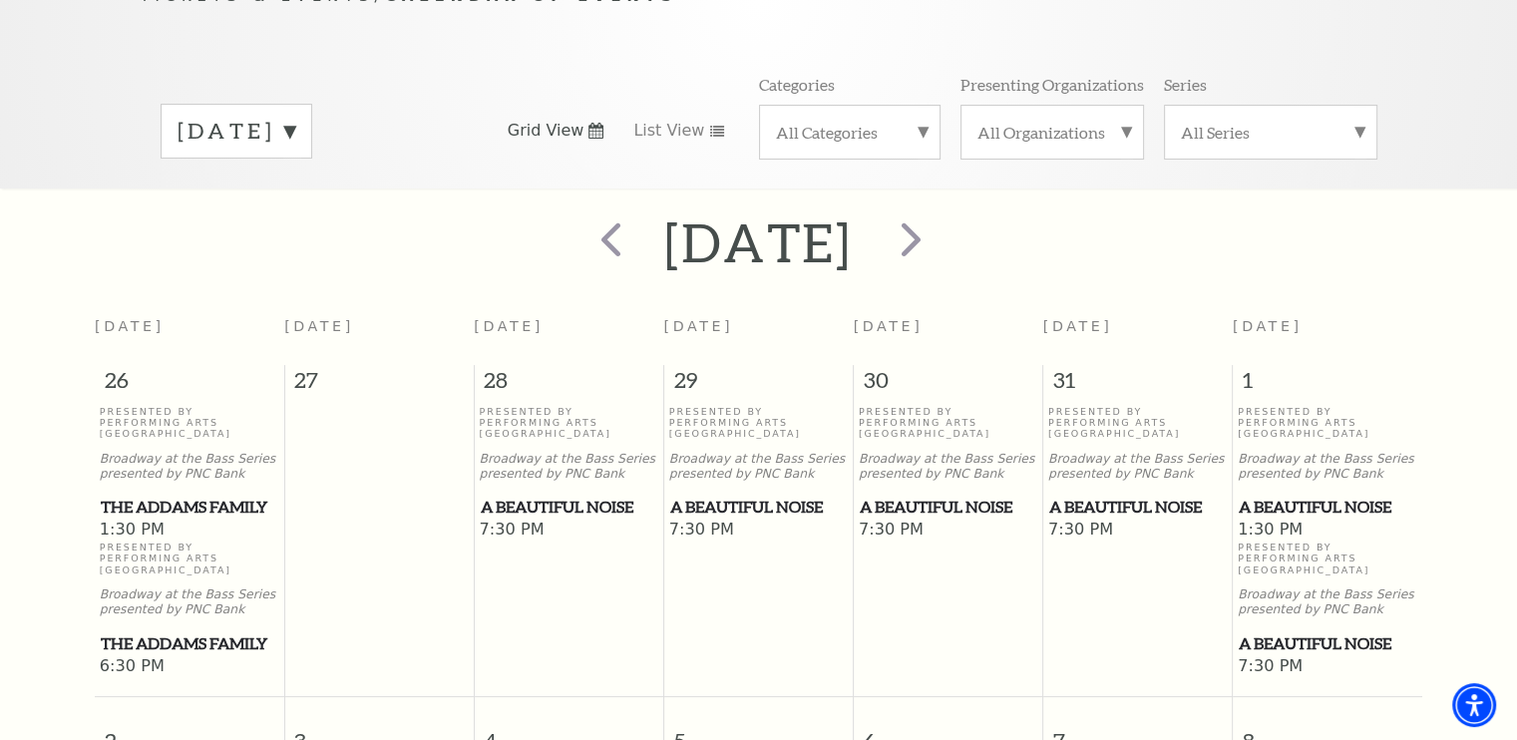
scroll to position [156, 0]
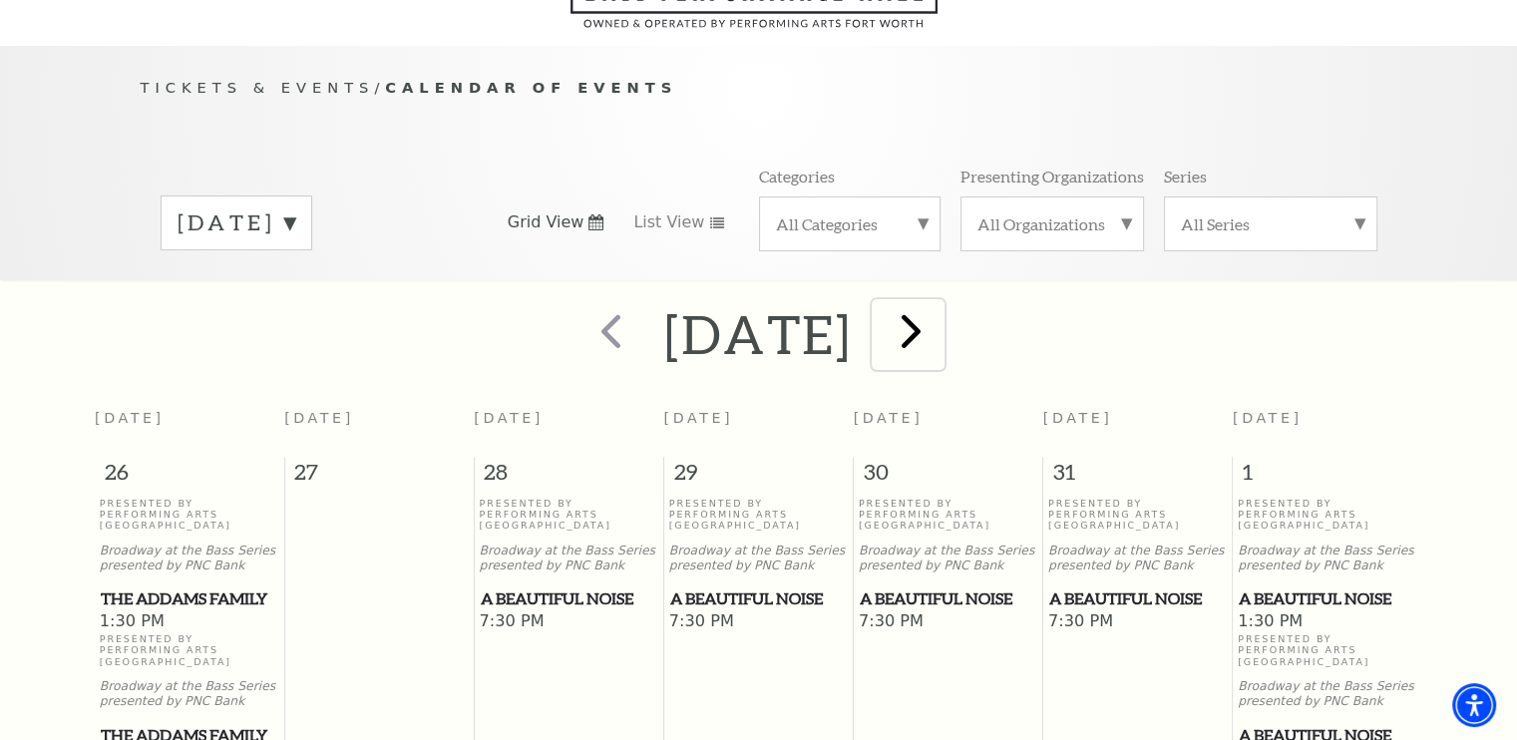
click at [940, 302] on span "next" at bounding box center [911, 330] width 57 height 57
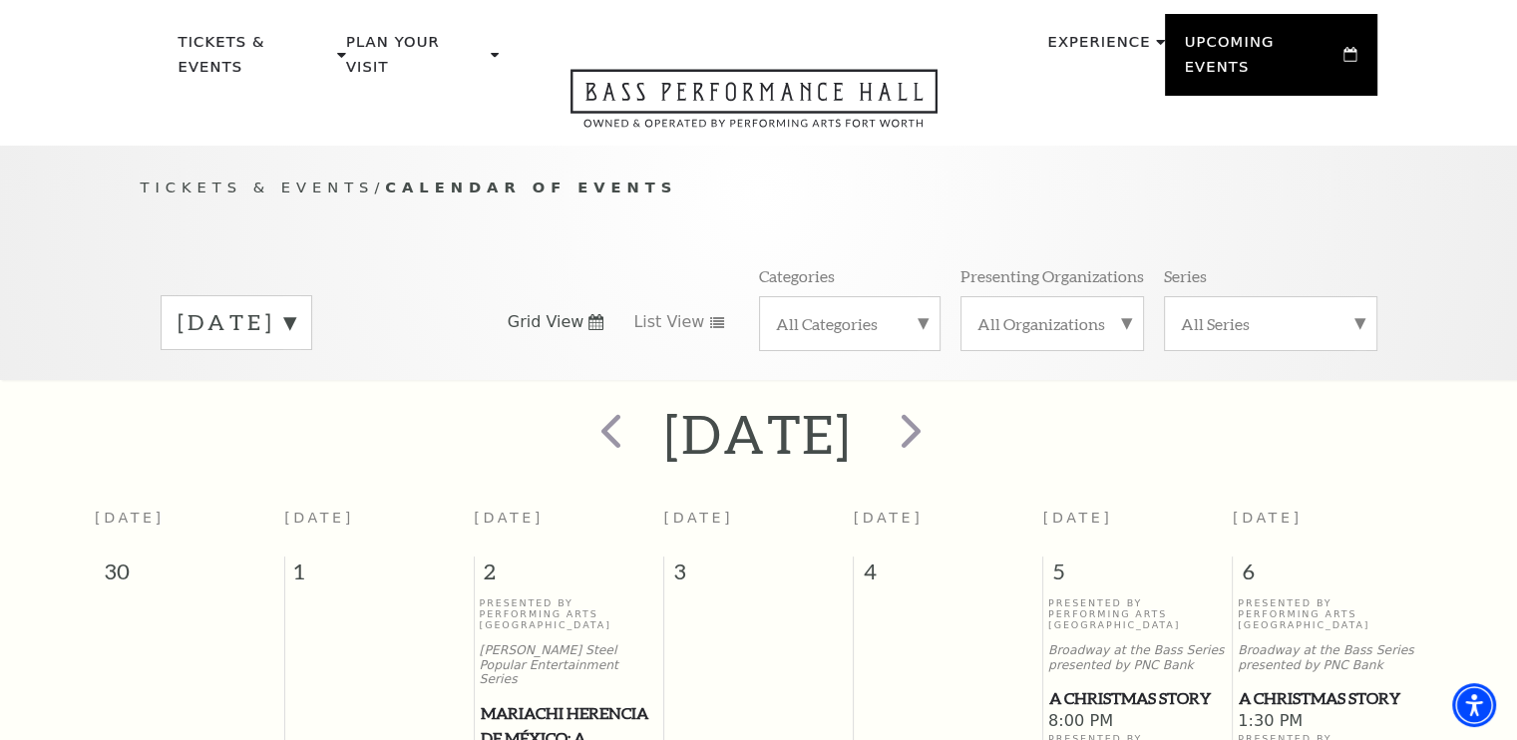
scroll to position [0, 0]
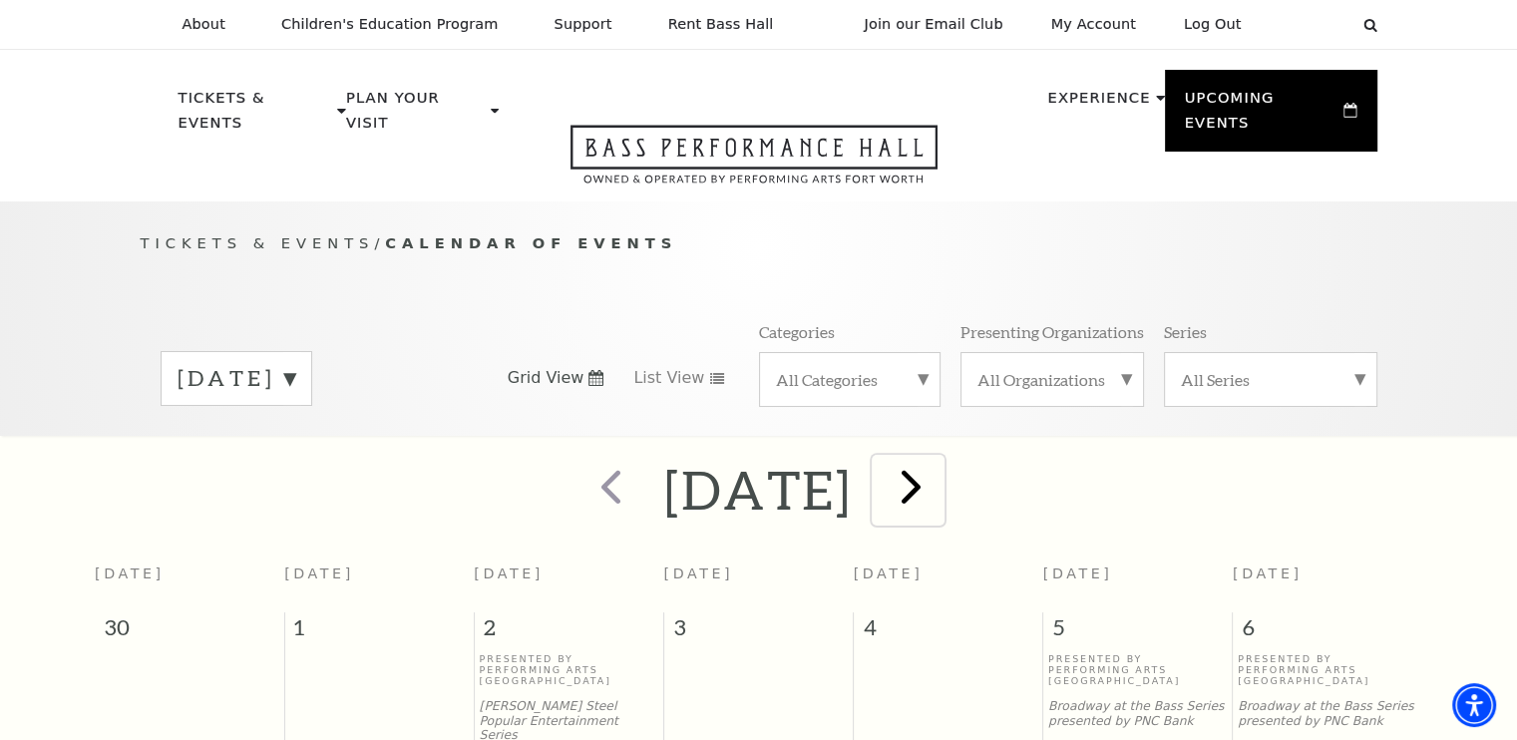
click at [940, 467] on span "next" at bounding box center [911, 486] width 57 height 57
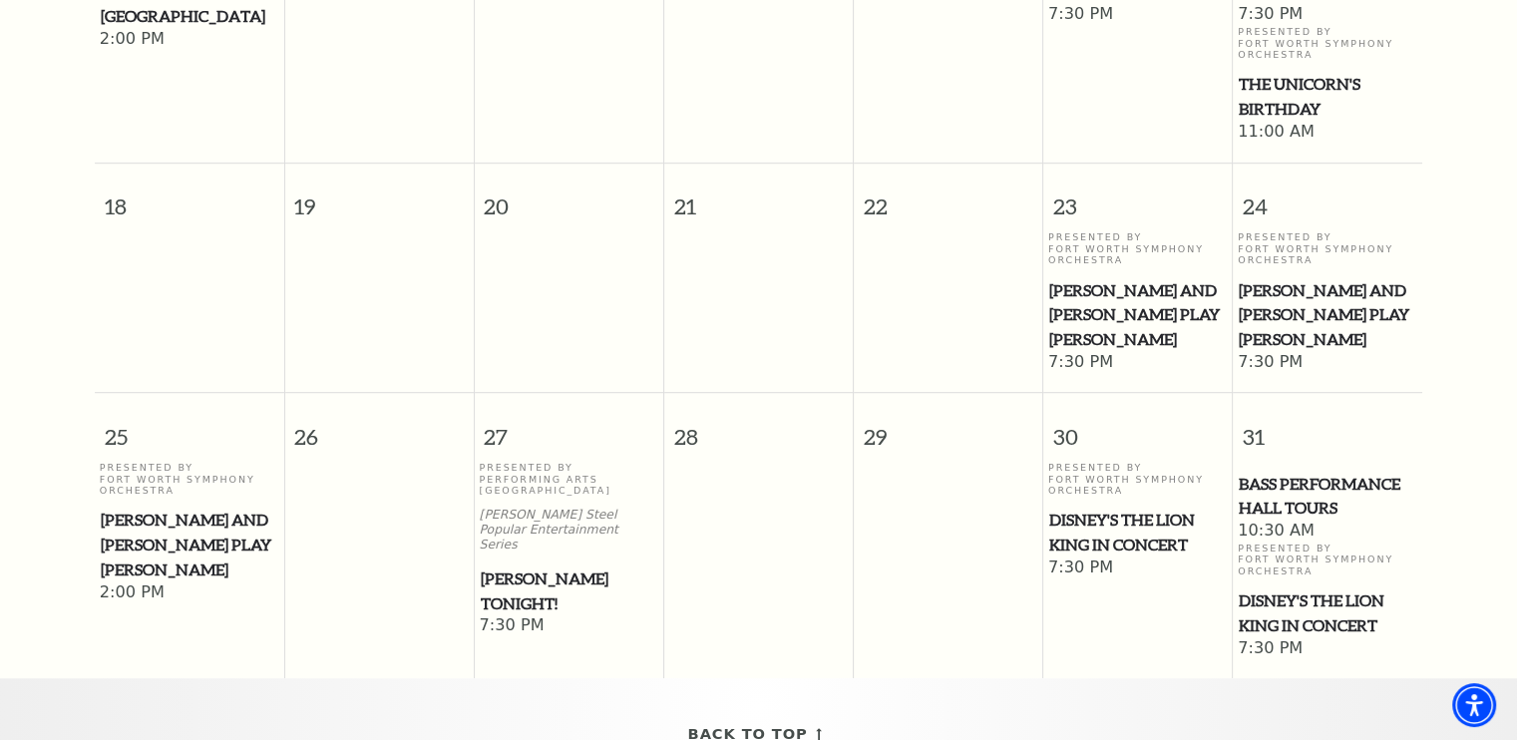
scroll to position [1120, 0]
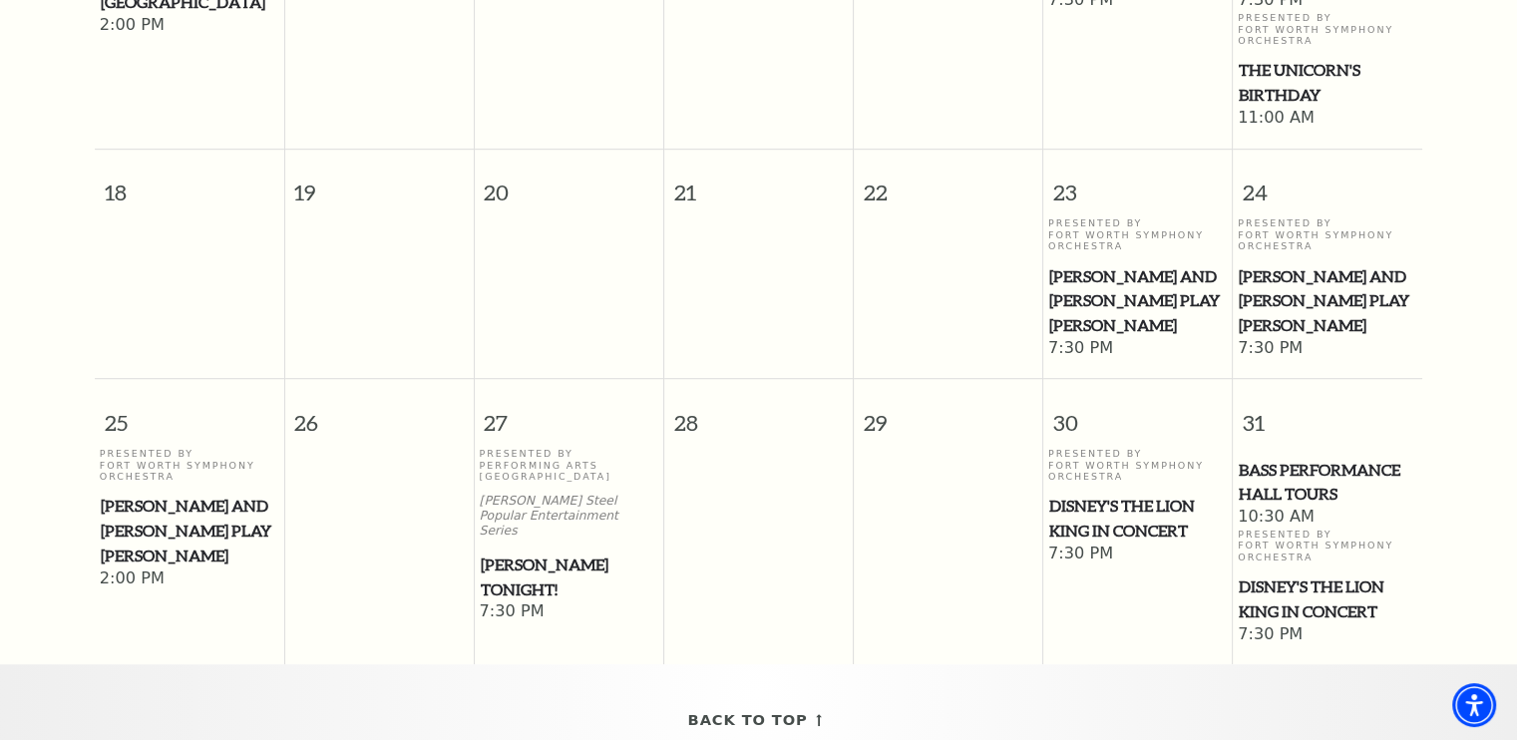
click at [1313, 575] on span "Disney's The Lion King in Concert" at bounding box center [1328, 599] width 178 height 49
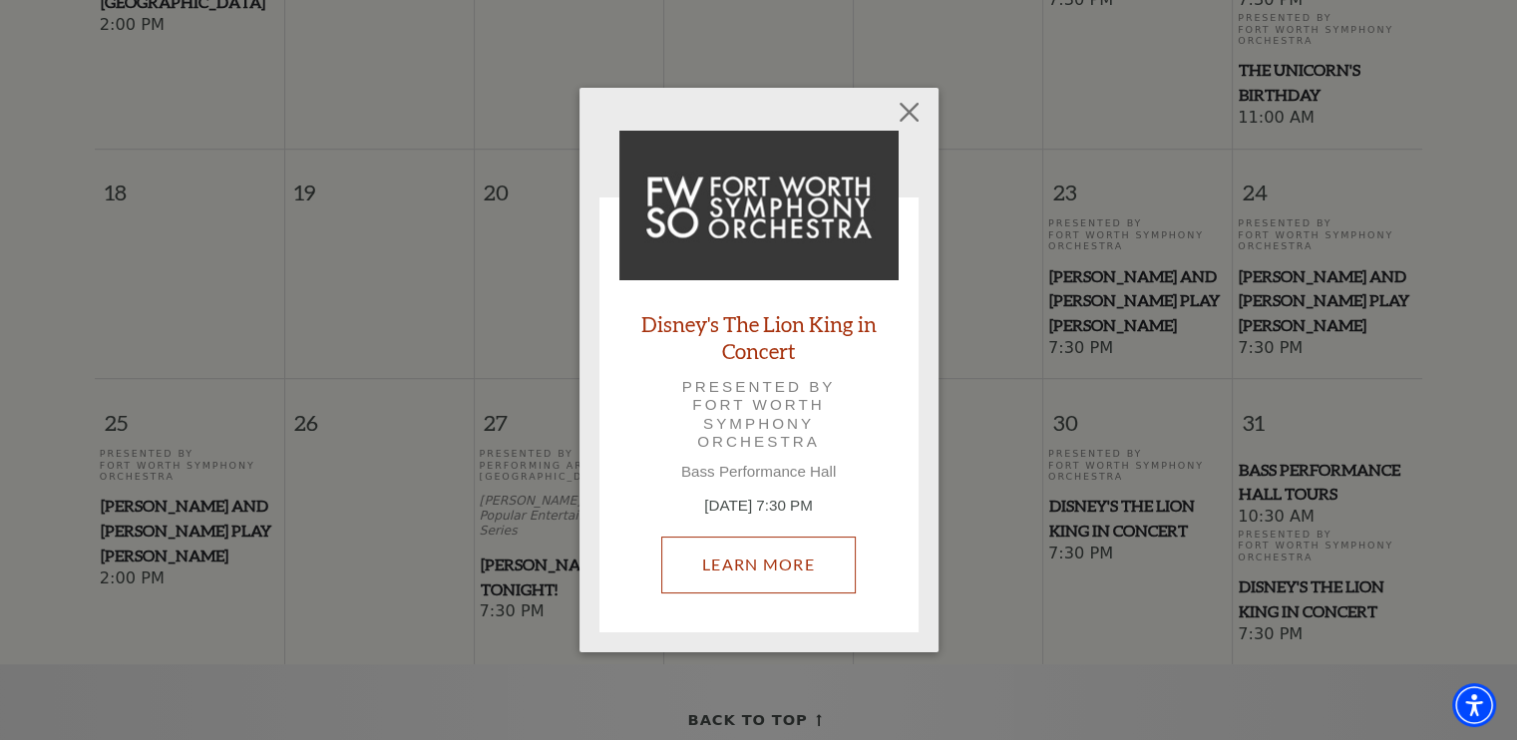
click at [731, 559] on link "Learn More" at bounding box center [758, 565] width 195 height 56
